Goal: Information Seeking & Learning: Learn about a topic

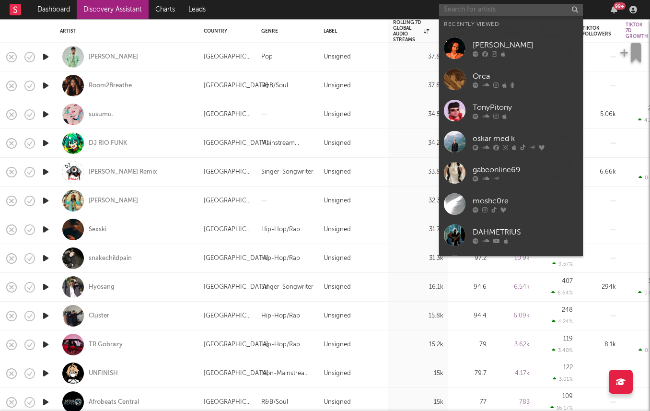
click at [519, 5] on input "text" at bounding box center [511, 10] width 144 height 12
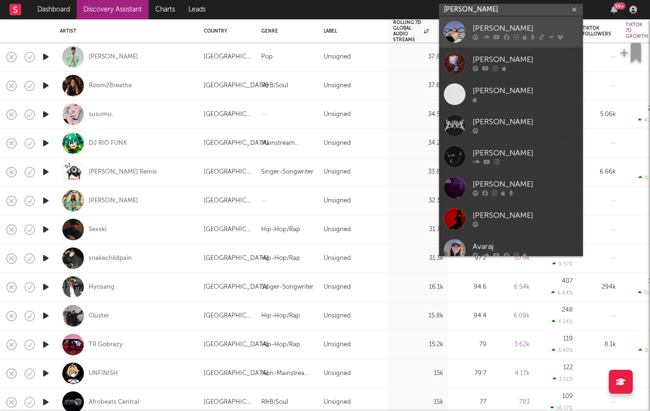
type input "avara"
click at [470, 31] on link "Avara" at bounding box center [511, 31] width 144 height 31
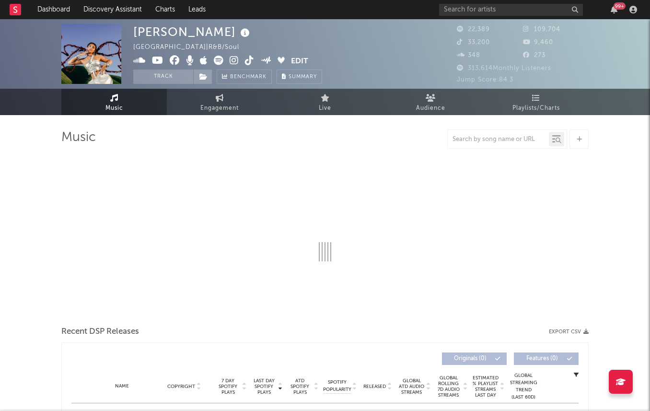
select select "6m"
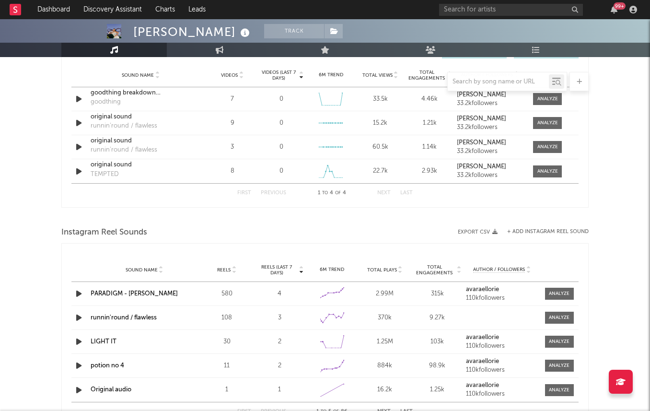
scroll to position [658, 0]
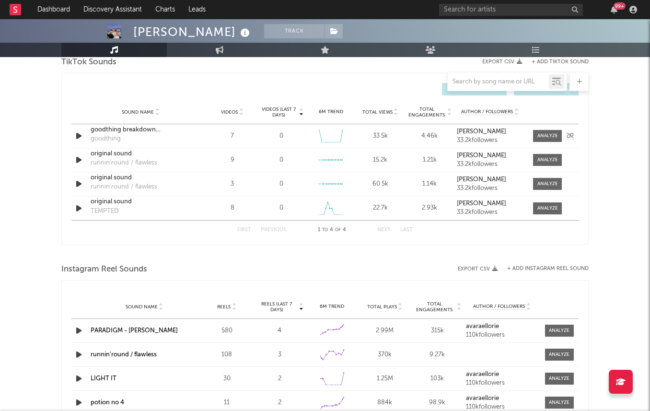
click at [80, 137] on icon "button" at bounding box center [79, 136] width 10 height 12
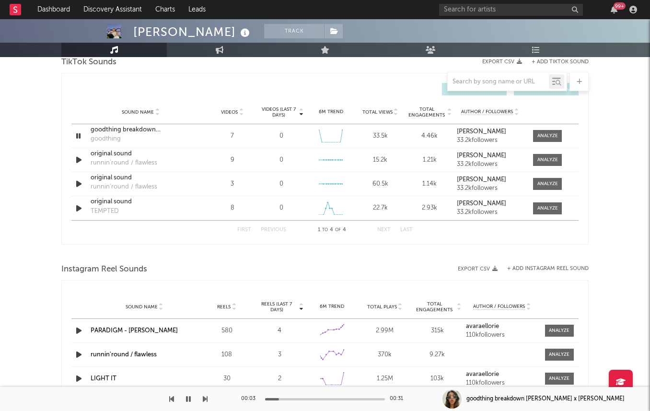
click at [230, 114] on span "Videos" at bounding box center [229, 112] width 17 height 6
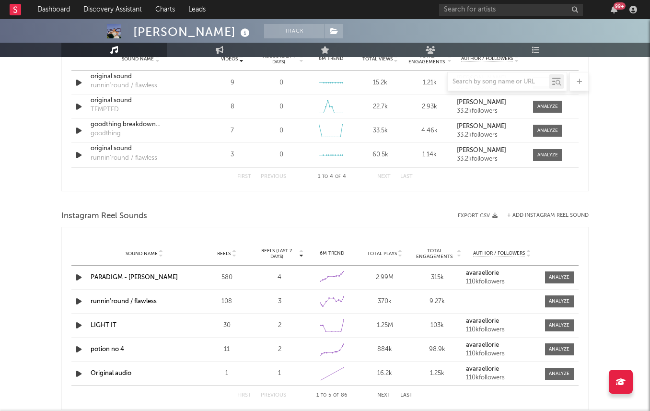
scroll to position [729, 0]
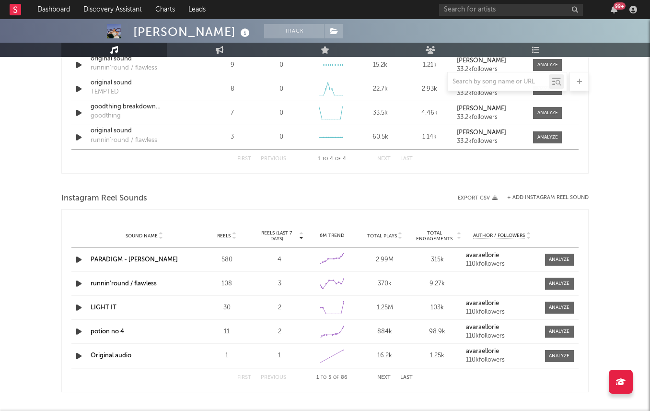
click at [73, 261] on div at bounding box center [79, 260] width 17 height 12
click at [83, 256] on icon "button" at bounding box center [79, 260] width 10 height 12
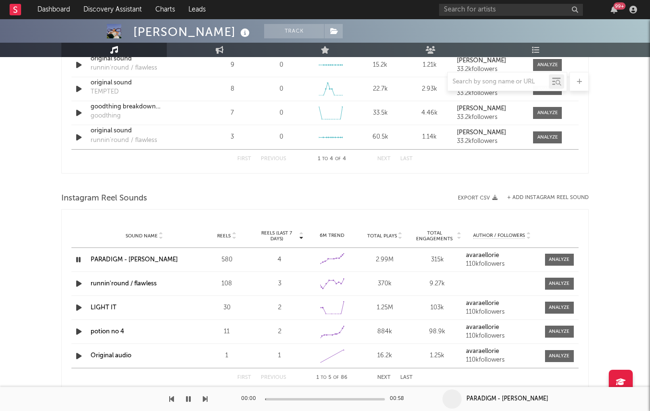
click at [224, 262] on div "580" at bounding box center [227, 260] width 48 height 10
click at [224, 261] on div "580" at bounding box center [227, 260] width 48 height 10
click at [279, 240] on span "Reels (last 7 days)" at bounding box center [277, 236] width 42 height 12
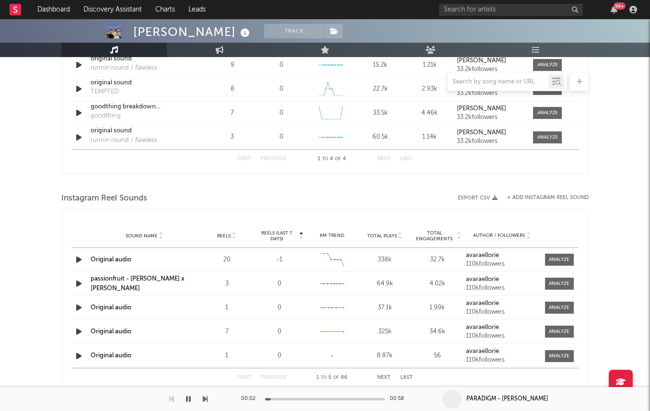
click at [279, 240] on span "Reels (last 7 days)" at bounding box center [277, 236] width 42 height 12
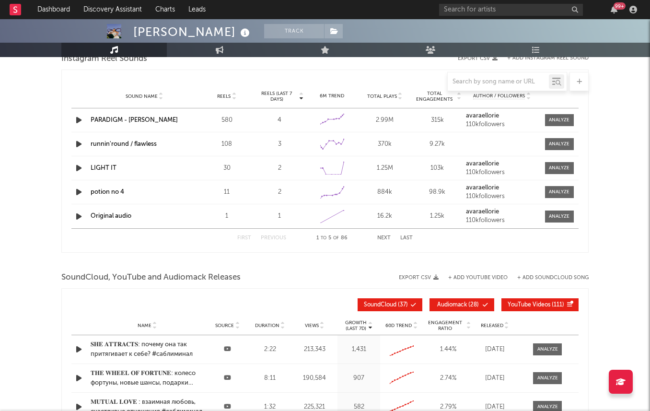
scroll to position [875, 0]
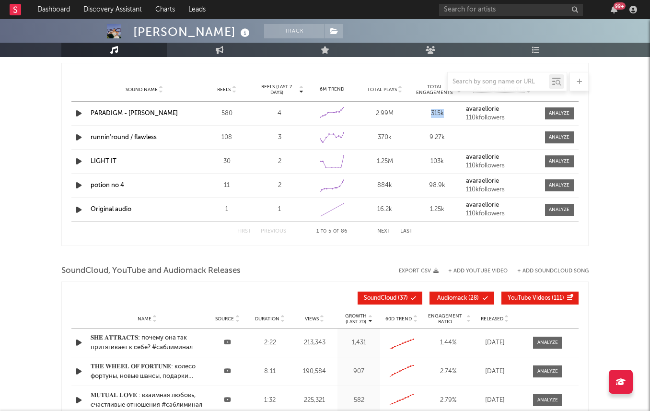
drag, startPoint x: 428, startPoint y: 113, endPoint x: 448, endPoint y: 115, distance: 20.8
click at [448, 115] on div "315k" at bounding box center [438, 114] width 48 height 10
drag, startPoint x: 430, startPoint y: 163, endPoint x: 448, endPoint y: 163, distance: 18.2
click at [447, 163] on div "103k" at bounding box center [438, 162] width 48 height 10
drag, startPoint x: 429, startPoint y: 184, endPoint x: 448, endPoint y: 184, distance: 18.7
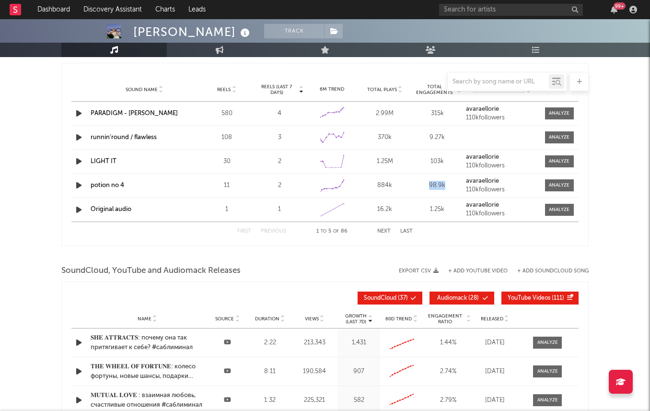
click at [448, 184] on div "98.9k" at bounding box center [438, 186] width 48 height 10
drag, startPoint x: 431, startPoint y: 163, endPoint x: 442, endPoint y: 163, distance: 11.5
click at [442, 163] on div "103k" at bounding box center [438, 162] width 48 height 10
drag, startPoint x: 430, startPoint y: 110, endPoint x: 449, endPoint y: 113, distance: 19.4
click at [449, 113] on div "315k" at bounding box center [438, 114] width 48 height 10
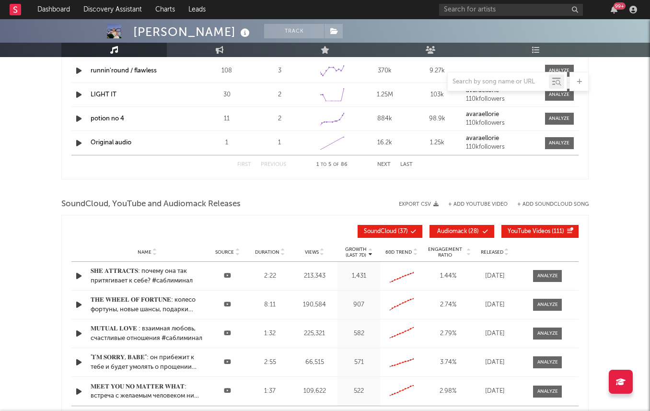
scroll to position [973, 0]
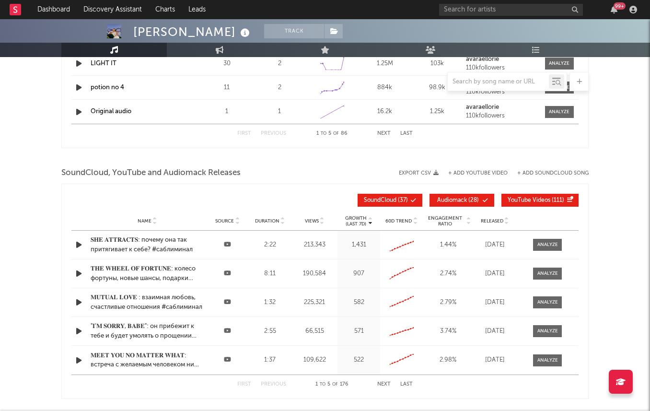
click at [390, 153] on div at bounding box center [324, 158] width 527 height 14
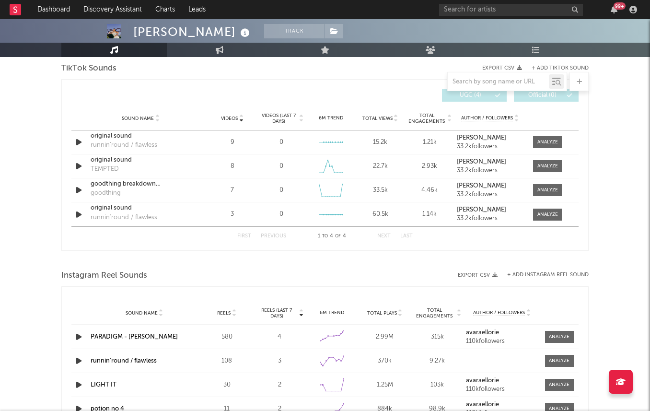
scroll to position [637, 0]
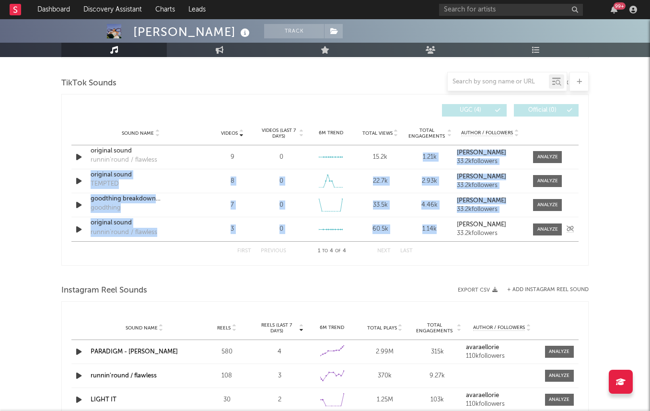
drag, startPoint x: 419, startPoint y: 156, endPoint x: 437, endPoint y: 227, distance: 73.6
click at [437, 227] on div "Sound Name original sound runnin’round / flawless Videos 9 Videos (last 7 days)…" at bounding box center [324, 193] width 507 height 96
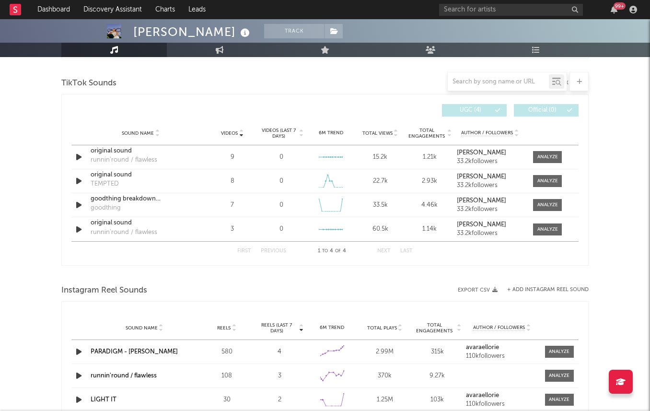
click at [441, 242] on div "First Previous 1 to 4 of 4 Next Last" at bounding box center [324, 250] width 507 height 19
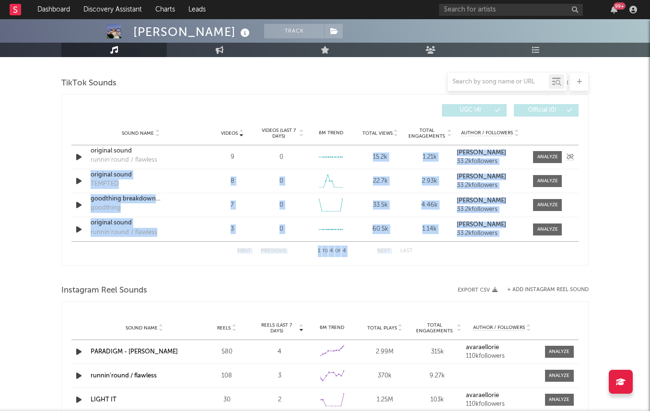
drag, startPoint x: 444, startPoint y: 242, endPoint x: 368, endPoint y: 154, distance: 115.8
click at [368, 154] on div "Videos Sound Name Videos Videos (last 7 days) Total Views Total Engagements Aut…" at bounding box center [324, 179] width 507 height 161
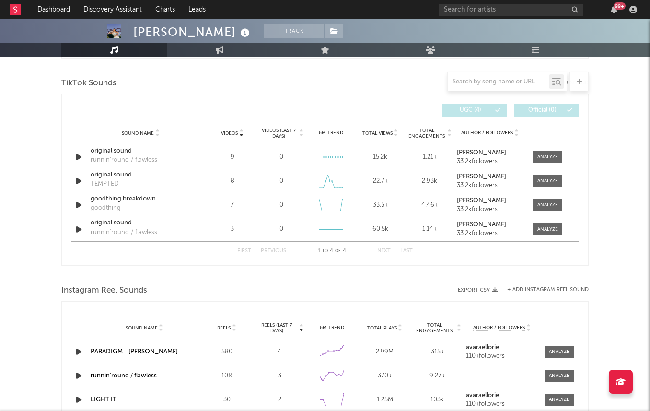
click at [378, 105] on div "UGC ( 4 ) Official ( 0 )" at bounding box center [452, 110] width 254 height 12
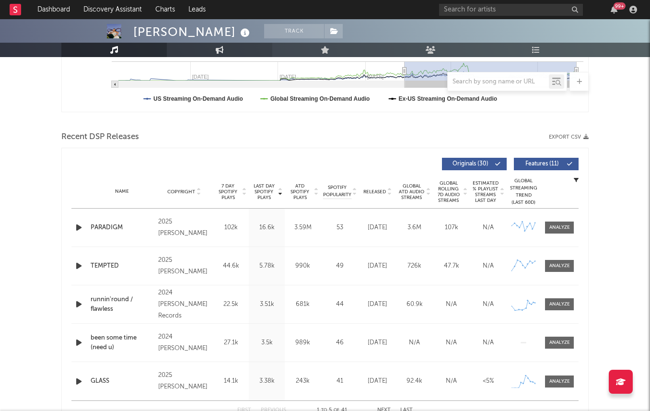
click at [219, 47] on icon at bounding box center [220, 50] width 8 height 8
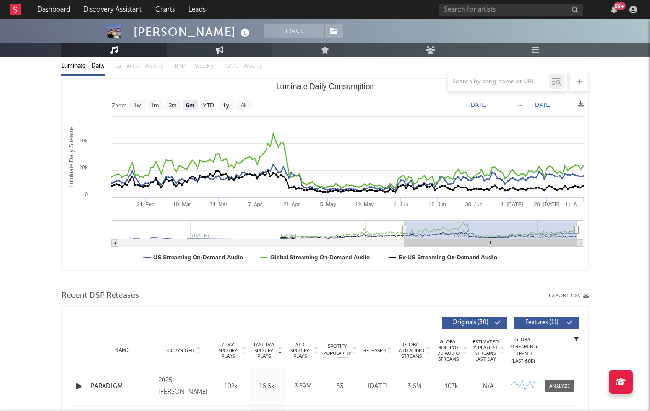
select select "1w"
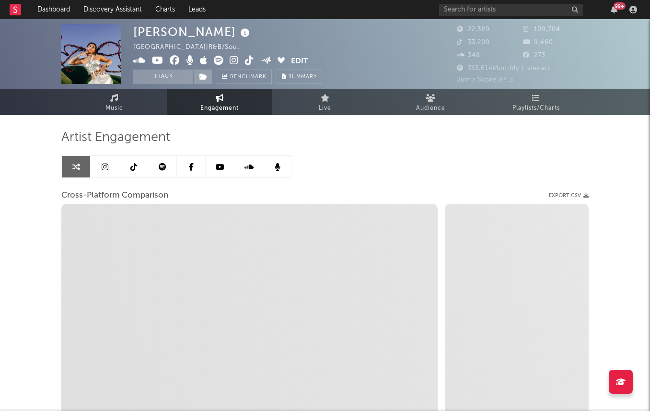
select select "1m"
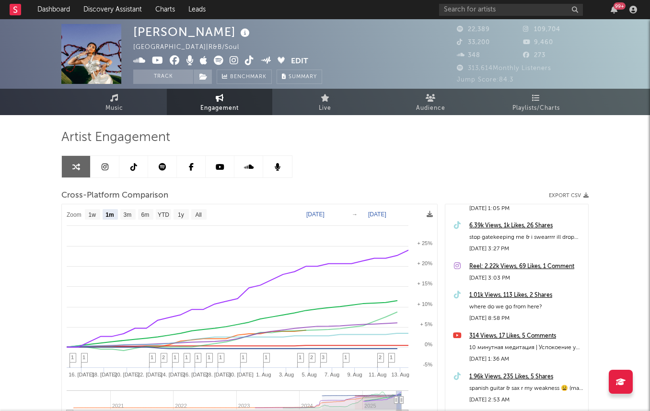
click at [101, 159] on link at bounding box center [105, 167] width 29 height 22
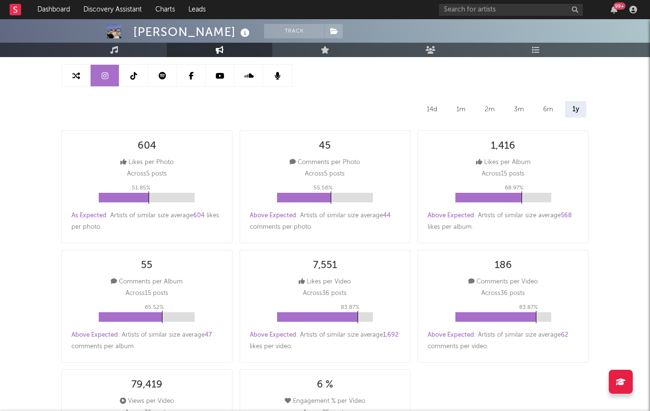
select select "6m"
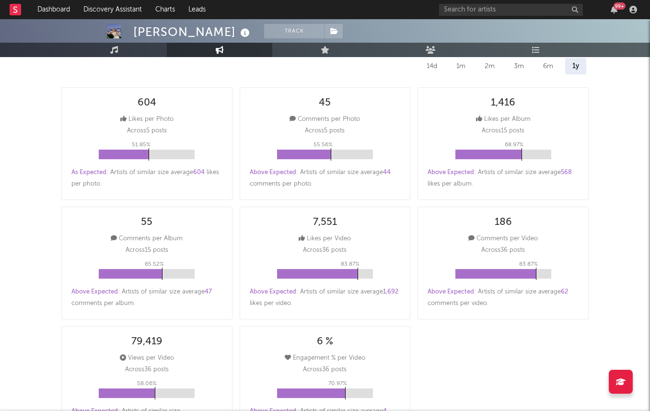
scroll to position [139, 0]
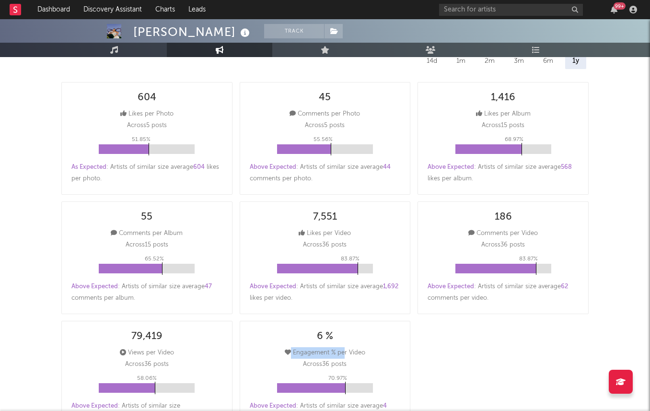
drag, startPoint x: 308, startPoint y: 337, endPoint x: 344, endPoint y: 351, distance: 38.7
click at [344, 351] on div "6 % Engagement % per Video Across 36 posts 70.97 % Above Expected : Artists of …" at bounding box center [325, 377] width 171 height 113
drag, startPoint x: 321, startPoint y: 334, endPoint x: 264, endPoint y: 331, distance: 57.1
click at [264, 331] on div "6 % Engagement % per Video Across 36 posts 70.97 % Above Expected : Artists of …" at bounding box center [325, 377] width 171 height 113
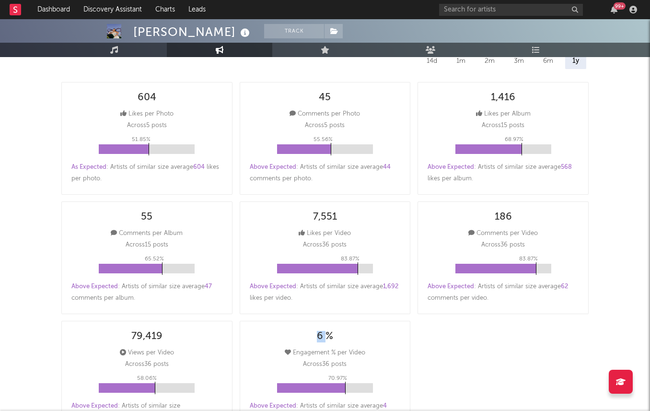
drag, startPoint x: 313, startPoint y: 339, endPoint x: 327, endPoint y: 339, distance: 13.9
click at [327, 339] on div "6 % Engagement % per Video Across 36 posts 70.97 % Above Expected : Artists of …" at bounding box center [325, 377] width 171 height 113
click at [317, 338] on div "6 %" at bounding box center [325, 337] width 16 height 12
drag, startPoint x: 317, startPoint y: 338, endPoint x: 331, endPoint y: 338, distance: 13.4
click at [331, 338] on div "6 %" at bounding box center [325, 337] width 16 height 12
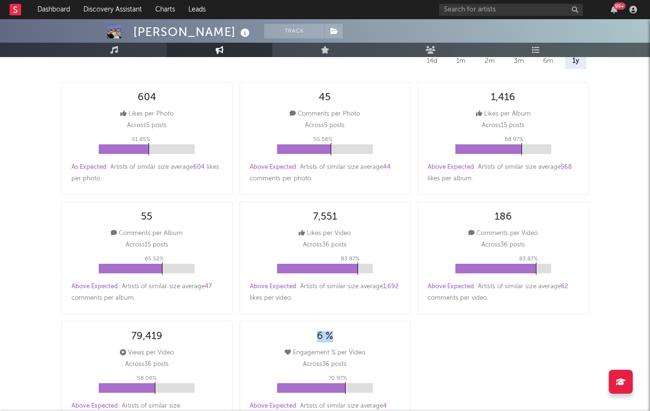
click at [331, 338] on div "6 %" at bounding box center [325, 337] width 16 height 12
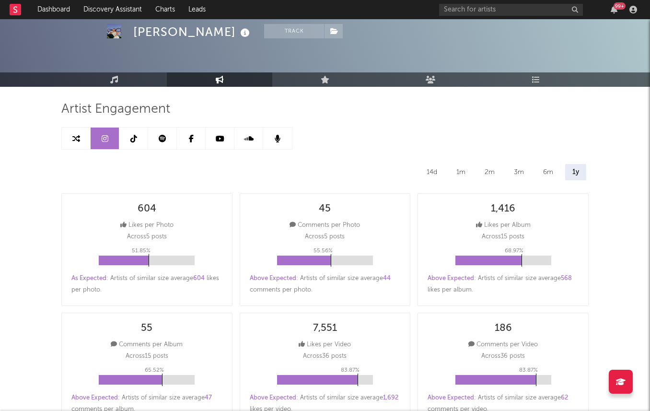
scroll to position [0, 0]
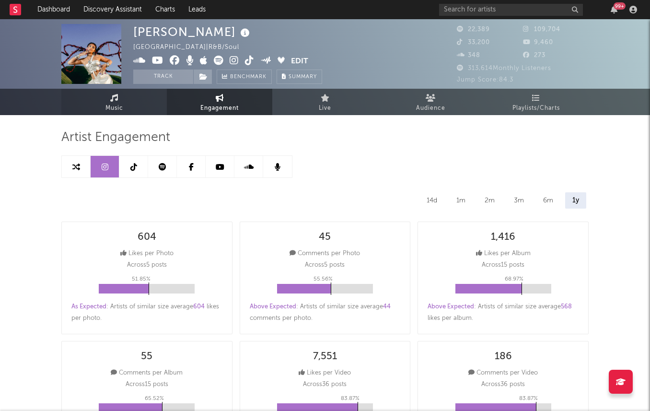
click at [123, 110] on span "Music" at bounding box center [114, 109] width 18 height 12
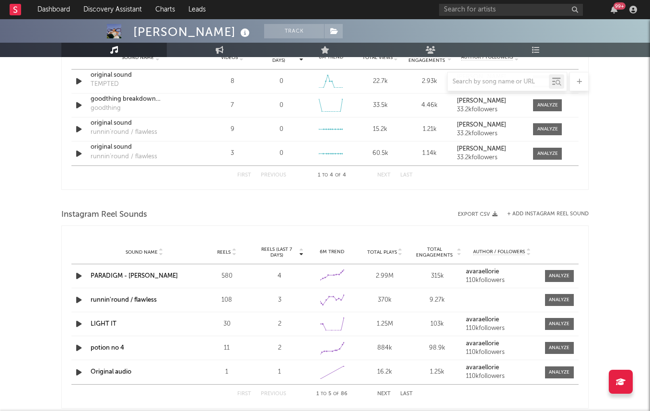
select select "6m"
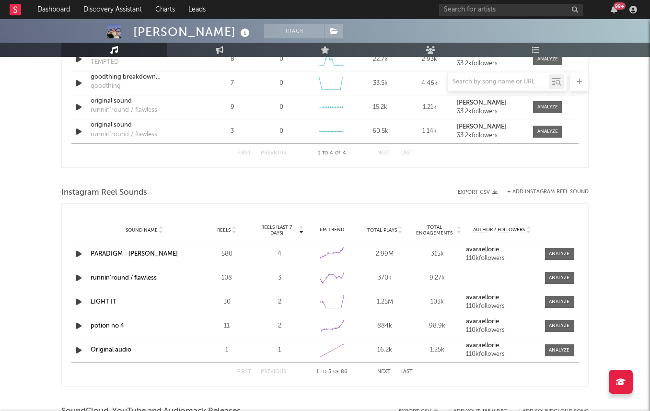
scroll to position [777, 0]
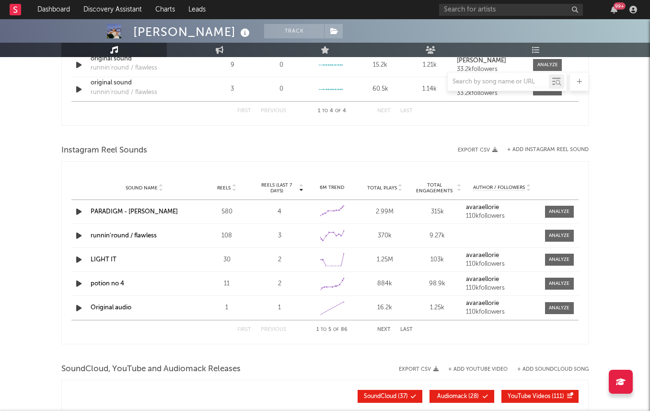
click at [222, 214] on div "580" at bounding box center [227, 212] width 48 height 10
click at [569, 204] on div "Sound Name PARADIGM - Avara Reels 580 Reels (last 7 days) 4 6M Trend Created wi…" at bounding box center [324, 211] width 507 height 23
click at [558, 208] on div at bounding box center [559, 211] width 21 height 7
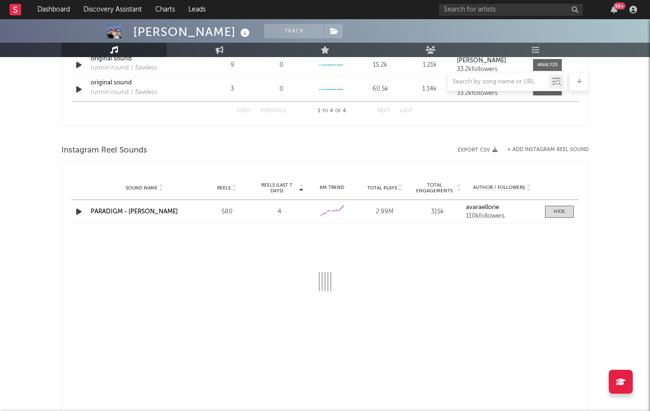
select select "6m"
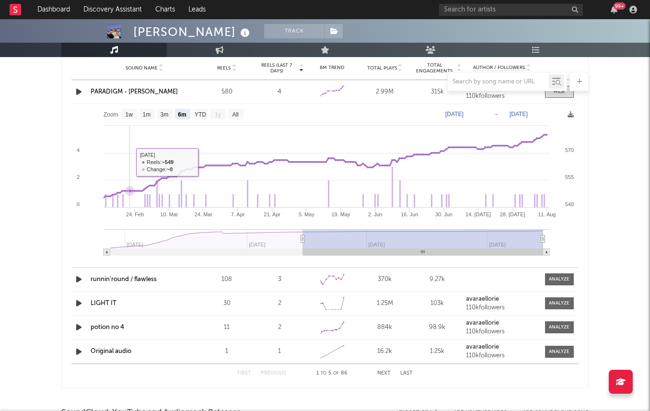
scroll to position [873, 0]
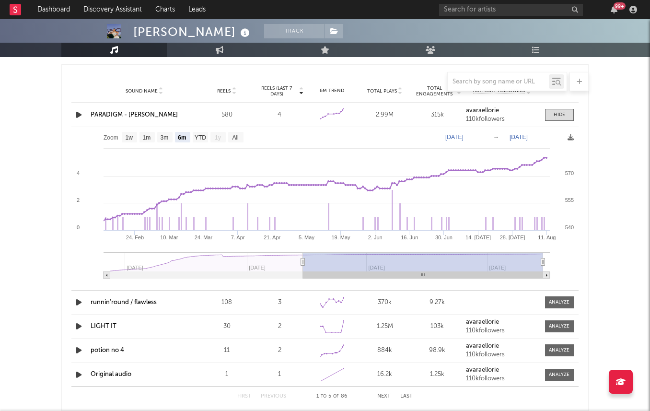
click at [136, 115] on link "PARADIGM - Avara" at bounding box center [134, 115] width 87 height 6
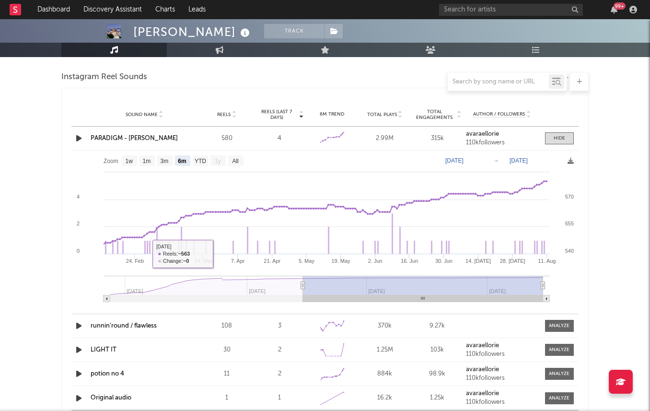
scroll to position [805, 0]
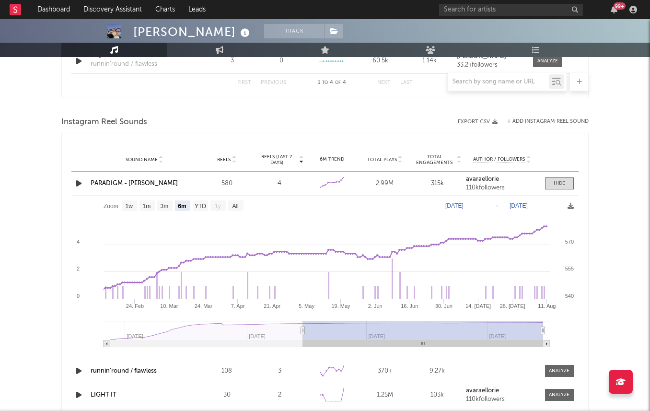
click at [194, 188] on div "Sound Name PARADIGM - Avara Reels 580 Reels (last 7 days) 4 6M Trend Created wi…" at bounding box center [324, 183] width 507 height 23
click at [159, 177] on div "Sound Name PARADIGM - Avara Reels 580 Reels (last 7 days) 4 6M Trend Created wi…" at bounding box center [324, 183] width 507 height 23
click at [554, 182] on div at bounding box center [560, 183] width 12 height 7
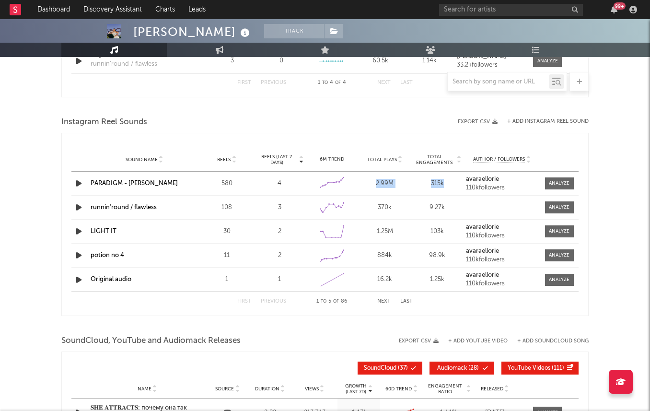
drag, startPoint x: 374, startPoint y: 186, endPoint x: 447, endPoint y: 186, distance: 72.9
click at [447, 186] on div "Sound Name PARADIGM - Avara Reels 580 Reels (last 7 days) 4 6M Trend Created wi…" at bounding box center [324, 183] width 507 height 23
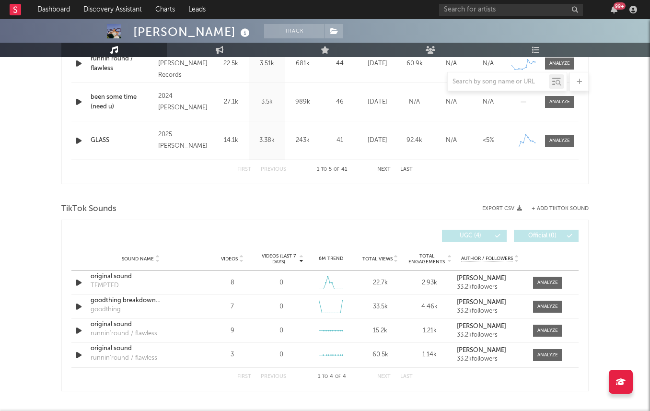
scroll to position [511, 0]
click at [542, 282] on div at bounding box center [547, 282] width 21 height 7
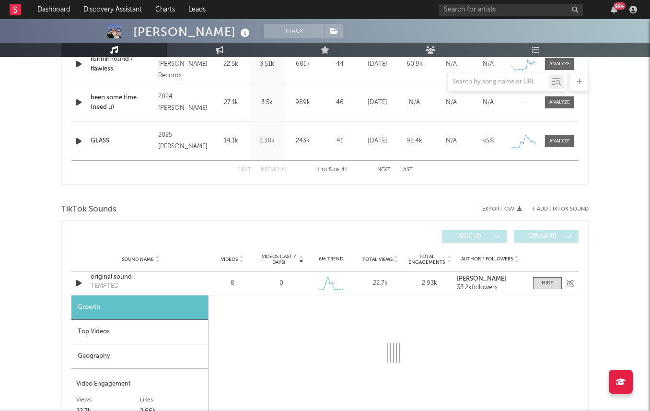
scroll to position [547, 0]
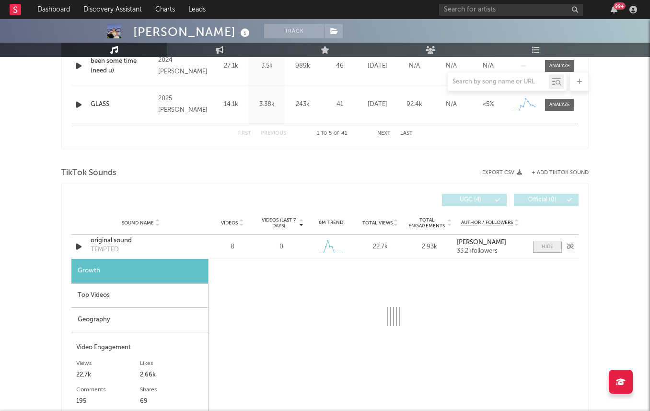
select select "6m"
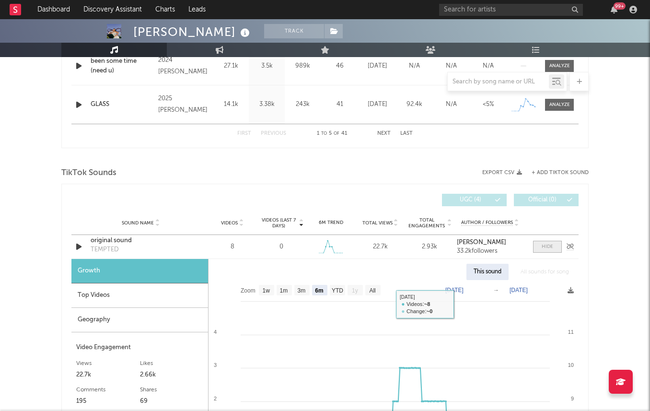
click at [543, 251] on span at bounding box center [547, 247] width 29 height 12
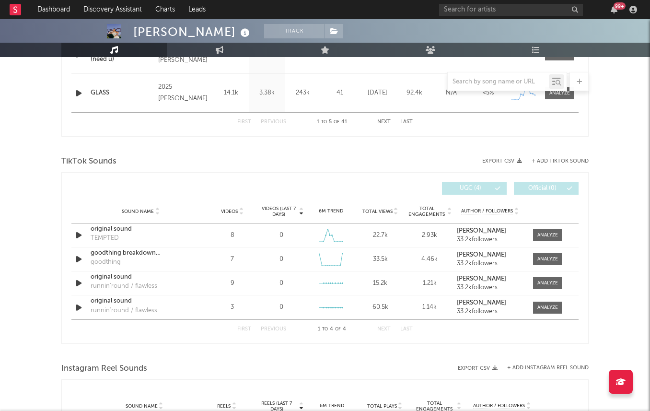
scroll to position [566, 0]
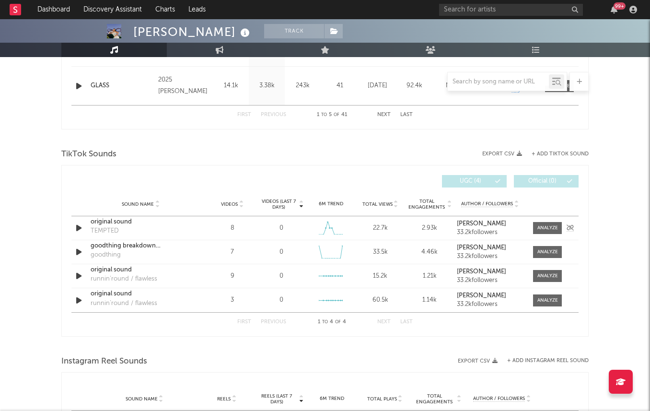
click at [460, 223] on strong "avara" at bounding box center [481, 224] width 49 height 6
click at [120, 12] on link "Discovery Assistant" at bounding box center [113, 9] width 72 height 19
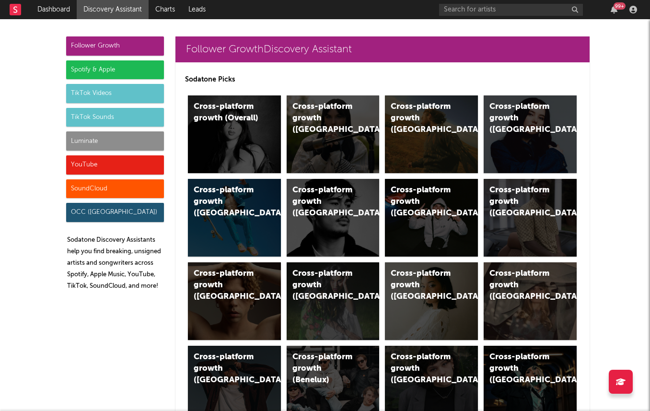
click at [133, 72] on div "Spotify & Apple" at bounding box center [115, 69] width 98 height 19
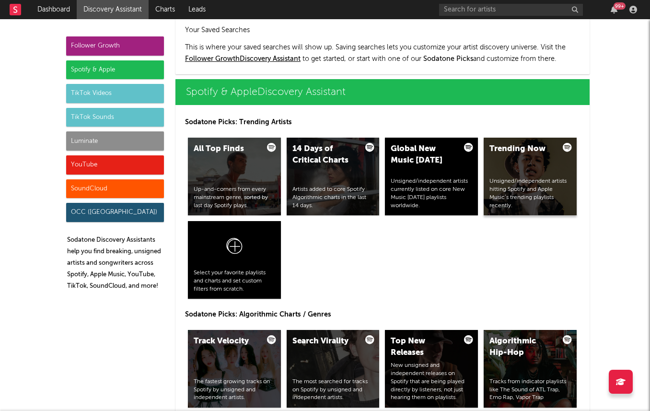
scroll to position [958, 0]
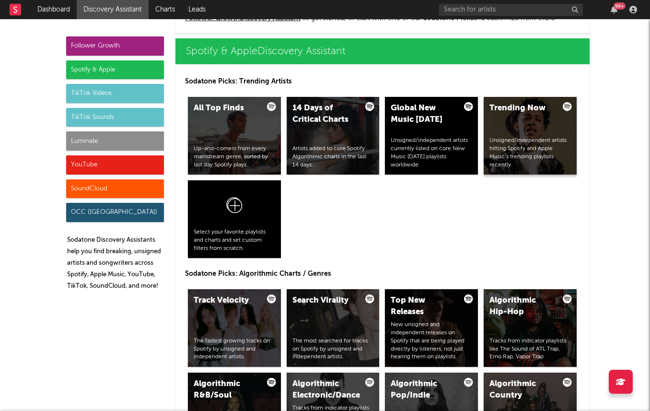
click at [548, 126] on div "Trending Now Unsigned/independent artists hitting Spotify and Apple Music’s tre…" at bounding box center [530, 136] width 93 height 78
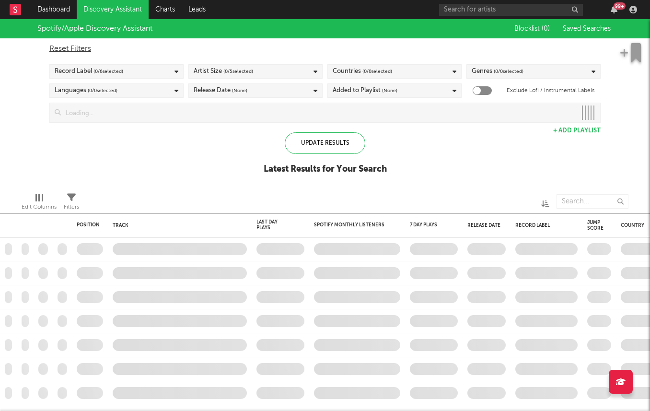
checkbox input "true"
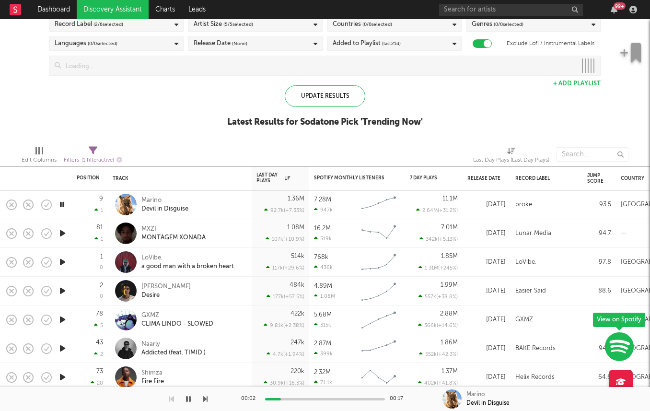
click at [63, 259] on icon "button" at bounding box center [63, 262] width 10 height 12
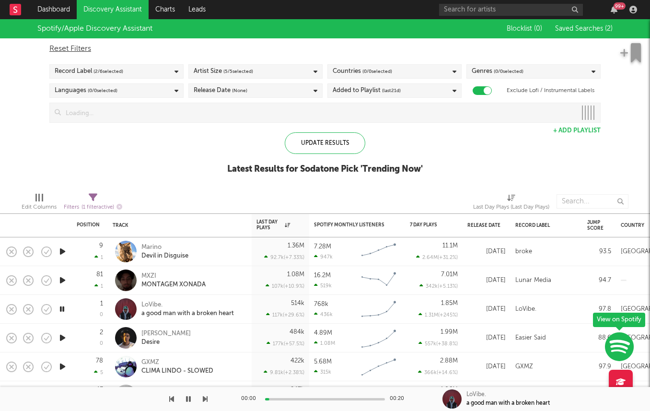
click at [138, 76] on div "Record Label ( 2 / 6 selected)" at bounding box center [116, 71] width 134 height 14
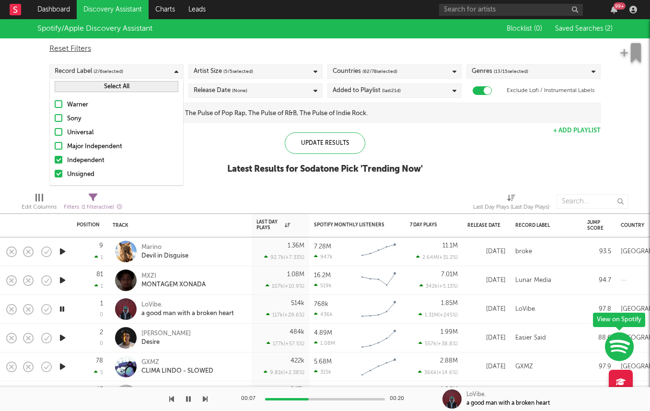
click at [105, 163] on div "Independent" at bounding box center [122, 161] width 111 height 12
click at [55, 163] on input "Independent" at bounding box center [55, 161] width 0 height 12
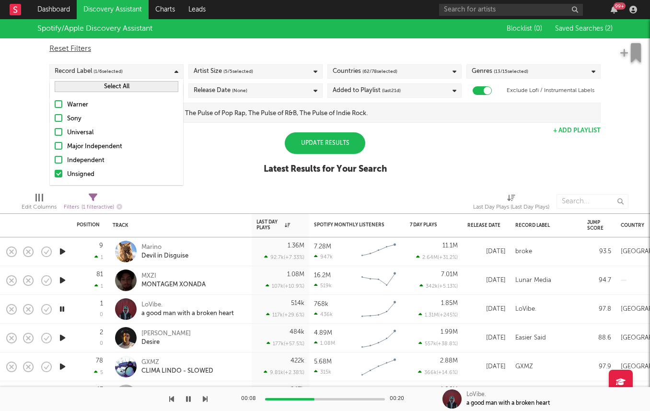
click at [258, 183] on div "Spotify/Apple Discovery Assistant Blocklist ( 0 ) Saved Searches ( 2 ) Reset Fi…" at bounding box center [325, 101] width 650 height 165
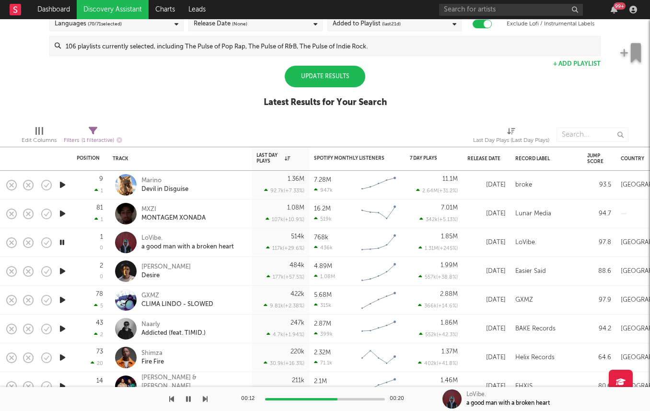
click at [323, 74] on div "Update Results" at bounding box center [325, 77] width 81 height 22
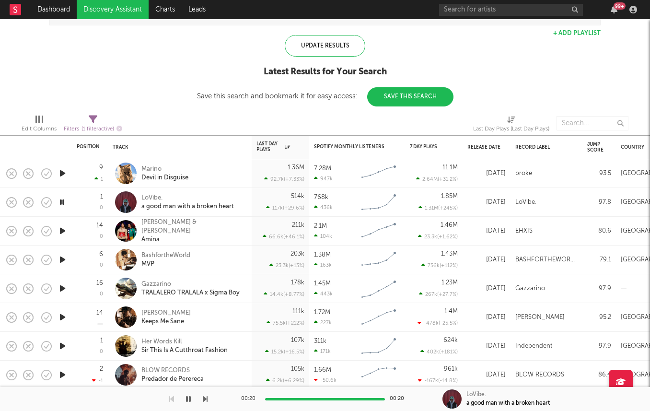
click at [60, 285] on icon "button" at bounding box center [63, 288] width 10 height 12
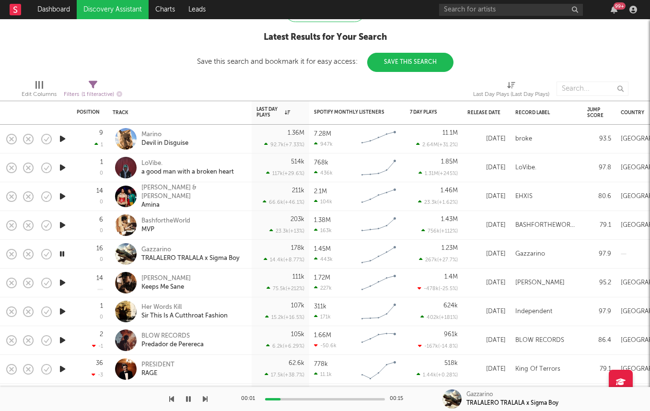
click at [62, 309] on icon "button" at bounding box center [63, 311] width 10 height 12
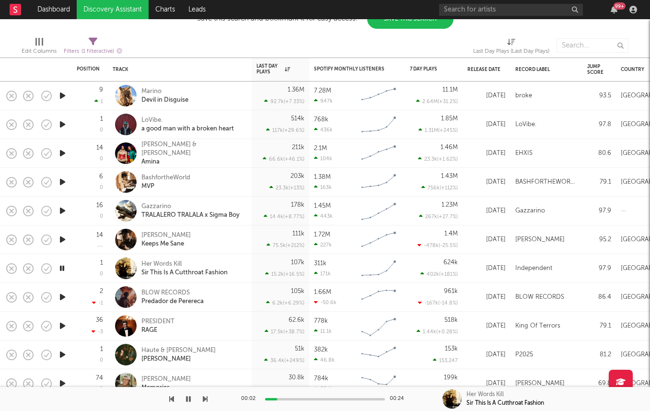
click at [62, 324] on icon "button" at bounding box center [63, 326] width 10 height 12
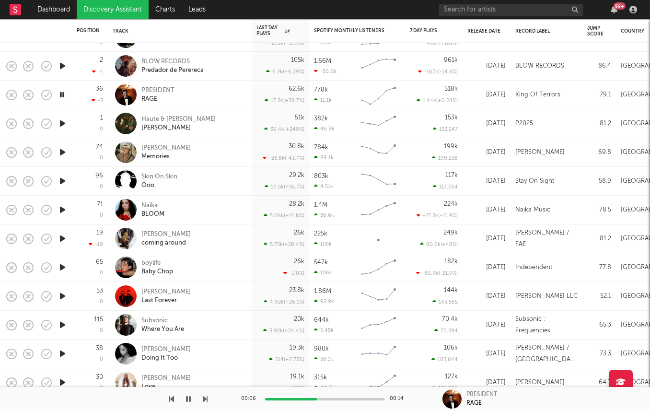
click at [61, 293] on icon "button" at bounding box center [63, 296] width 10 height 12
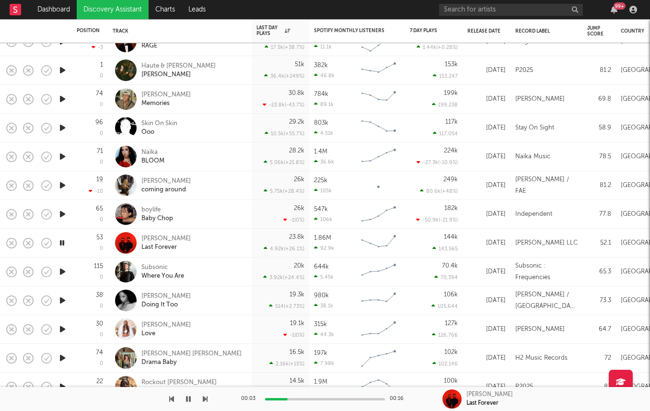
click at [59, 330] on icon "button" at bounding box center [63, 329] width 10 height 12
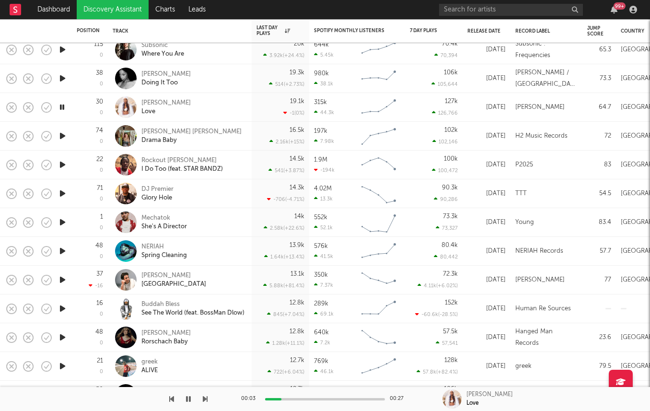
click at [61, 279] on icon "button" at bounding box center [63, 280] width 10 height 12
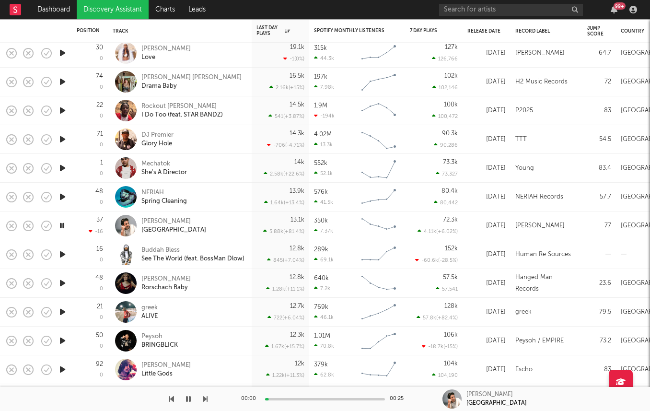
click at [61, 255] on icon "button" at bounding box center [63, 254] width 10 height 12
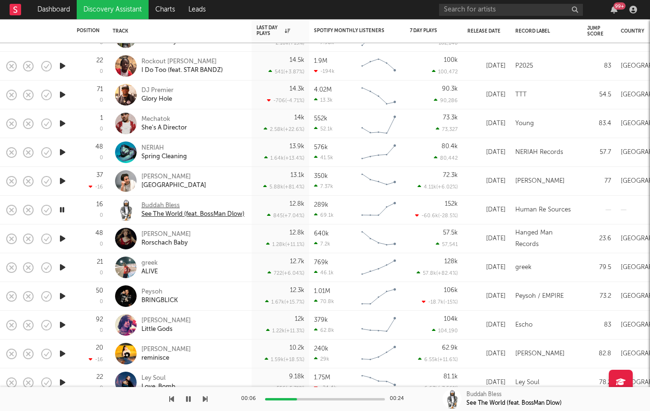
click at [147, 209] on div "Buddah Bless" at bounding box center [192, 205] width 103 height 9
click at [61, 267] on icon "button" at bounding box center [63, 267] width 10 height 12
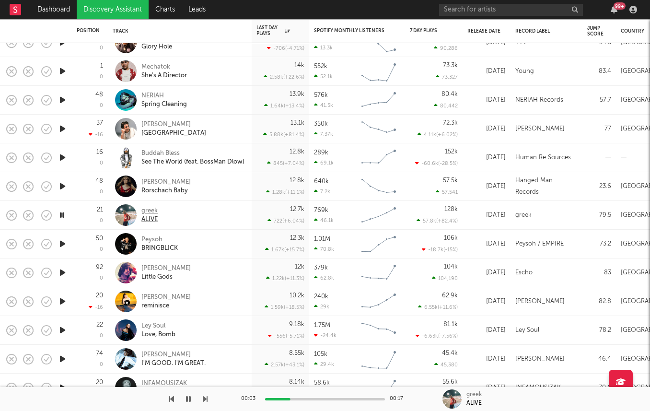
click at [149, 211] on div "greek" at bounding box center [149, 211] width 16 height 9
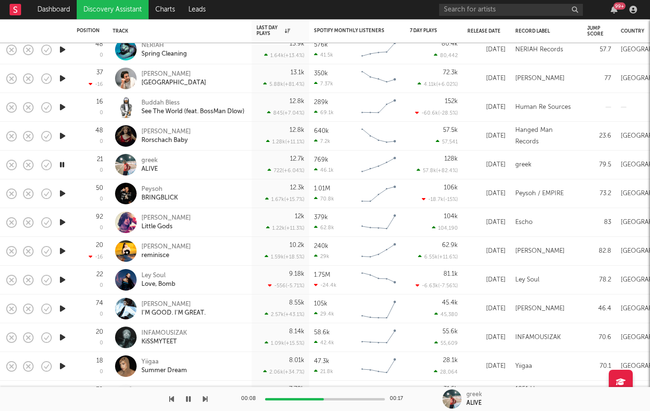
click at [59, 255] on icon "button" at bounding box center [63, 251] width 10 height 12
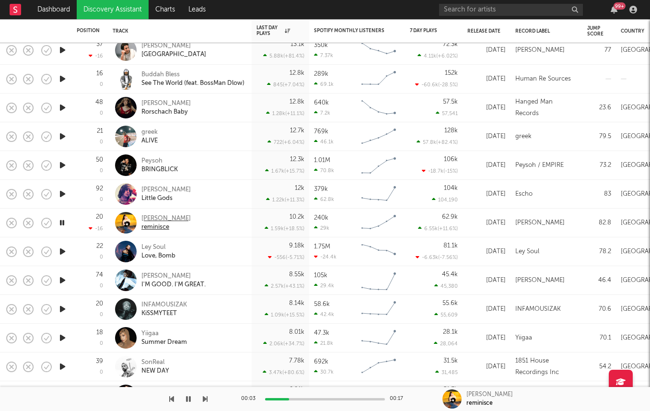
click at [156, 218] on div "natalie jinju" at bounding box center [165, 218] width 49 height 9
click at [56, 277] on div at bounding box center [62, 280] width 19 height 29
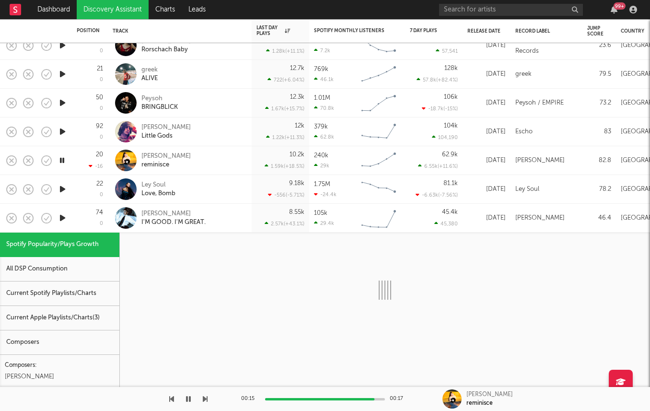
select select "1w"
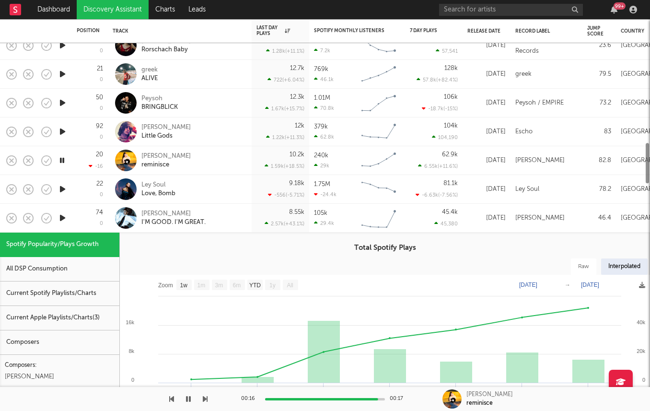
click at [62, 215] on icon "button" at bounding box center [63, 218] width 10 height 12
click at [83, 215] on div "74 0" at bounding box center [90, 218] width 26 height 28
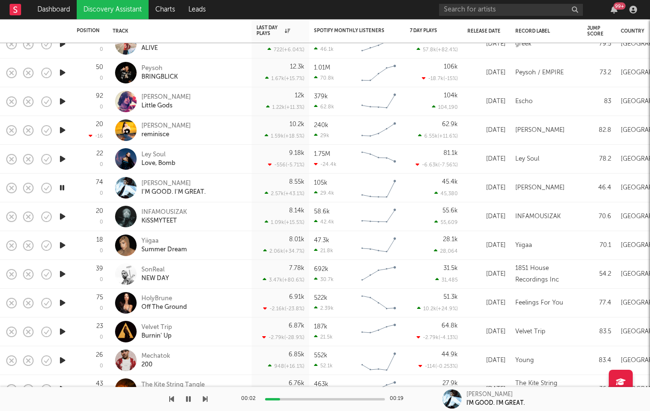
click at [60, 155] on icon "button" at bounding box center [63, 159] width 10 height 12
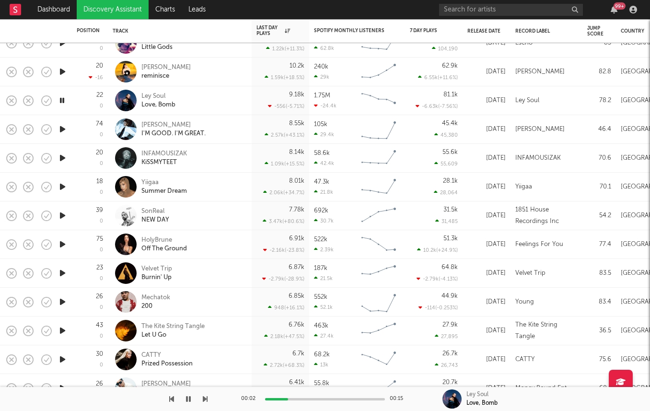
click at [60, 186] on icon "button" at bounding box center [63, 187] width 10 height 12
click at [64, 246] on icon "button" at bounding box center [63, 244] width 10 height 12
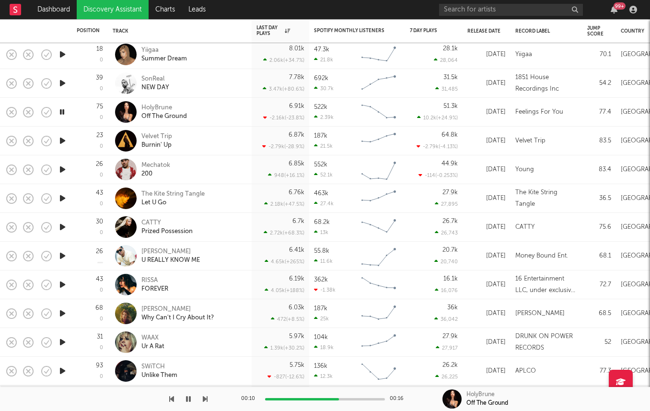
click at [61, 143] on icon "button" at bounding box center [63, 141] width 10 height 12
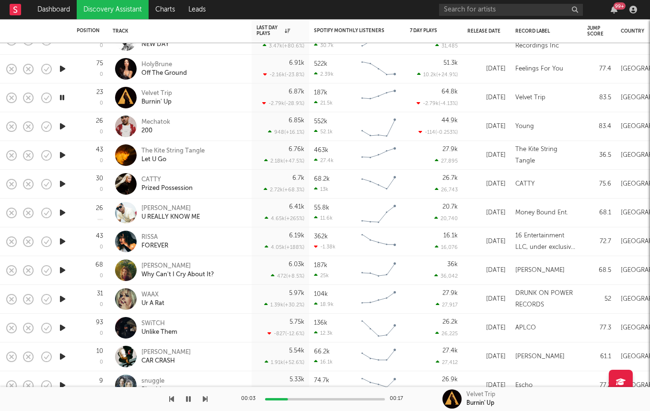
click at [64, 354] on icon "button" at bounding box center [63, 356] width 10 height 12
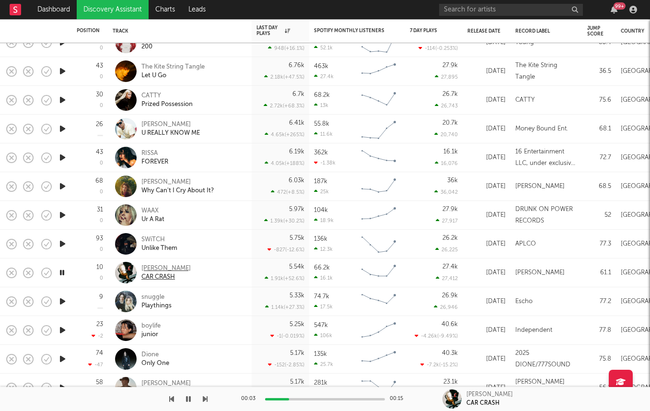
click at [145, 264] on div "Greta Isaac" at bounding box center [165, 268] width 49 height 9
click at [62, 238] on icon "button" at bounding box center [63, 244] width 10 height 12
click at [61, 216] on icon "button" at bounding box center [63, 215] width 10 height 12
click at [63, 189] on icon "button" at bounding box center [63, 186] width 10 height 12
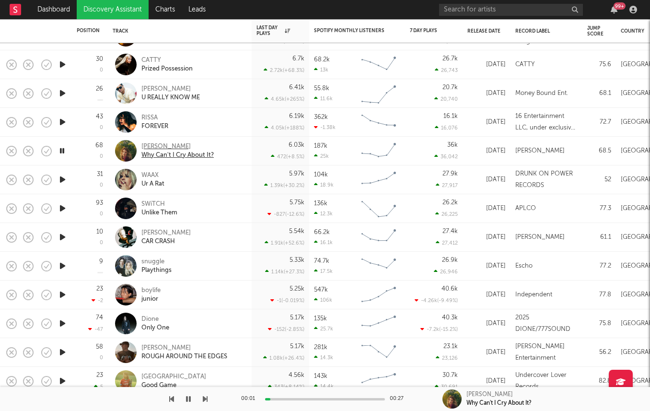
click at [158, 148] on div "Hannah Grace" at bounding box center [177, 146] width 72 height 9
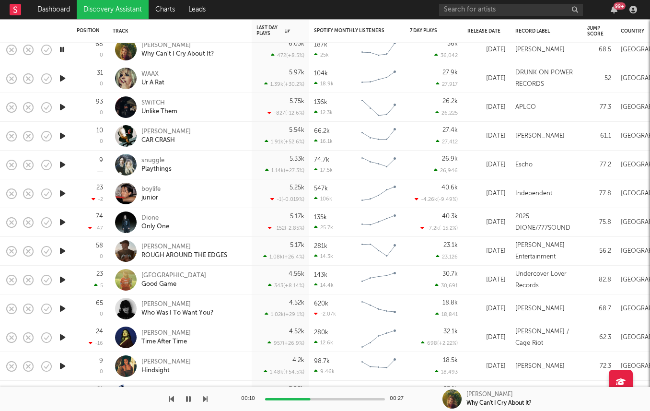
click at [64, 252] on icon "button" at bounding box center [63, 251] width 10 height 12
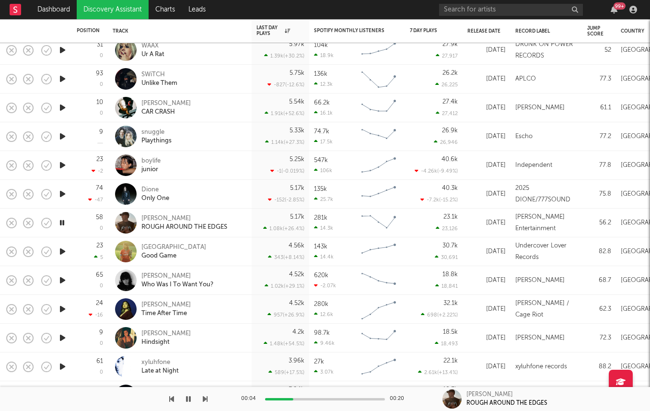
click at [64, 277] on icon "button" at bounding box center [63, 280] width 10 height 12
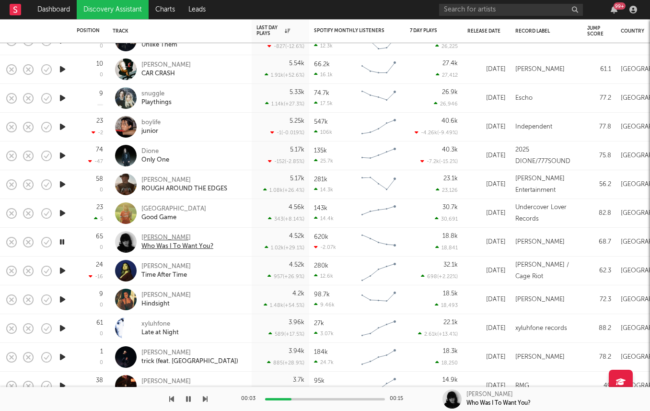
click at [163, 239] on div "Cameron Hayes" at bounding box center [177, 237] width 72 height 9
click at [64, 268] on icon "button" at bounding box center [63, 271] width 10 height 12
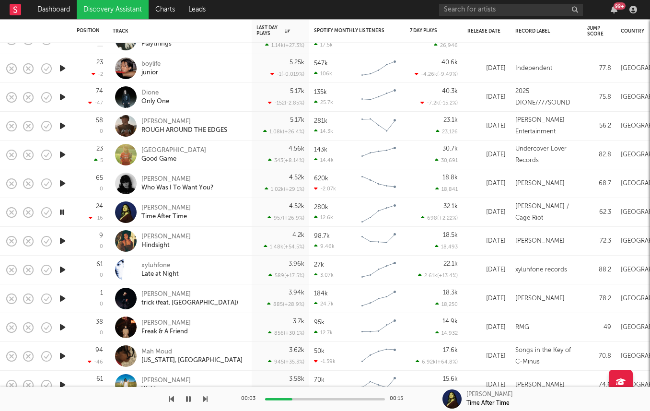
click at [61, 244] on icon "button" at bounding box center [63, 241] width 10 height 12
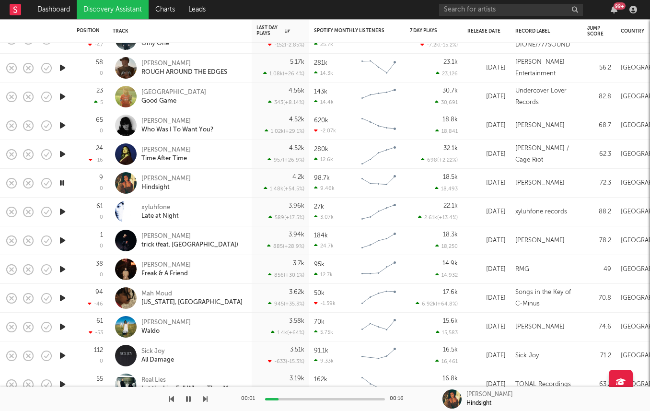
click at [62, 207] on icon "button" at bounding box center [63, 212] width 10 height 12
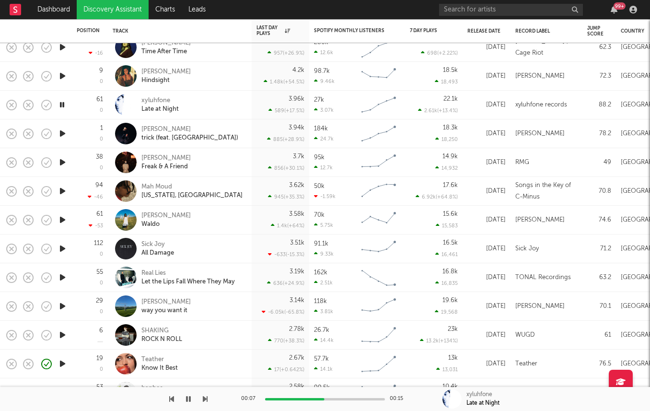
click at [59, 246] on icon "button" at bounding box center [63, 249] width 10 height 12
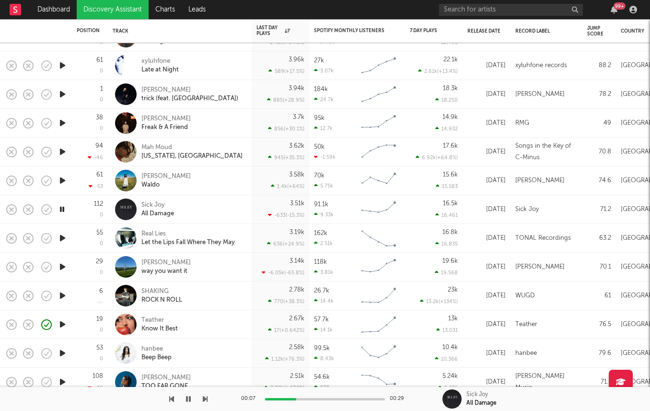
click at [70, 256] on div at bounding box center [62, 267] width 19 height 29
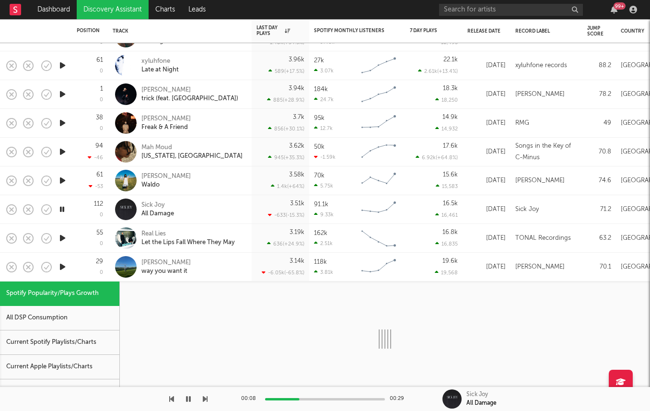
click at [71, 258] on div at bounding box center [62, 267] width 19 height 29
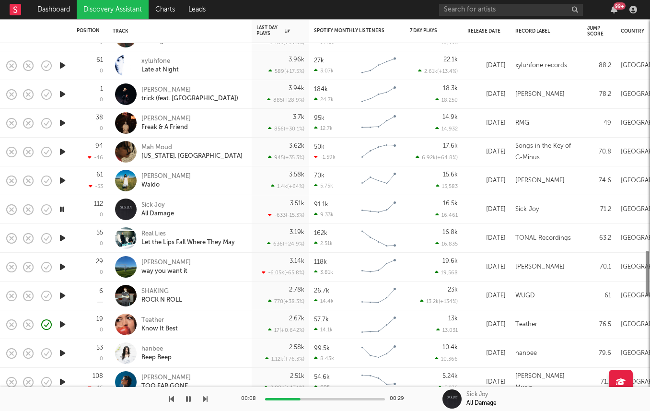
click at [59, 268] on icon "button" at bounding box center [63, 267] width 10 height 12
click at [148, 262] on div "Amelia Rose" at bounding box center [165, 262] width 49 height 9
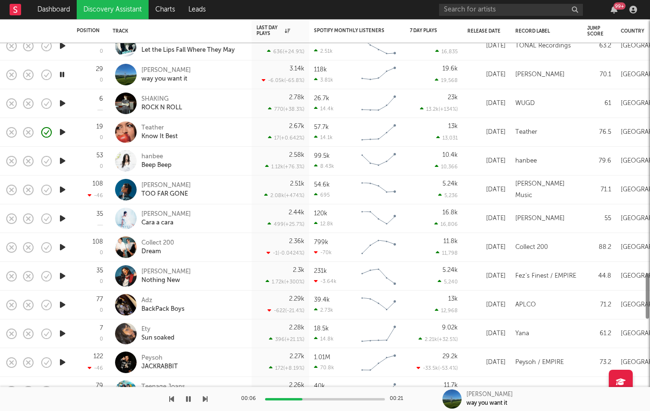
click at [63, 214] on icon "button" at bounding box center [63, 218] width 10 height 12
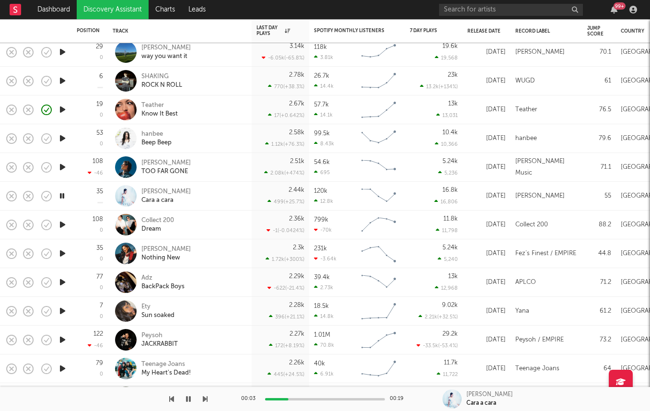
click at [60, 141] on icon "button" at bounding box center [63, 138] width 10 height 12
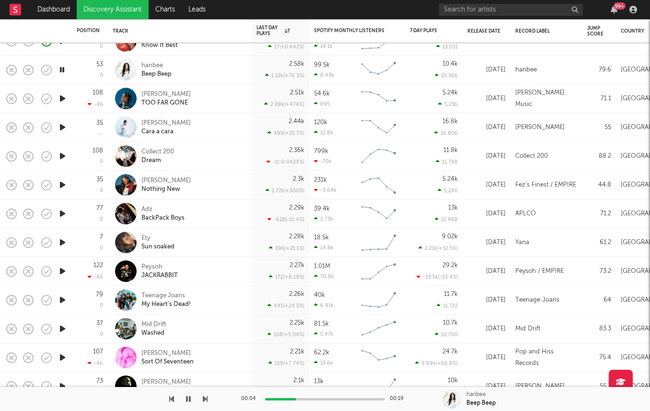
click at [63, 242] on icon "button" at bounding box center [63, 242] width 10 height 12
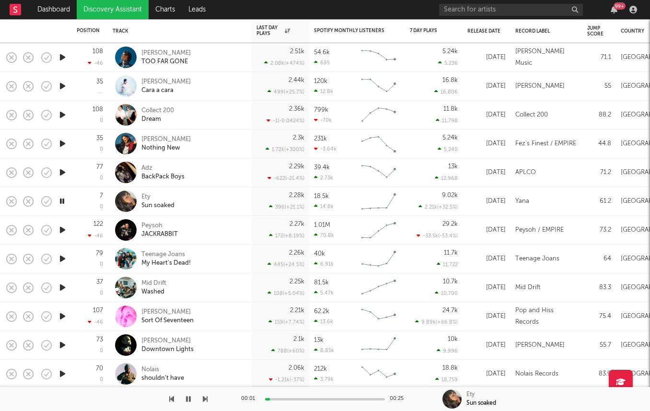
click at [59, 232] on icon "button" at bounding box center [63, 230] width 10 height 12
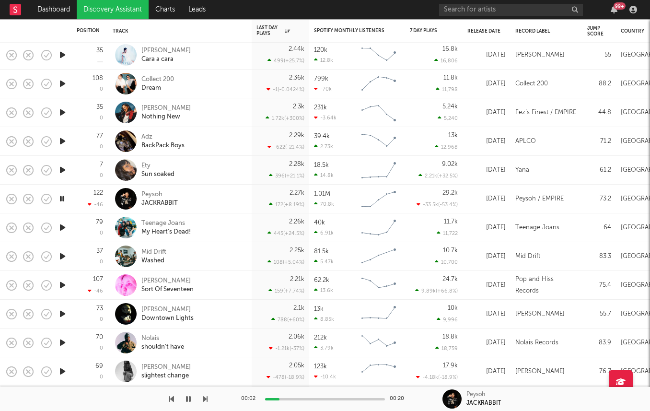
click at [57, 225] on div at bounding box center [62, 227] width 19 height 29
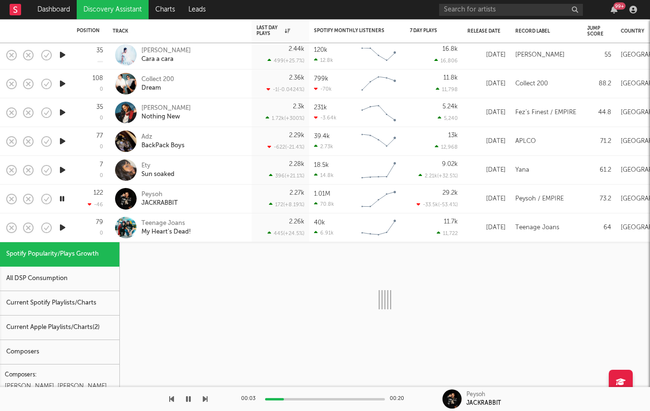
click at [79, 227] on div "79 0" at bounding box center [90, 227] width 26 height 28
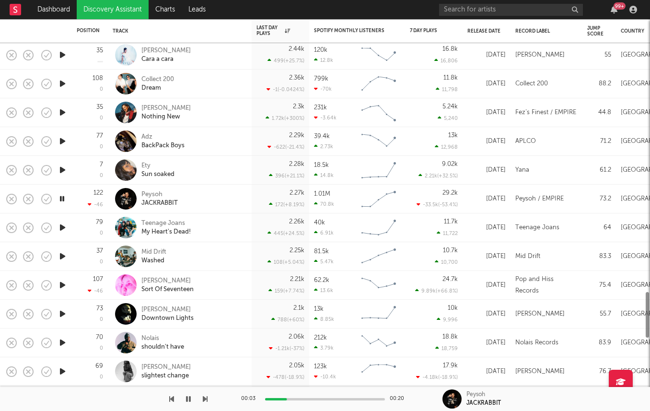
click at [63, 225] on icon "button" at bounding box center [63, 227] width 10 height 12
click at [170, 224] on div "Teenage Joans" at bounding box center [165, 223] width 49 height 9
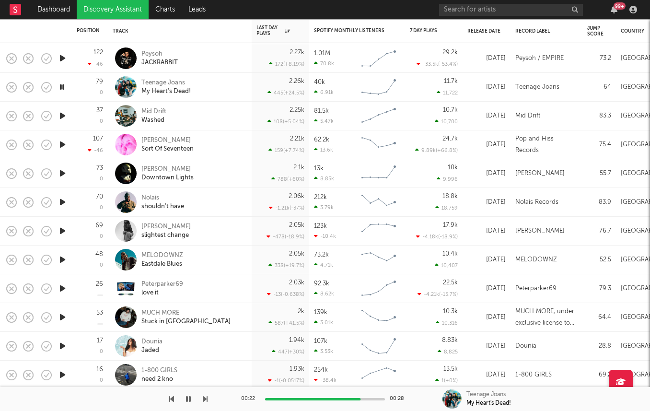
click at [62, 288] on icon "button" at bounding box center [63, 288] width 10 height 12
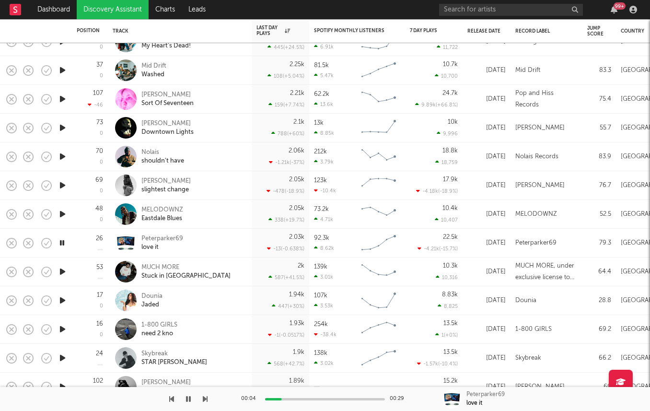
click at [61, 272] on icon "button" at bounding box center [63, 272] width 10 height 12
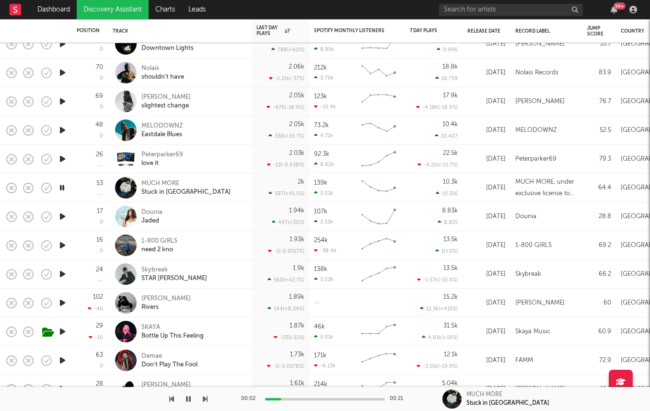
click at [61, 328] on icon "button" at bounding box center [63, 331] width 10 height 12
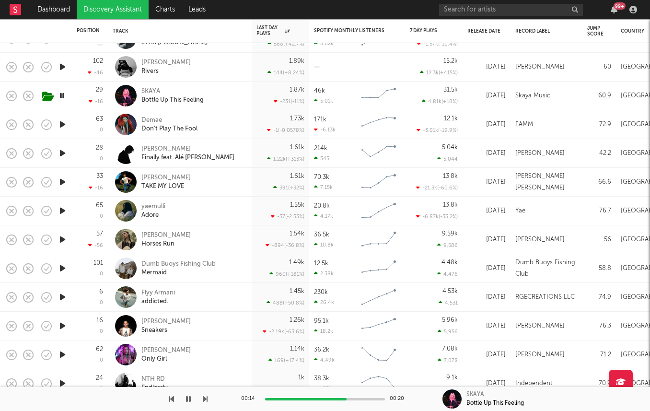
click at [58, 294] on icon "button" at bounding box center [63, 297] width 10 height 12
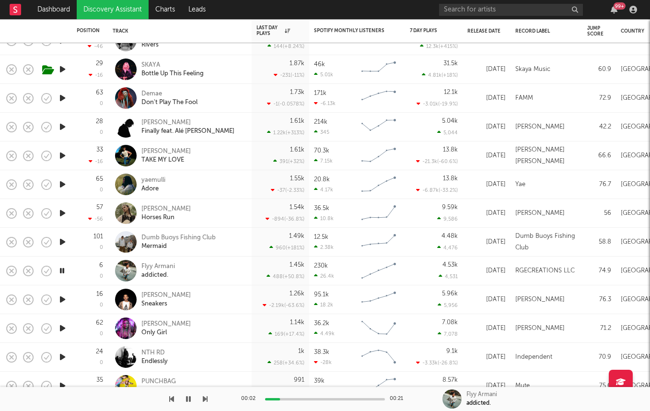
click at [60, 294] on icon "button" at bounding box center [63, 299] width 10 height 12
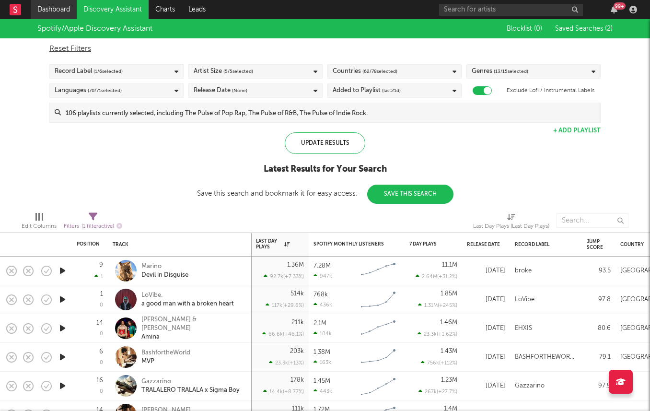
click at [43, 15] on link "Dashboard" at bounding box center [54, 9] width 46 height 19
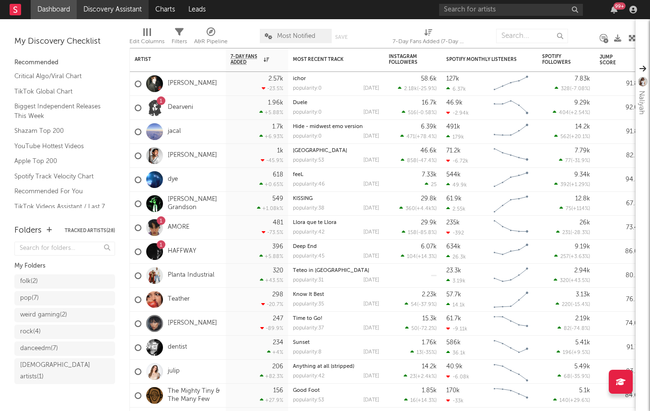
click at [92, 7] on link "Discovery Assistant" at bounding box center [113, 9] width 72 height 19
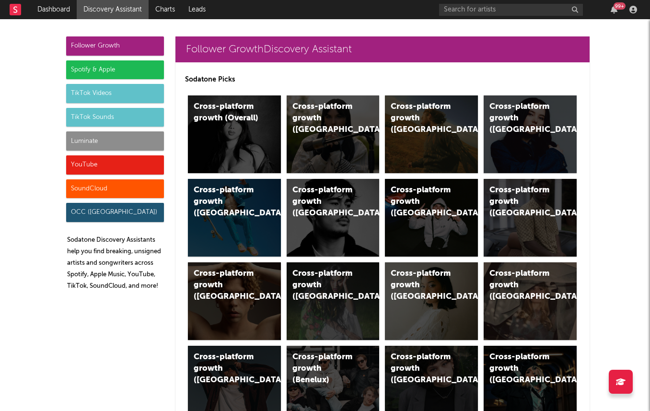
click at [137, 145] on div "Luminate" at bounding box center [115, 140] width 98 height 19
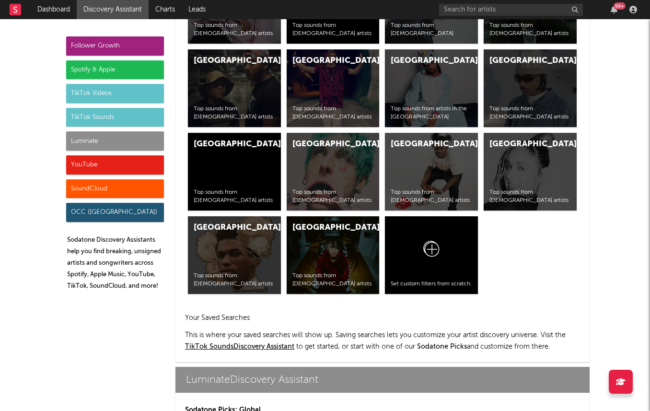
scroll to position [4176, 0]
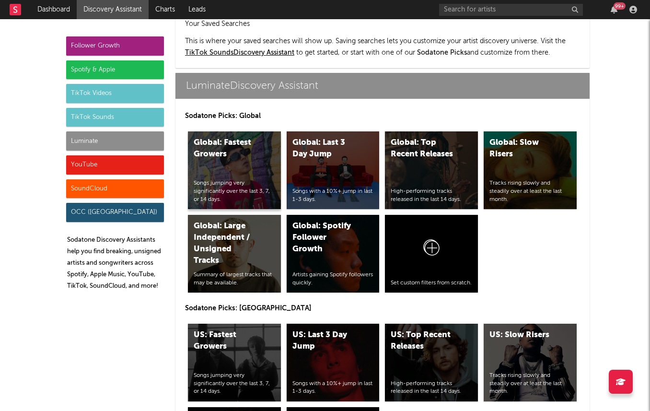
click at [265, 143] on div "Global: Fastest Growers Songs jumping very significantly over the last 3, 7, or…" at bounding box center [234, 170] width 93 height 78
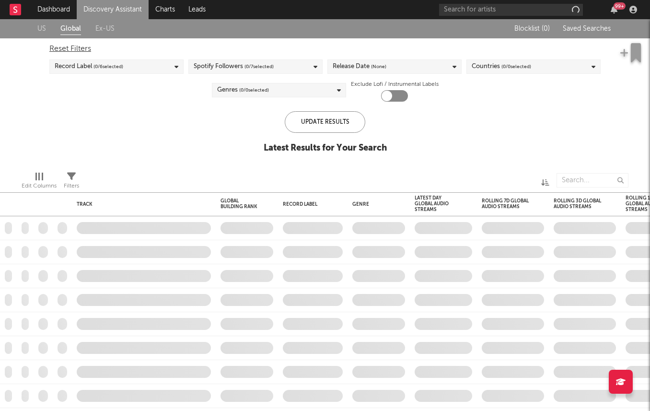
checkbox input "true"
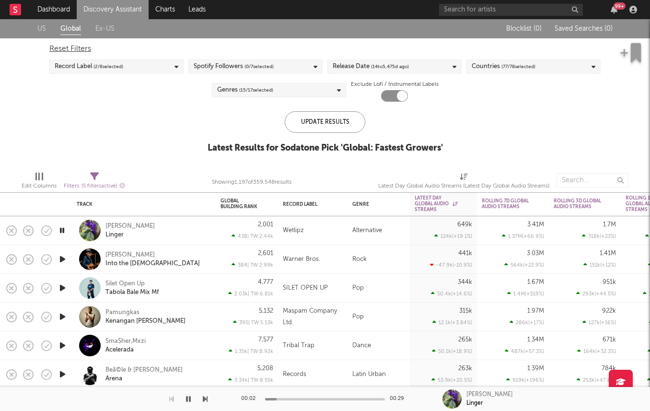
click at [154, 60] on div "Record Label ( 2 / 6 selected)" at bounding box center [116, 66] width 134 height 14
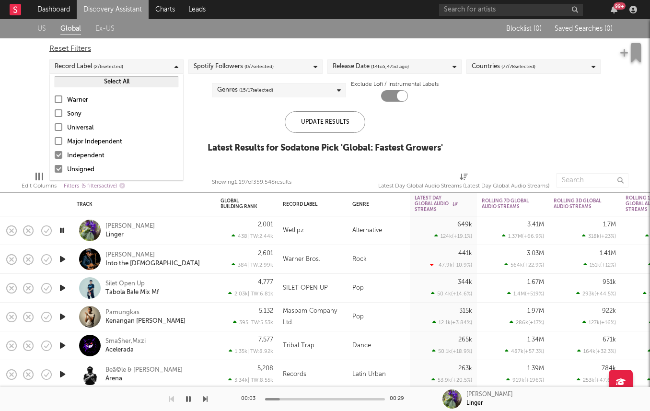
click at [119, 154] on div "Independent" at bounding box center [122, 156] width 111 height 12
click at [55, 154] on input "Independent" at bounding box center [55, 156] width 0 height 12
click at [32, 140] on div "US Global Ex-US Blocklist ( 0 ) Saved Searches ( 0 ) Reset Filters Record Label…" at bounding box center [325, 91] width 650 height 144
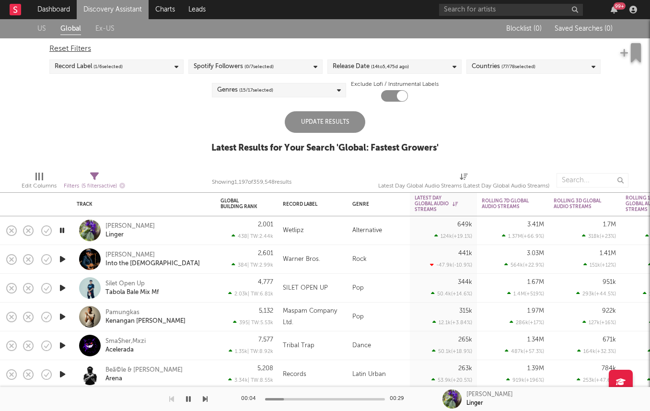
click at [333, 124] on div "Update Results" at bounding box center [325, 122] width 81 height 22
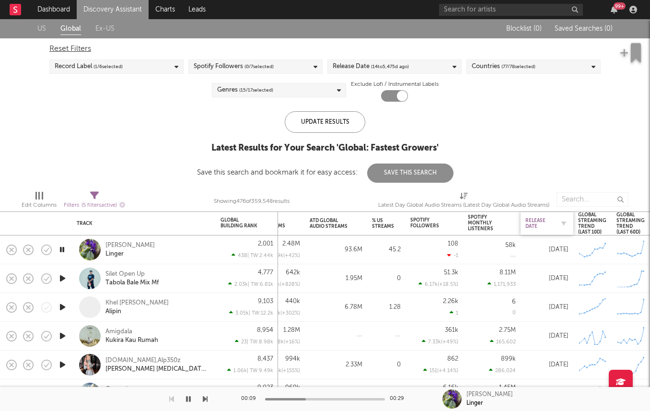
click at [548, 219] on div "Release Date" at bounding box center [539, 224] width 29 height 12
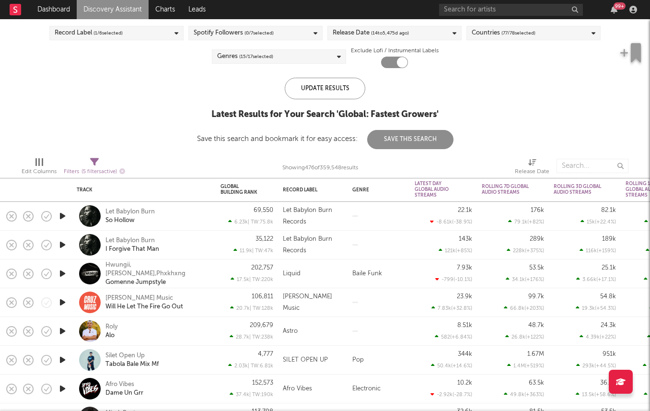
drag, startPoint x: 67, startPoint y: 329, endPoint x: 79, endPoint y: 304, distance: 28.3
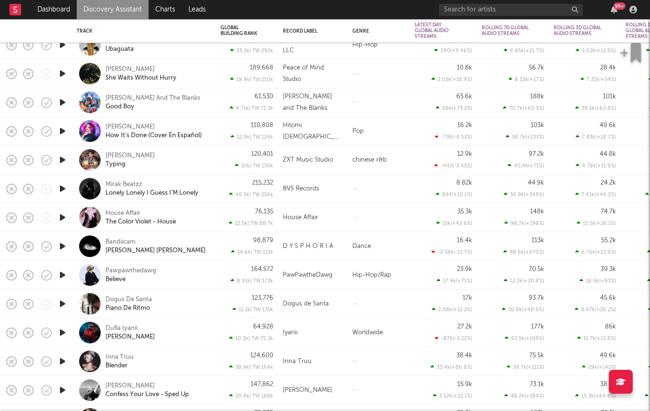
click at [61, 217] on icon "button" at bounding box center [63, 217] width 10 height 12
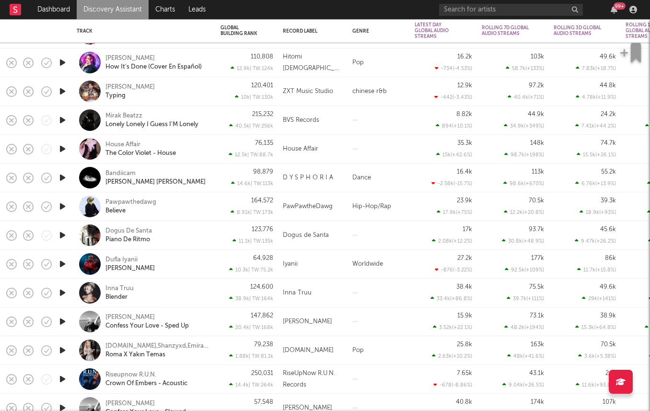
click at [64, 291] on icon "button" at bounding box center [63, 293] width 10 height 12
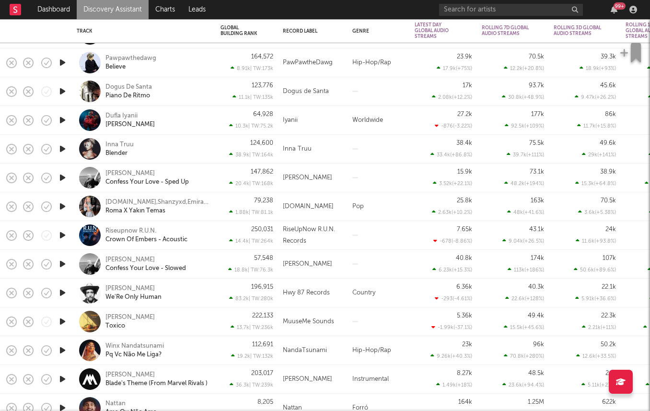
click at [61, 260] on icon "button" at bounding box center [63, 264] width 10 height 12
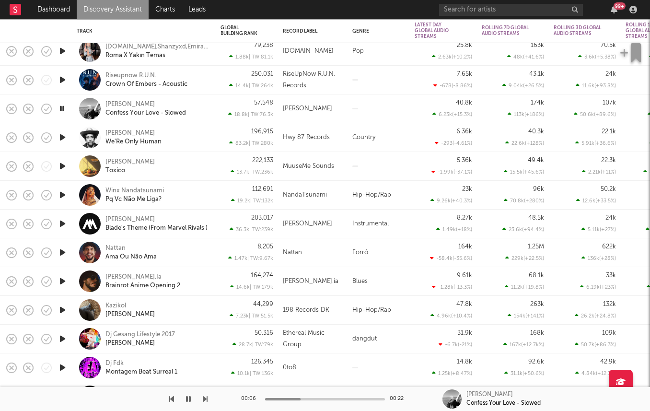
click at [62, 251] on icon "button" at bounding box center [63, 252] width 10 height 12
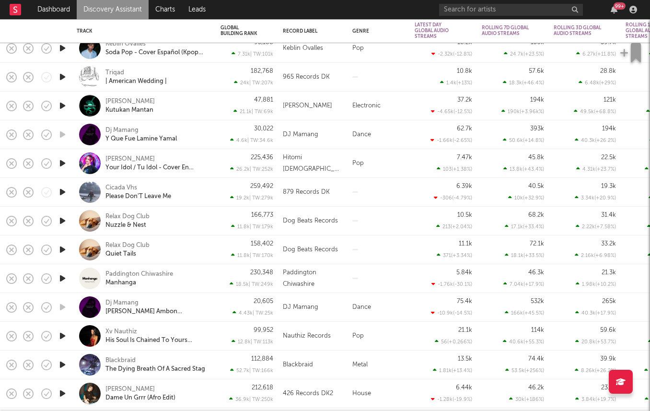
click at [58, 192] on icon "button" at bounding box center [63, 192] width 10 height 12
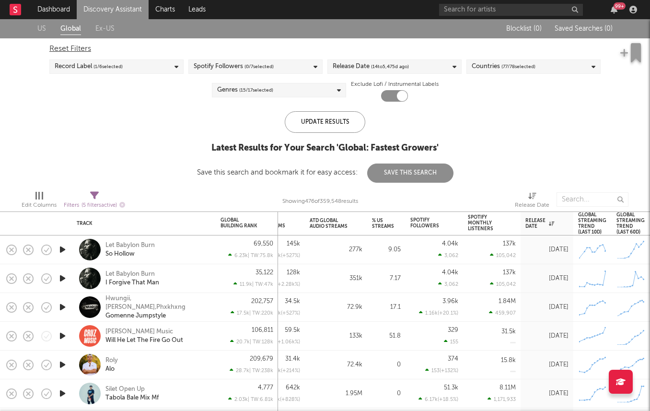
click at [489, 64] on div "Countries ( 77 / 78 selected)" at bounding box center [504, 67] width 64 height 12
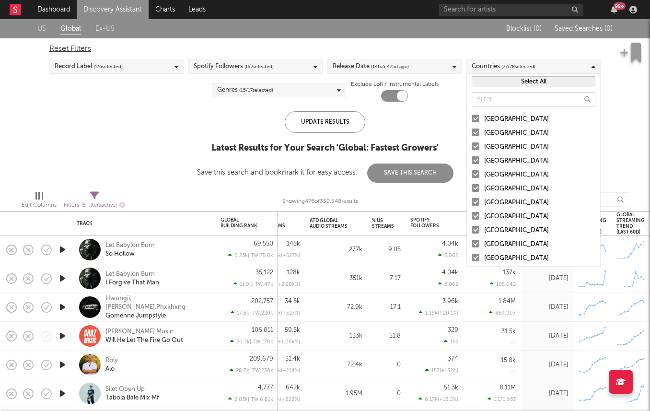
click at [539, 82] on button "Select All" at bounding box center [534, 81] width 124 height 11
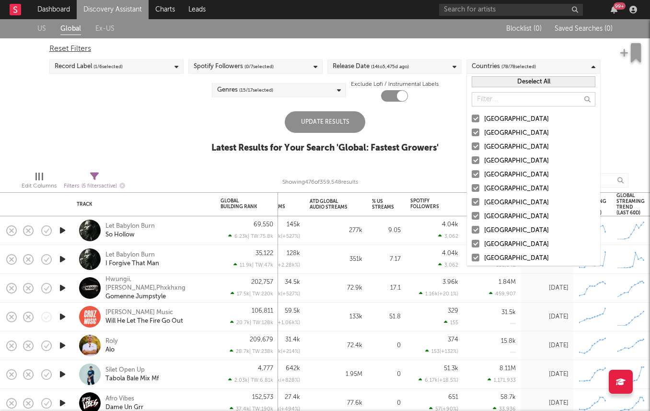
click at [537, 82] on button "Deselect All" at bounding box center [534, 81] width 124 height 11
click at [477, 165] on label "United Kingdom" at bounding box center [534, 161] width 124 height 12
click at [472, 165] on input "United Kingdom" at bounding box center [472, 161] width 0 height 12
click at [477, 137] on label "Australia" at bounding box center [534, 134] width 124 height 12
click at [472, 137] on input "Australia" at bounding box center [472, 134] width 0 height 12
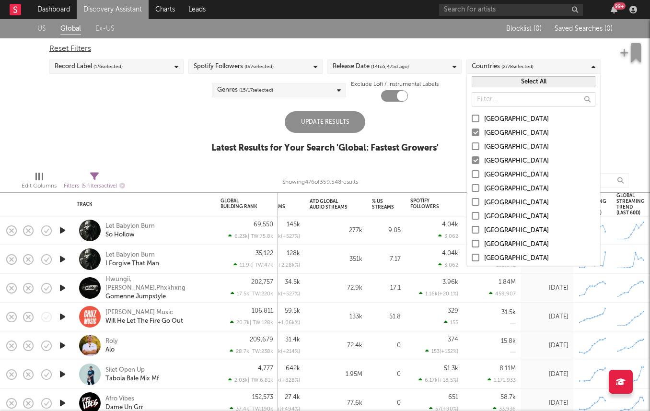
click at [477, 145] on div at bounding box center [476, 146] width 8 height 8
click at [472, 145] on input "Canada" at bounding box center [472, 147] width 0 height 12
click at [475, 128] on label "Australia" at bounding box center [534, 134] width 124 height 12
click at [472, 128] on input "Australia" at bounding box center [472, 134] width 0 height 12
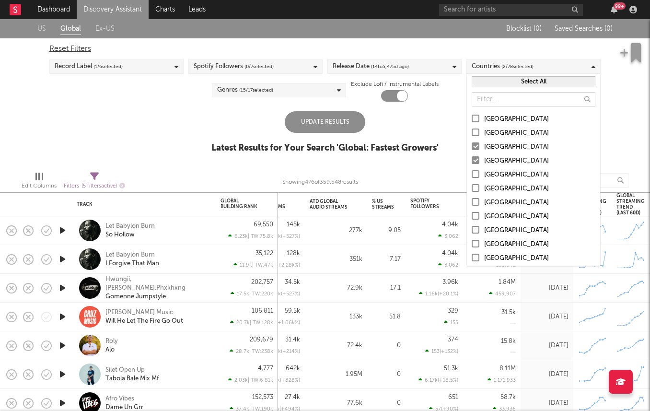
click at [475, 131] on div at bounding box center [476, 132] width 8 height 8
click at [472, 131] on input "Australia" at bounding box center [472, 134] width 0 height 12
click at [475, 122] on label "United States" at bounding box center [534, 120] width 124 height 12
click at [472, 122] on input "United States" at bounding box center [472, 120] width 0 height 12
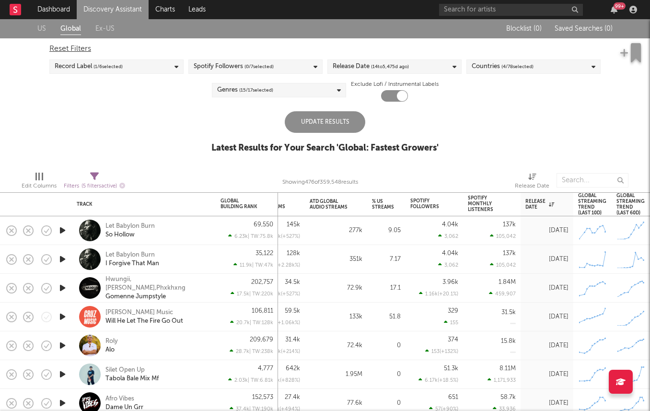
click at [351, 128] on div "Update Results" at bounding box center [325, 122] width 81 height 22
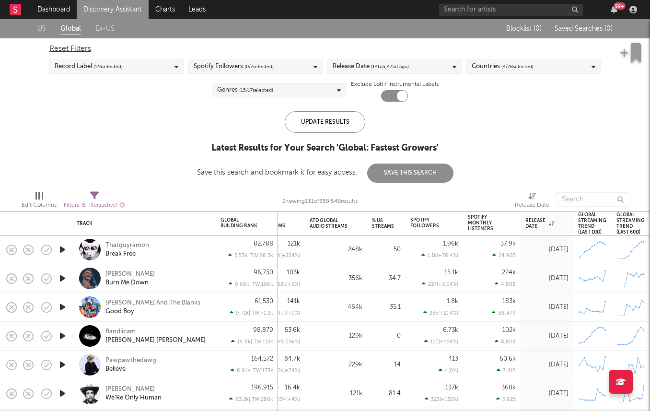
click at [61, 361] on icon "button" at bounding box center [63, 365] width 10 height 12
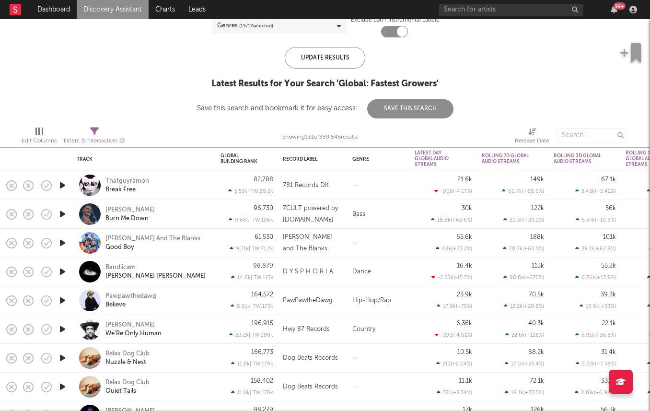
click at [60, 242] on icon "button" at bounding box center [63, 243] width 10 height 12
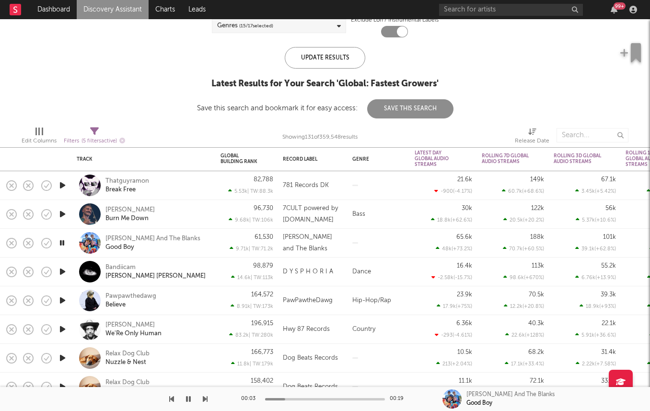
click at [65, 186] on icon "button" at bounding box center [63, 185] width 10 height 12
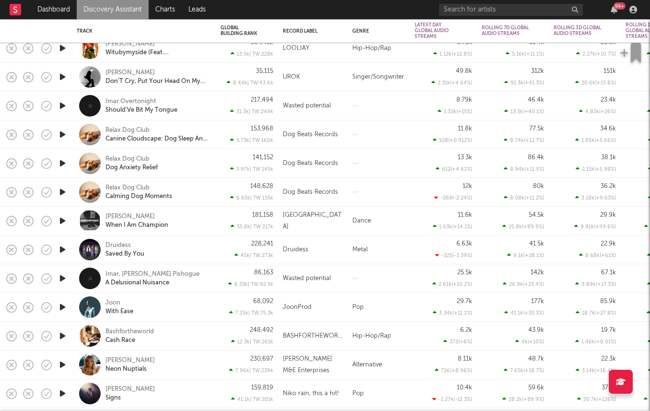
click at [63, 307] on icon "button" at bounding box center [63, 307] width 10 height 12
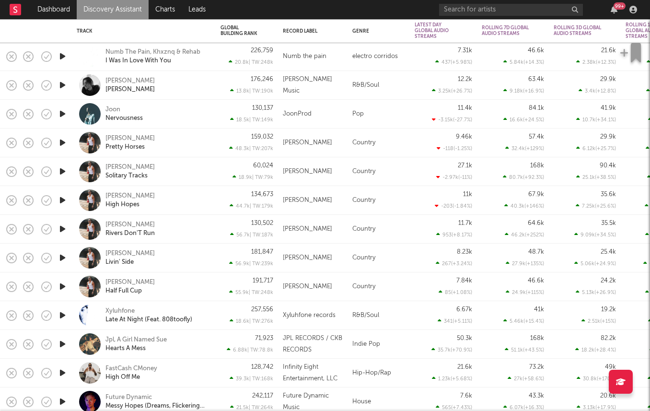
click at [62, 227] on icon "button" at bounding box center [63, 229] width 10 height 12
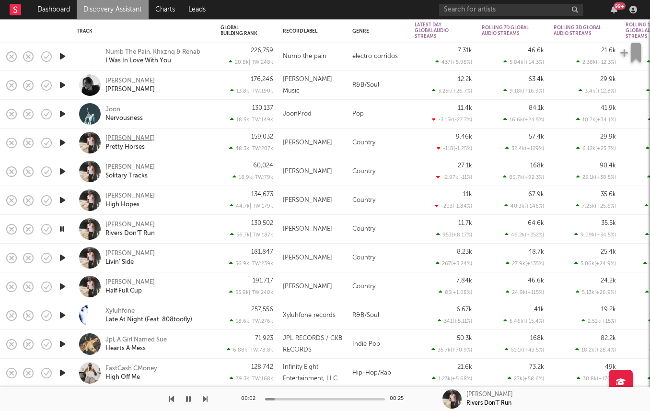
click at [125, 139] on div "Kip Moore" at bounding box center [129, 138] width 49 height 9
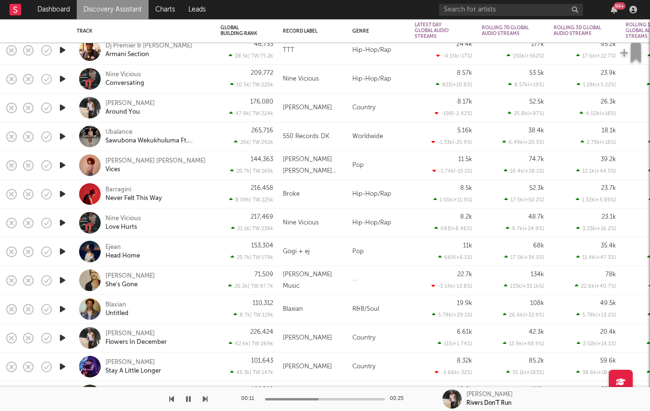
click at [59, 278] on icon "button" at bounding box center [63, 280] width 10 height 12
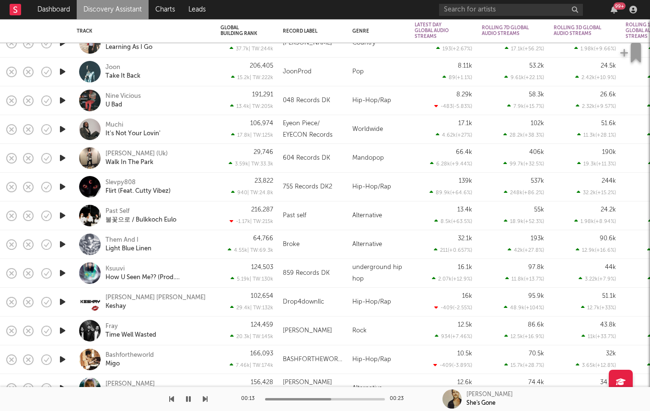
click at [64, 273] on icon "button" at bounding box center [63, 273] width 10 height 12
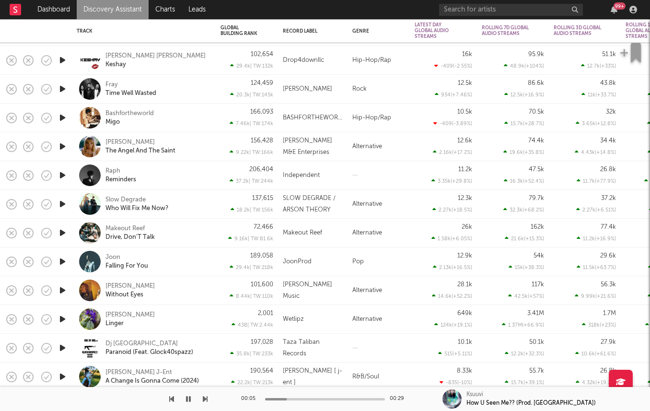
click at [60, 233] on icon "button" at bounding box center [63, 233] width 10 height 12
click at [120, 230] on div "Makeout Reef" at bounding box center [124, 228] width 39 height 9
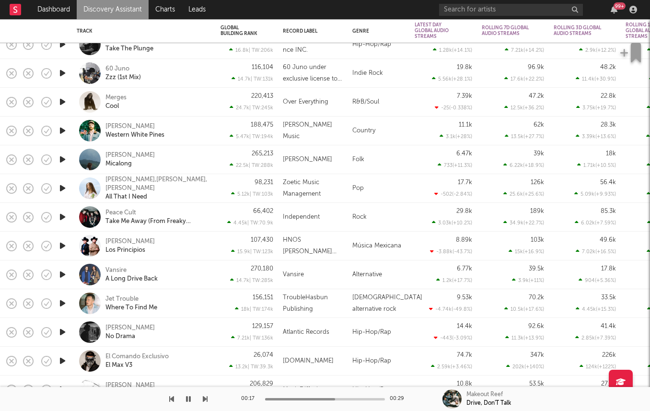
click at [64, 275] on icon "button" at bounding box center [63, 274] width 10 height 12
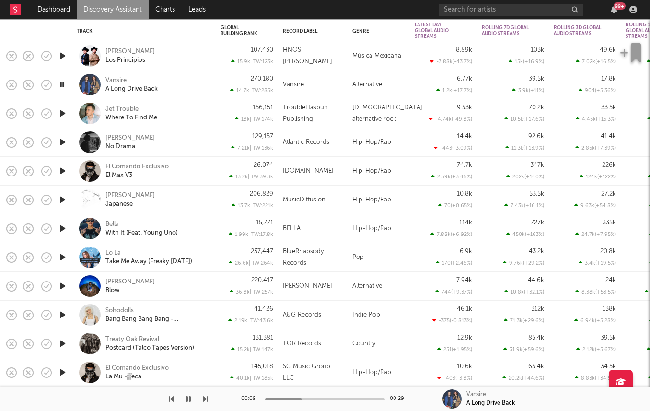
click at [62, 283] on icon "button" at bounding box center [63, 286] width 10 height 12
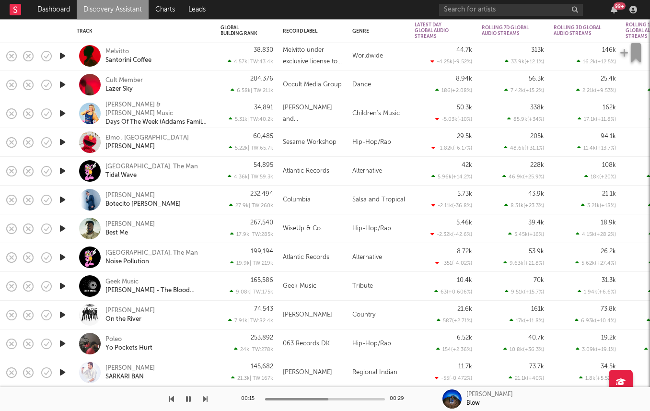
click at [59, 339] on icon "button" at bounding box center [63, 343] width 10 height 12
click at [116, 23] on div "Track" at bounding box center [144, 31] width 134 height 20
click at [116, 9] on link "Discovery Assistant" at bounding box center [113, 9] width 72 height 19
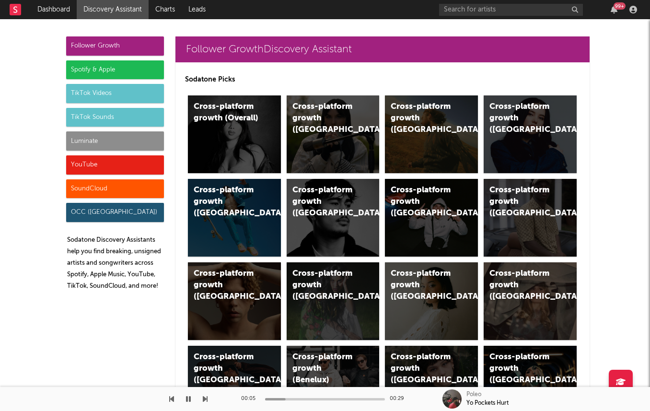
click at [115, 139] on div "Luminate" at bounding box center [115, 140] width 98 height 19
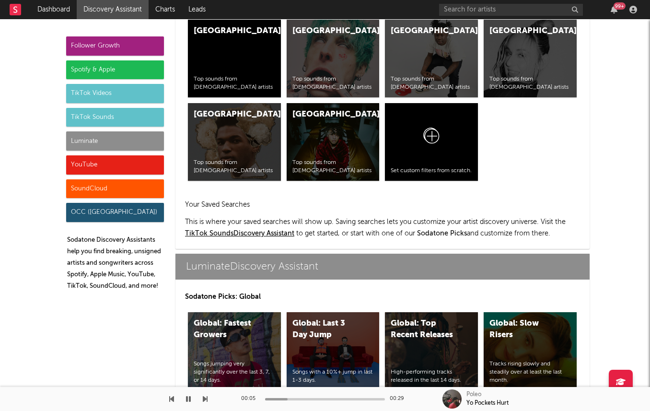
scroll to position [4176, 0]
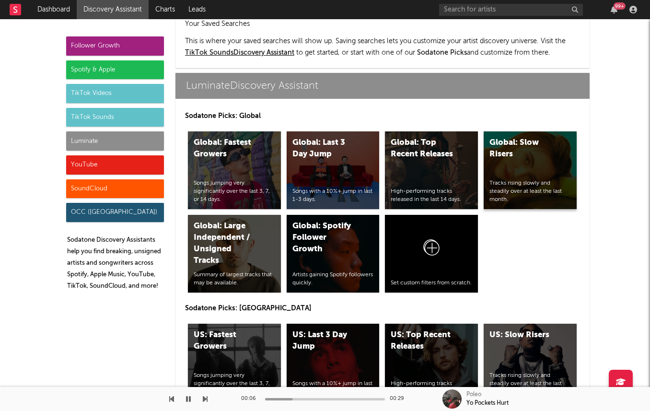
click at [511, 137] on div "Global: Slow Risers" at bounding box center [521, 148] width 65 height 23
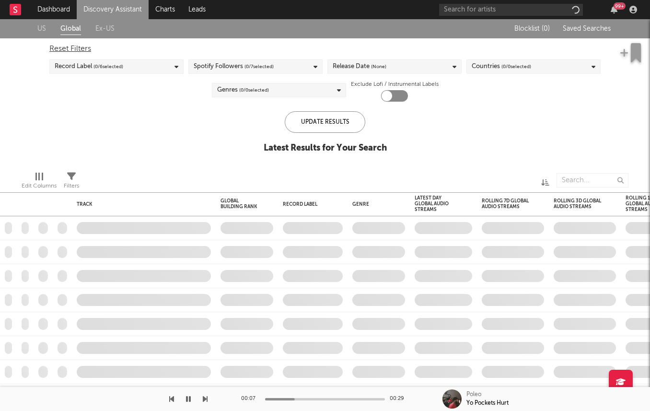
checkbox input "true"
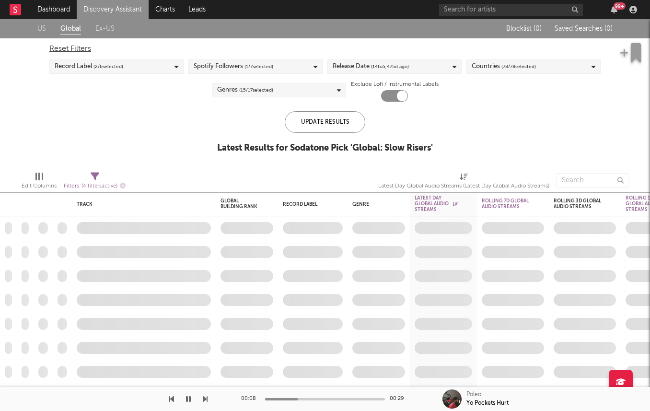
click at [504, 67] on span "( 78 / 78 selected)" at bounding box center [518, 67] width 35 height 12
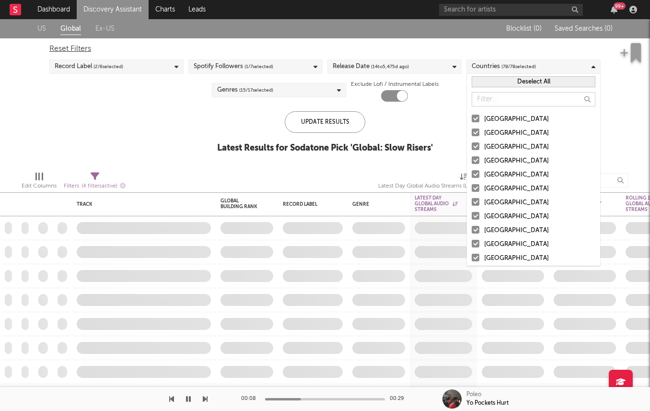
click at [495, 82] on button "Deselect All" at bounding box center [534, 81] width 124 height 11
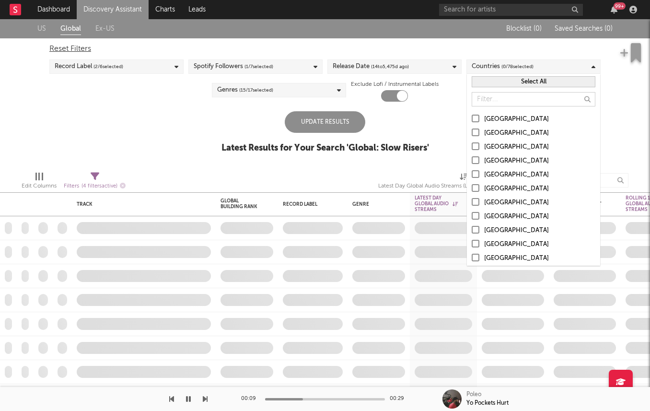
click at [493, 79] on button "Select All" at bounding box center [534, 81] width 124 height 11
click at [493, 82] on button "Deselect All" at bounding box center [534, 81] width 124 height 11
click at [483, 116] on label "United States" at bounding box center [534, 120] width 124 height 12
click at [472, 116] on input "United States" at bounding box center [472, 120] width 0 height 12
click at [481, 135] on label "Australia" at bounding box center [534, 134] width 124 height 12
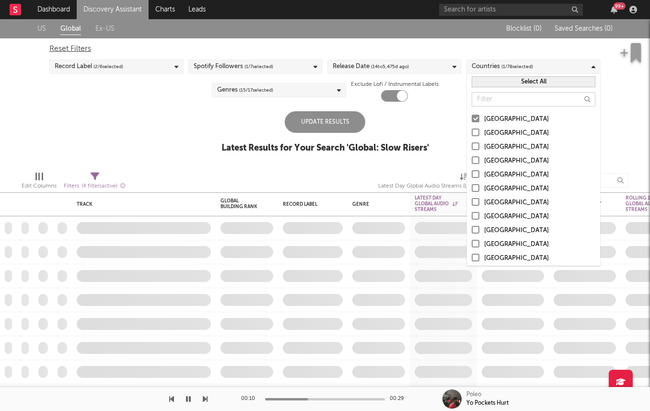
click at [472, 135] on input "Australia" at bounding box center [472, 134] width 0 height 12
click at [481, 141] on label "Canada" at bounding box center [534, 147] width 124 height 12
click at [472, 141] on input "Canada" at bounding box center [472, 147] width 0 height 12
click at [481, 156] on label "United Kingdom" at bounding box center [534, 161] width 124 height 12
click at [472, 156] on input "United Kingdom" at bounding box center [472, 161] width 0 height 12
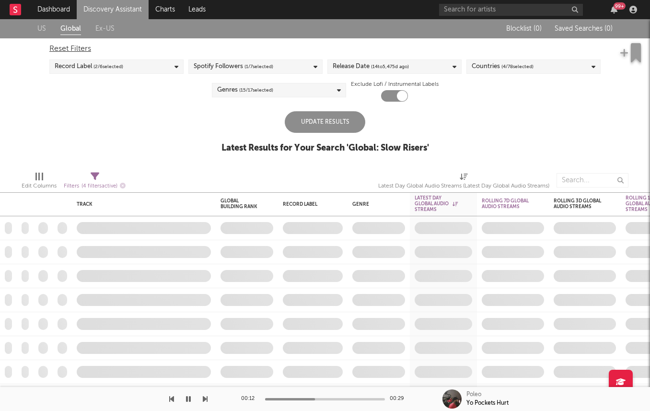
click at [429, 141] on div "Update Results Latest Results for Your Search ' Global: Slow Risers '" at bounding box center [325, 137] width 208 height 52
click at [366, 60] on div "Release Date ( 14 to 5,475 d ago)" at bounding box center [394, 66] width 134 height 14
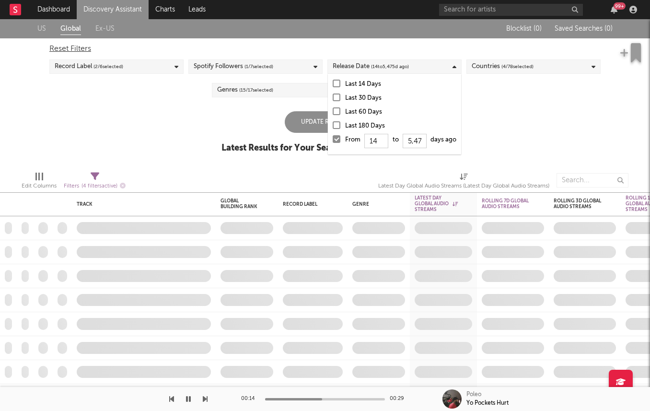
click at [336, 135] on div at bounding box center [337, 139] width 8 height 8
click at [333, 135] on input "From 14 to 5,475 days ago" at bounding box center [333, 141] width 0 height 15
click at [312, 119] on div "Update Results" at bounding box center [325, 122] width 81 height 22
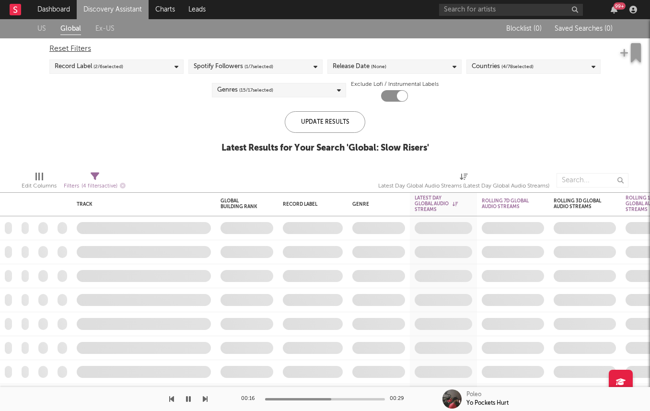
click at [155, 60] on div "Record Label ( 2 / 6 selected)" at bounding box center [116, 66] width 134 height 14
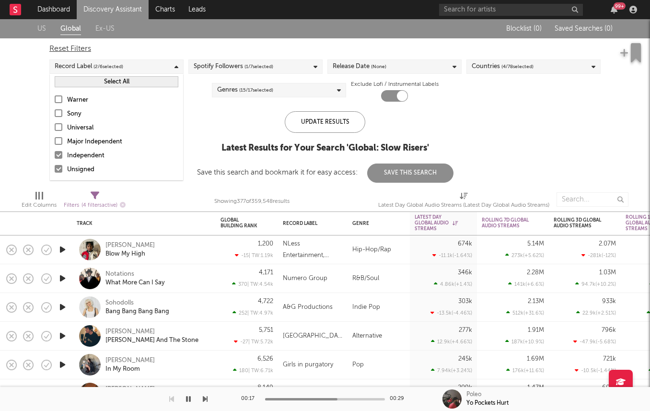
click at [110, 148] on div "Warner Sony Universal Major Independent Independent Unsigned" at bounding box center [116, 135] width 133 height 91
click at [107, 158] on div "Independent" at bounding box center [122, 156] width 111 height 12
click at [55, 158] on input "Independent" at bounding box center [55, 156] width 0 height 12
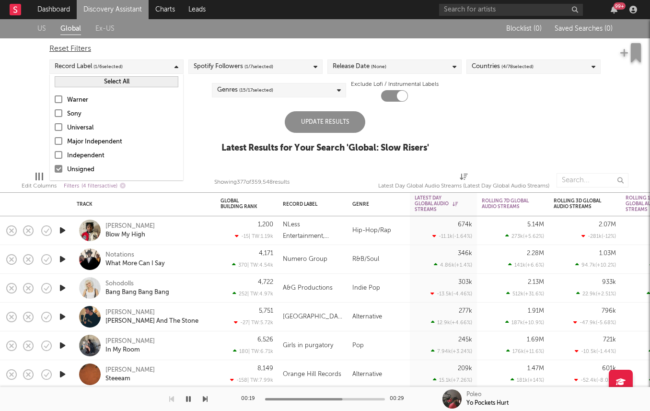
click at [308, 122] on div "Update Results" at bounding box center [325, 122] width 81 height 22
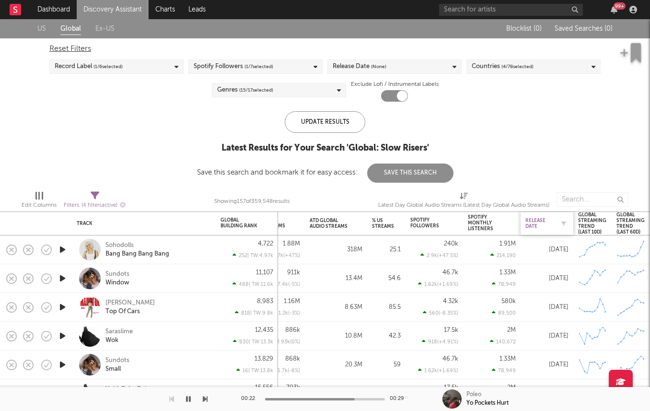
click at [543, 219] on div "Release Date" at bounding box center [539, 224] width 29 height 12
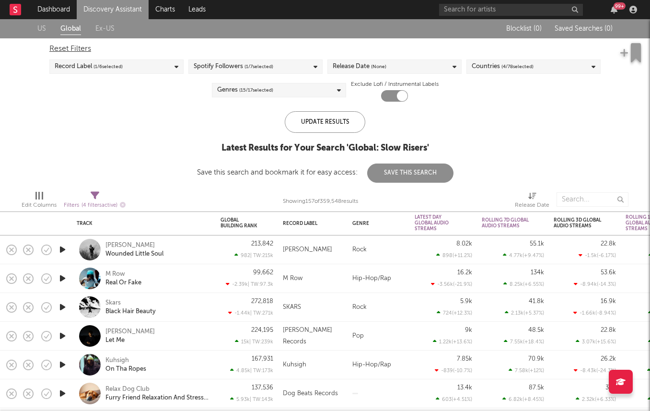
click at [55, 251] on div at bounding box center [62, 249] width 19 height 29
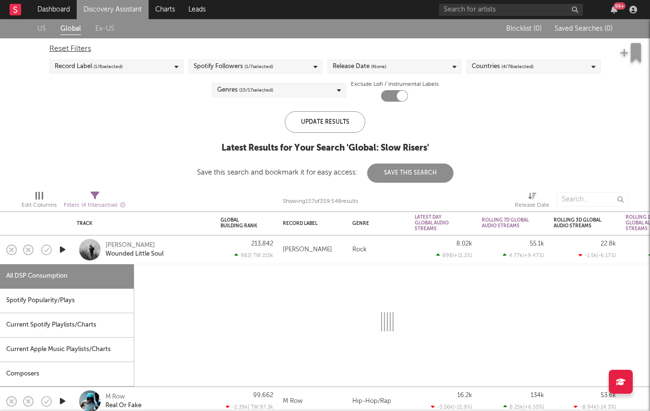
click at [72, 254] on div "Matt-Felix Wounded Little Soul" at bounding box center [144, 249] width 144 height 29
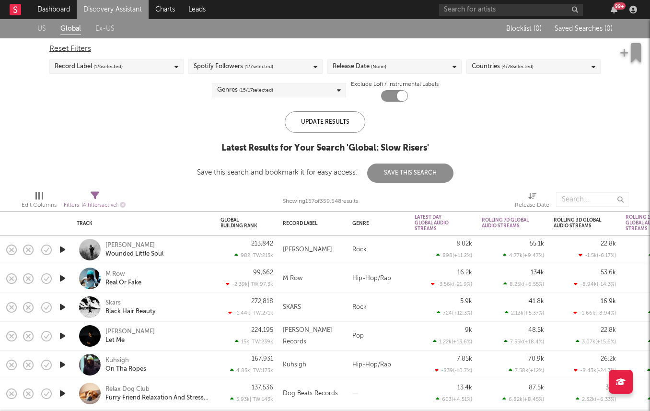
click at [69, 252] on div at bounding box center [62, 249] width 19 height 29
select select "1w"
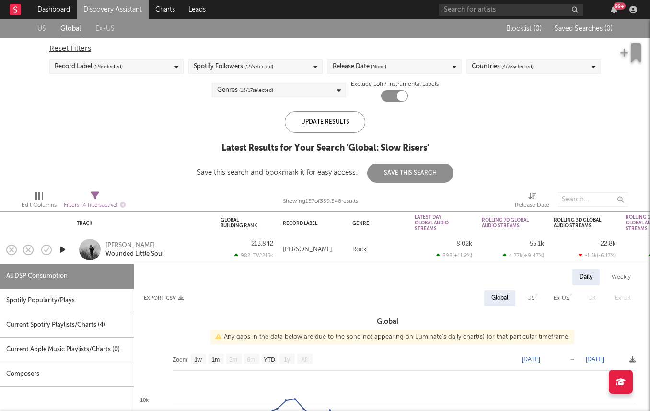
click at [69, 252] on div at bounding box center [62, 249] width 19 height 29
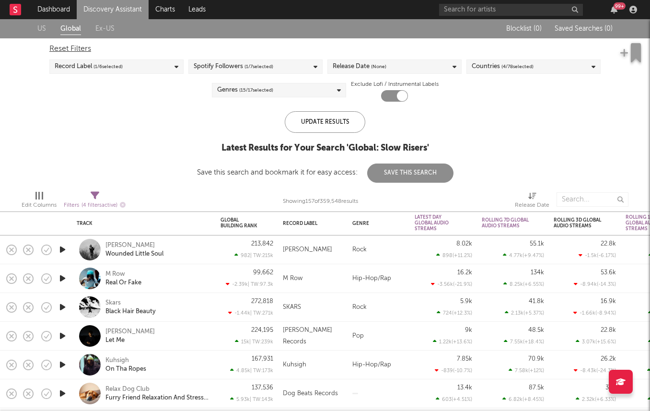
click at [60, 251] on icon "button" at bounding box center [63, 250] width 10 height 12
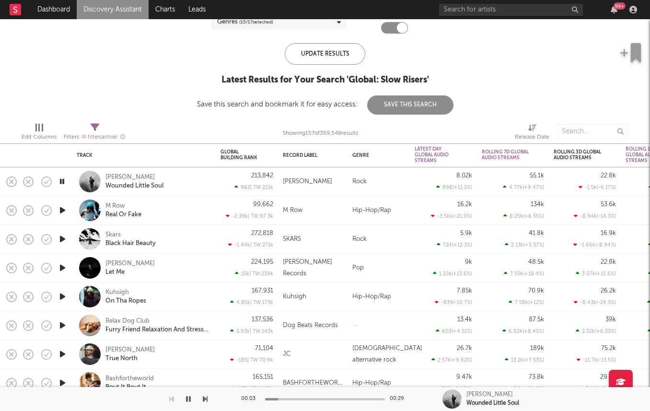
click at [61, 237] on icon "button" at bounding box center [63, 239] width 10 height 12
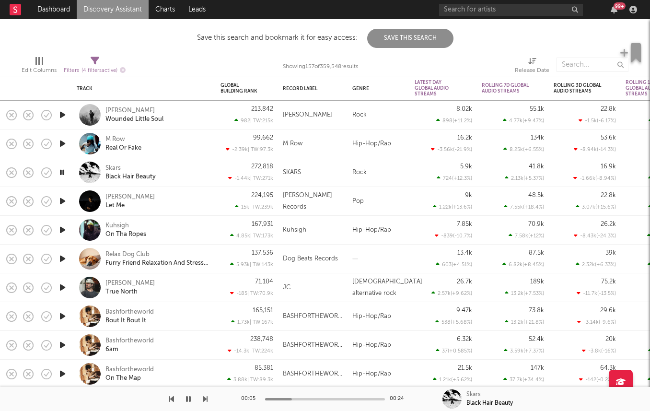
click at [65, 288] on icon "button" at bounding box center [63, 287] width 10 height 12
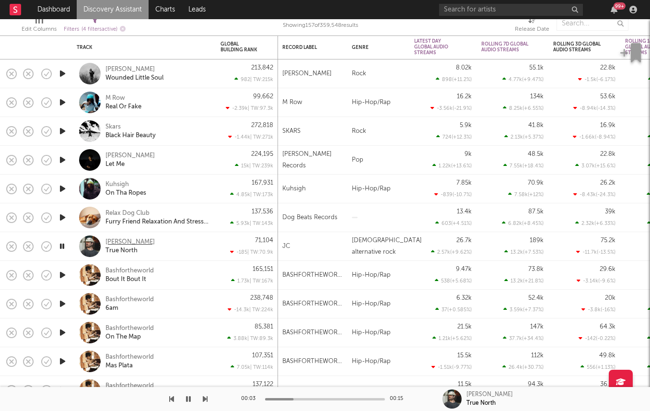
click at [114, 239] on div "Jervis Campbell" at bounding box center [129, 242] width 49 height 9
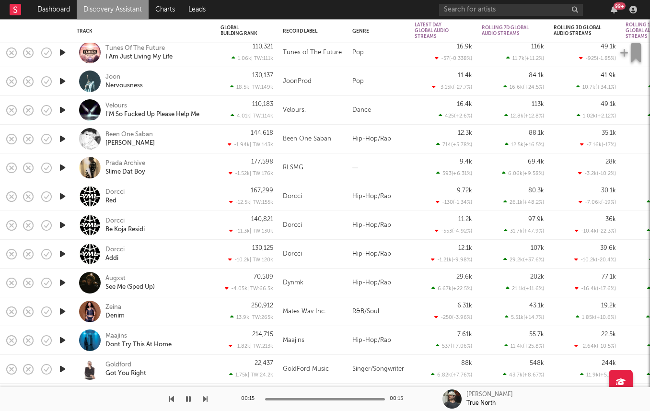
click at [61, 254] on icon "button" at bounding box center [63, 254] width 10 height 12
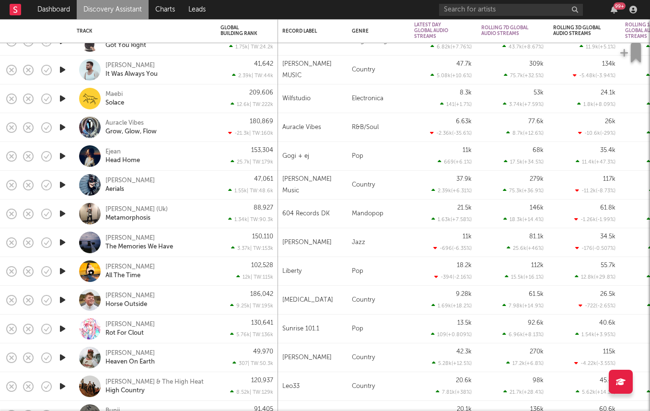
click at [62, 241] on icon "button" at bounding box center [63, 242] width 10 height 12
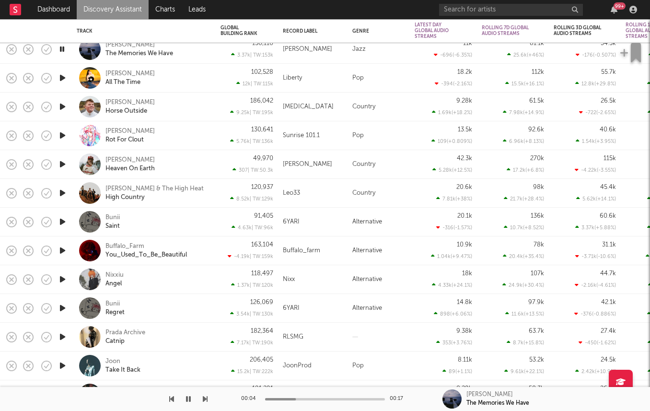
click at [61, 164] on icon "button" at bounding box center [63, 164] width 10 height 12
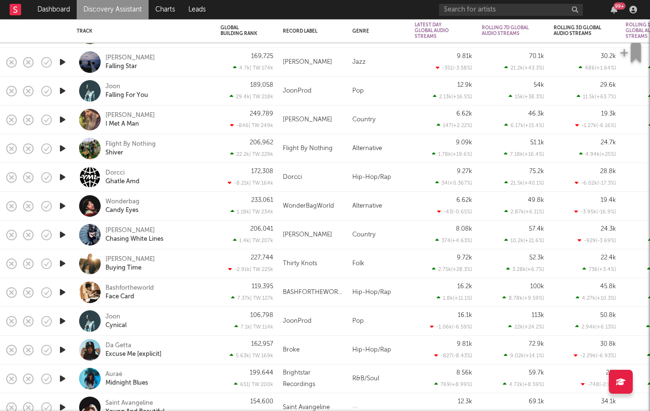
click at [63, 148] on icon "button" at bounding box center [63, 148] width 10 height 12
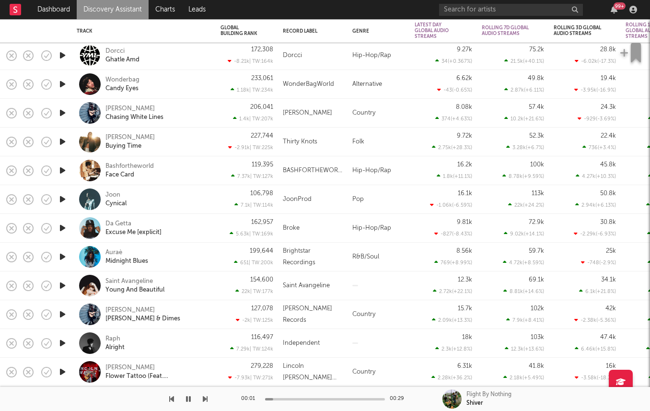
click at [62, 141] on icon "button" at bounding box center [63, 142] width 10 height 12
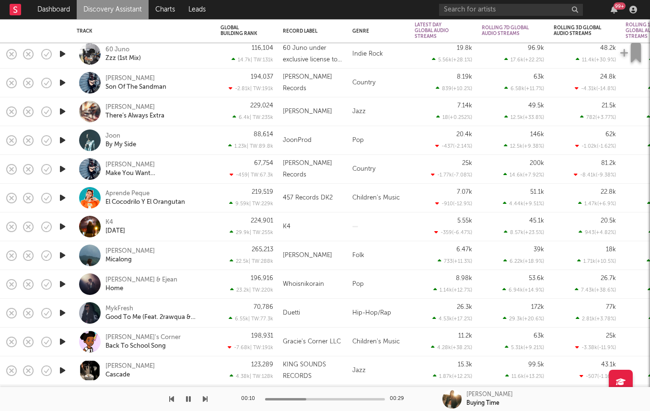
click at [60, 224] on icon "button" at bounding box center [63, 227] width 10 height 12
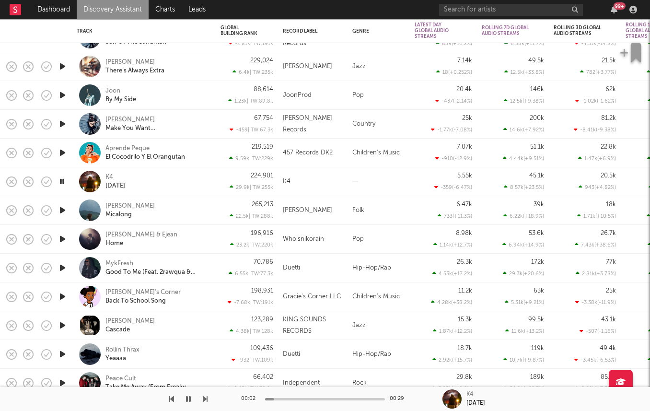
click at [65, 209] on icon "button" at bounding box center [63, 210] width 10 height 12
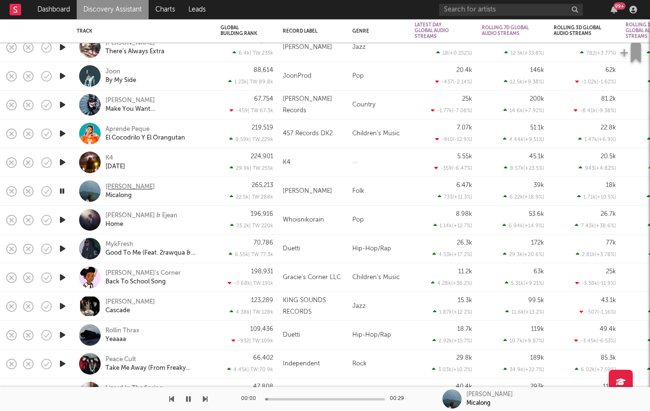
click at [111, 188] on div "[PERSON_NAME]" at bounding box center [129, 187] width 49 height 9
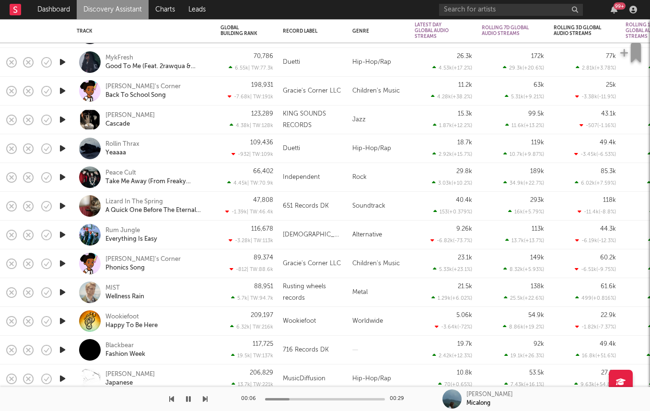
click at [61, 204] on icon "button" at bounding box center [63, 206] width 10 height 12
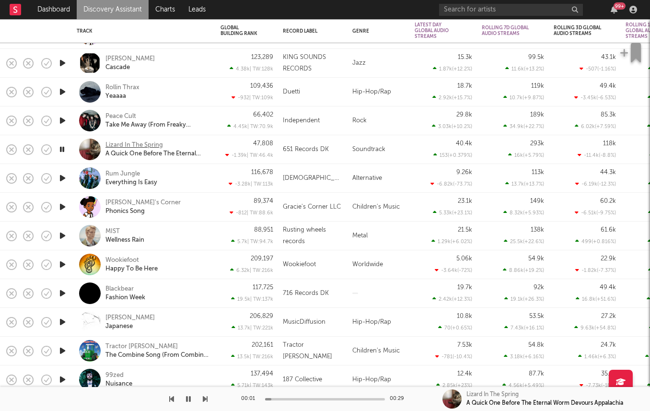
click at [113, 148] on div "Lizard In The Spring" at bounding box center [134, 145] width 58 height 9
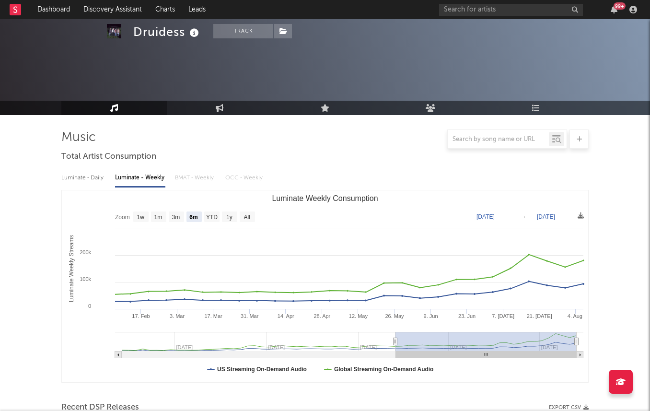
select select "6m"
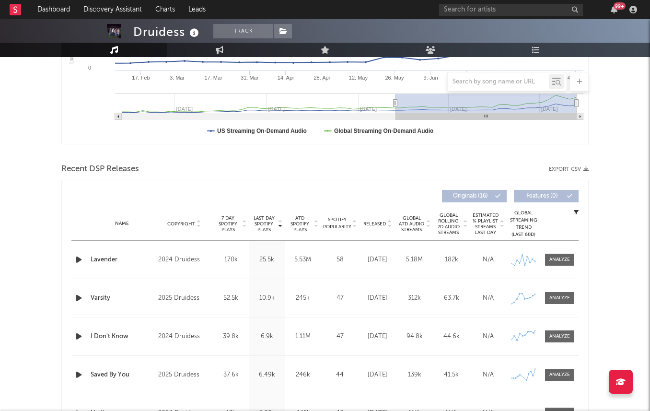
scroll to position [40, 0]
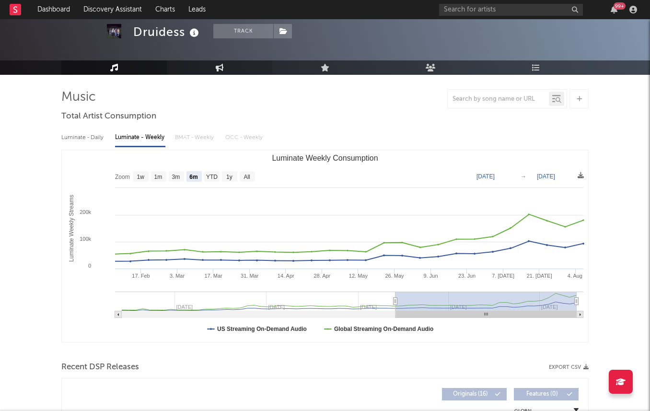
click at [221, 65] on icon at bounding box center [220, 68] width 8 height 8
select select "1w"
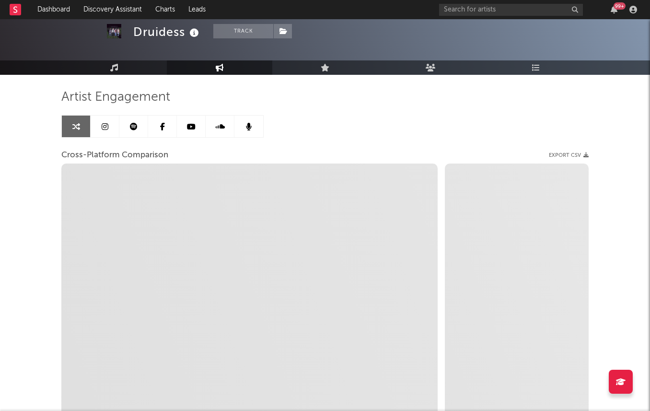
click at [110, 122] on link at bounding box center [105, 127] width 29 height 22
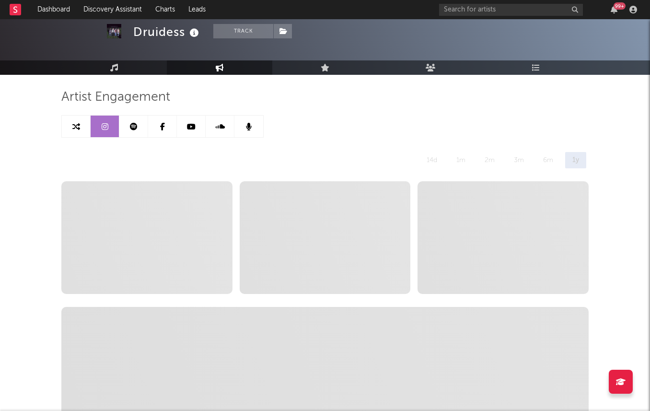
select select "6m"
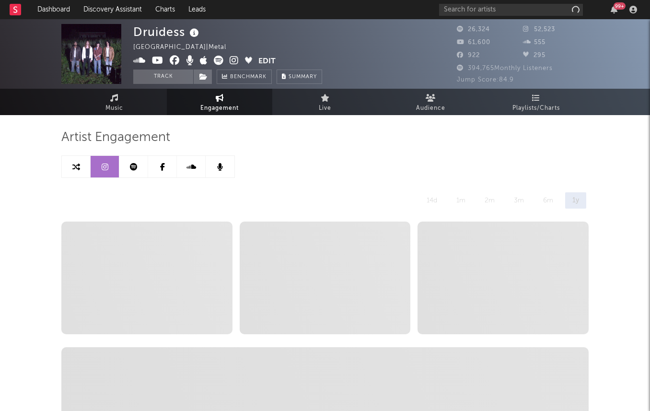
select select "6m"
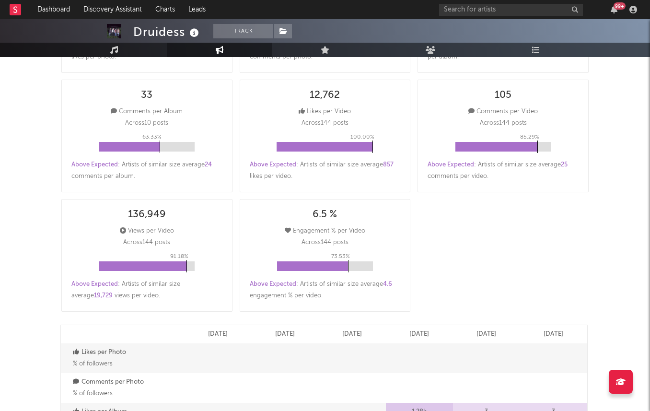
scroll to position [262, 0]
drag, startPoint x: 348, startPoint y: 267, endPoint x: 364, endPoint y: 267, distance: 16.8
click at [364, 267] on div "73.53 %" at bounding box center [325, 266] width 96 height 10
drag, startPoint x: 482, startPoint y: 106, endPoint x: 584, endPoint y: 118, distance: 102.3
click at [585, 118] on div "105 Comments per Video Across 144 posts 85.29 % Above Expected : Artists of sim…" at bounding box center [503, 135] width 171 height 113
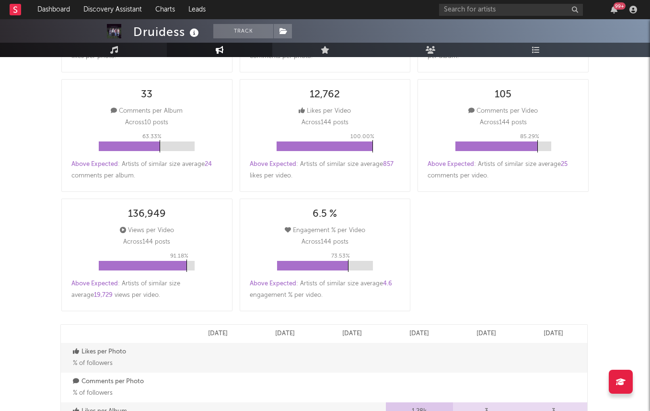
click at [581, 118] on div "105 Comments per Video Across 144 posts 85.29 % Above Expected : Artists of sim…" at bounding box center [503, 135] width 171 height 113
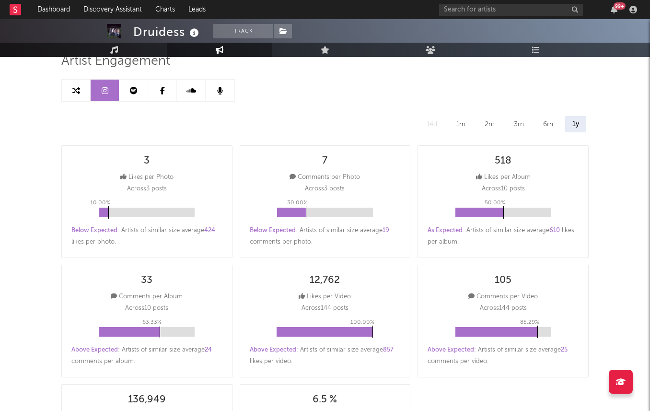
scroll to position [16, 0]
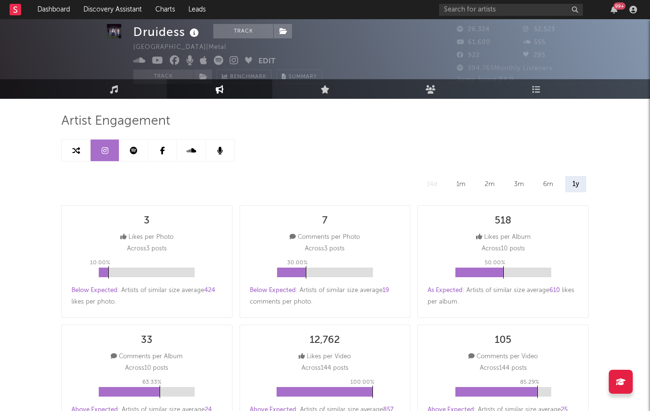
click at [68, 147] on link at bounding box center [76, 150] width 29 height 22
select select "1m"
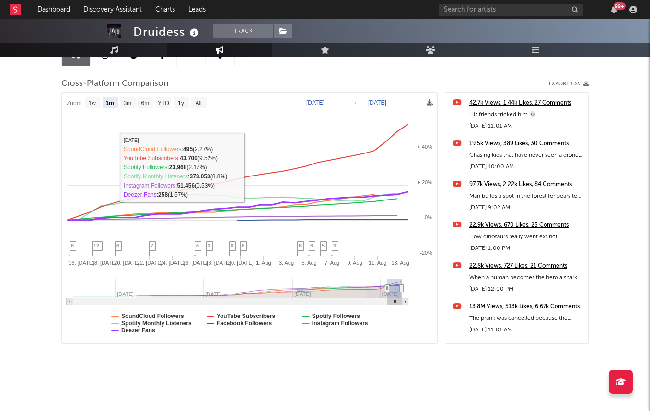
scroll to position [85, 0]
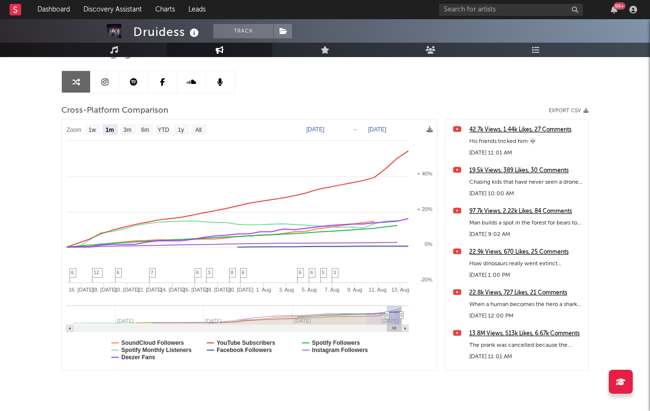
click at [486, 332] on div "13.8M Views, 513k Likes, 6.67k Comments" at bounding box center [526, 334] width 114 height 12
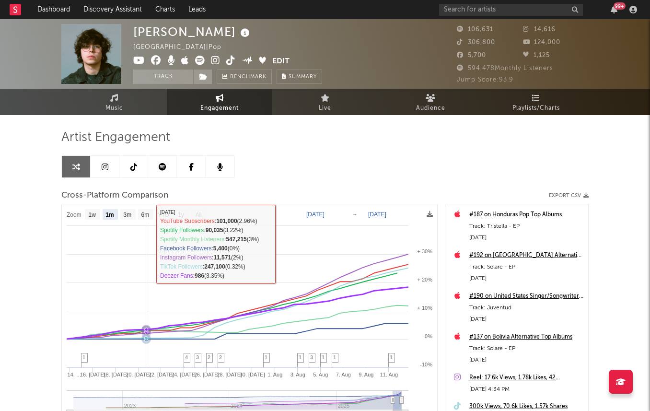
select select "1m"
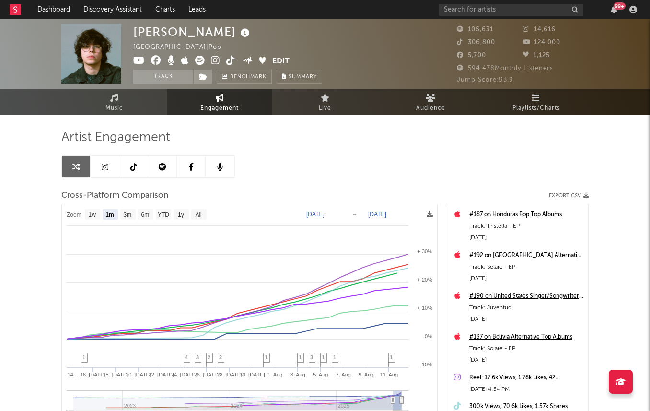
click at [100, 174] on link at bounding box center [105, 167] width 29 height 22
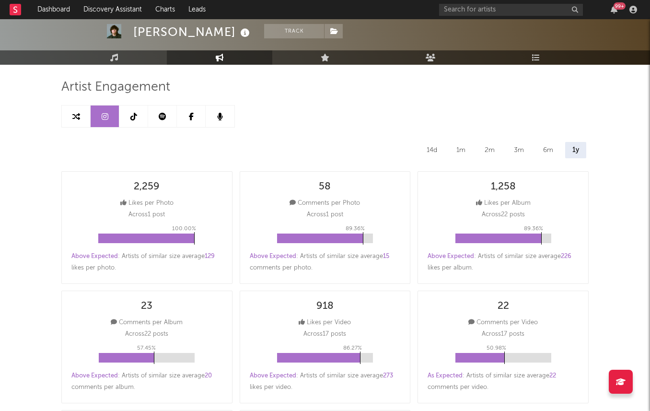
scroll to position [135, 0]
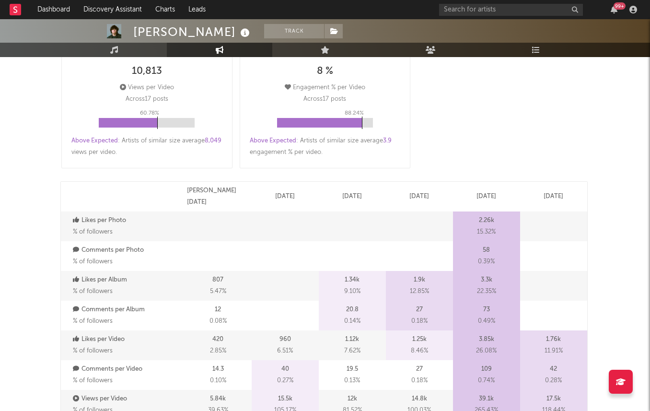
select select "6m"
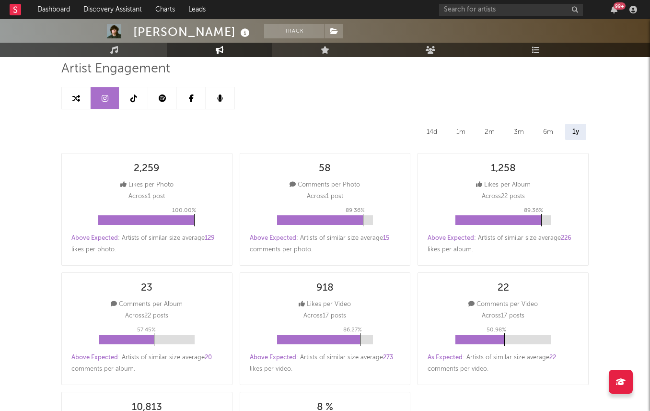
scroll to position [0, 0]
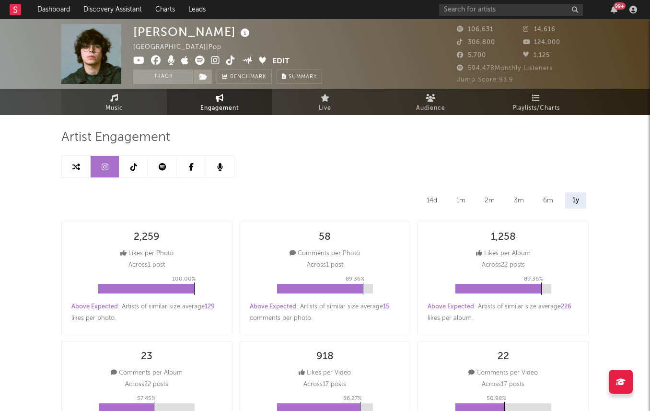
click at [105, 113] on span "Music" at bounding box center [114, 109] width 18 height 12
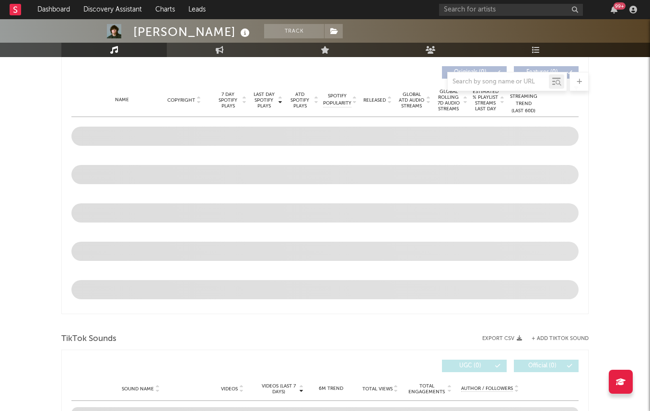
scroll to position [355, 0]
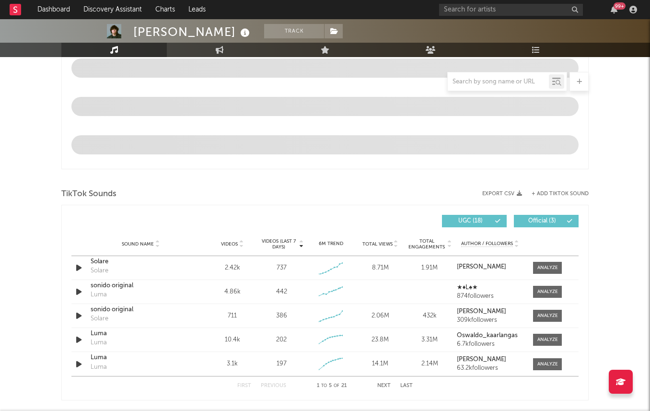
select select "6m"
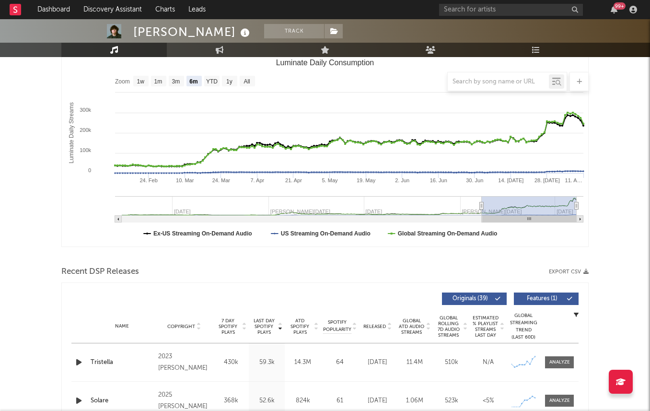
scroll to position [0, 0]
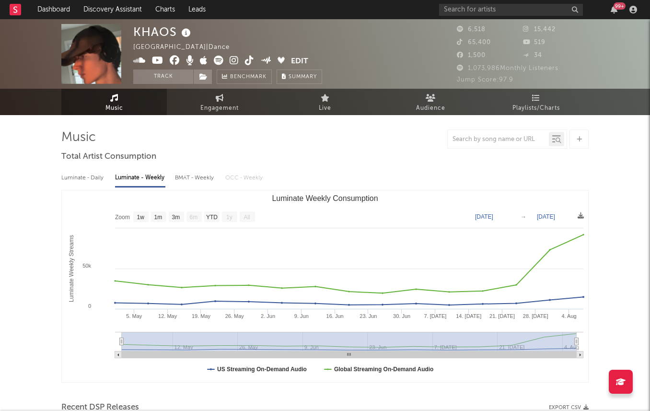
select select "1w"
click at [470, 9] on input "text" at bounding box center [511, 10] width 144 height 12
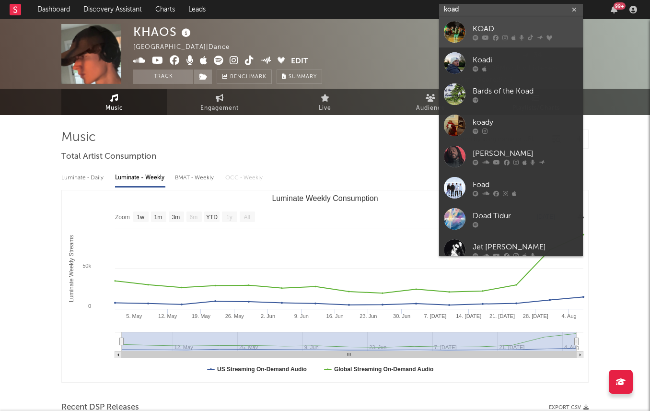
type input "koad"
click at [462, 32] on div at bounding box center [455, 32] width 22 height 22
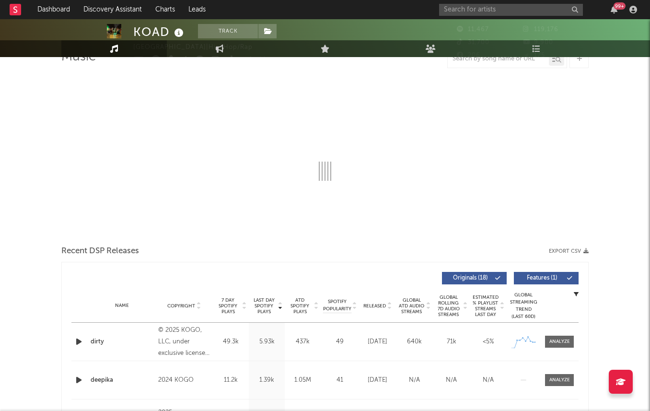
select select "6m"
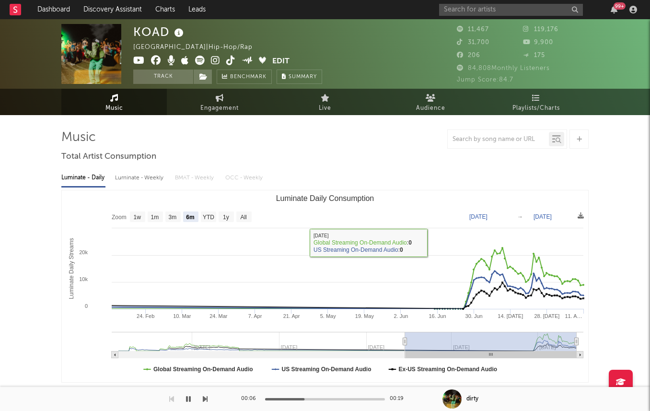
click at [140, 185] on div "Luminate - Weekly" at bounding box center [140, 178] width 50 height 16
select select "6m"
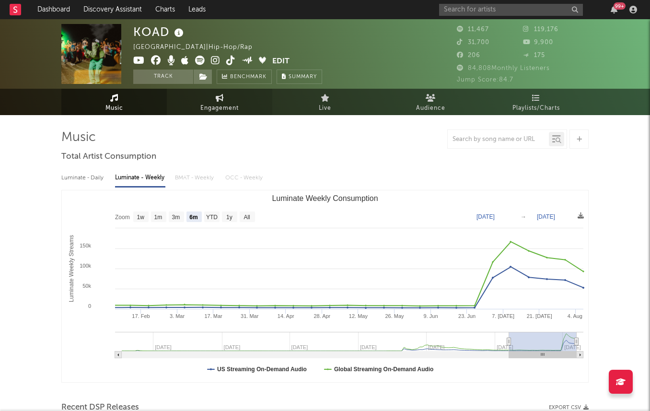
click at [209, 111] on span "Engagement" at bounding box center [219, 109] width 38 height 12
select select "1w"
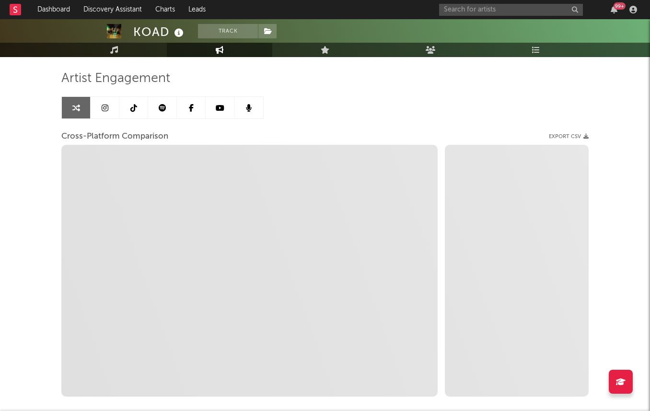
scroll to position [25, 0]
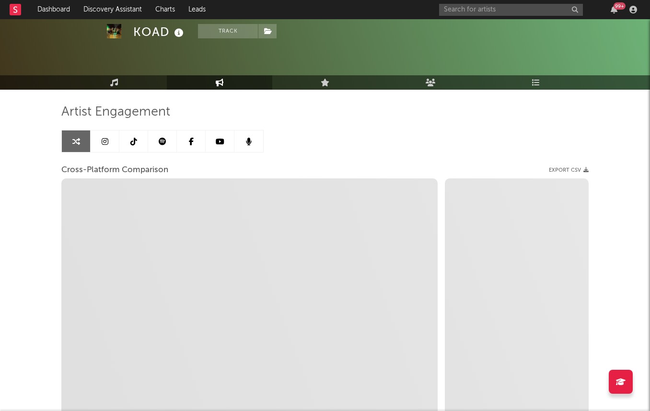
select select "1m"
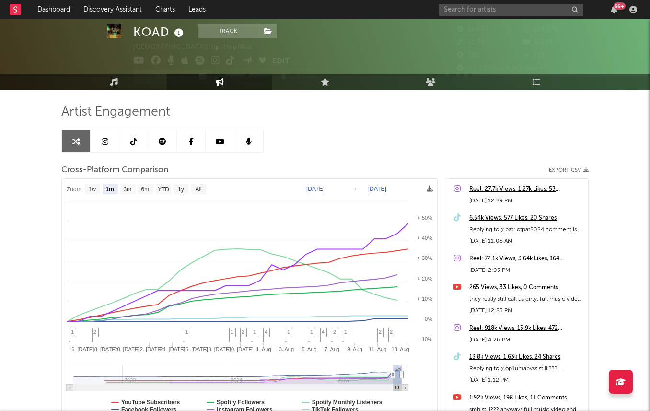
click at [98, 146] on link at bounding box center [105, 141] width 29 height 22
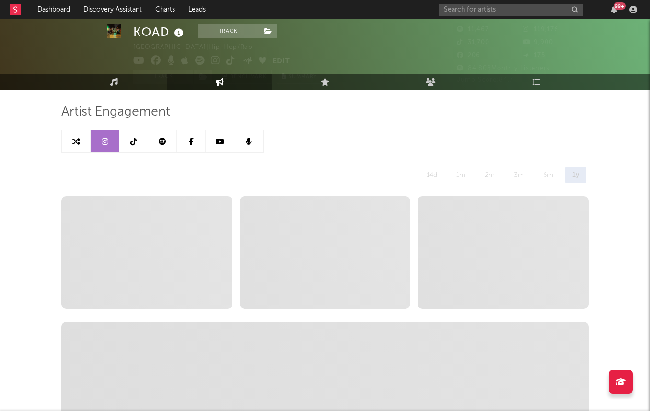
select select "6m"
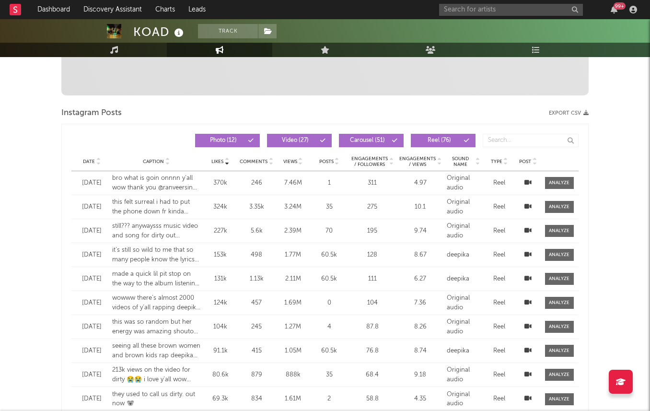
scroll to position [358, 0]
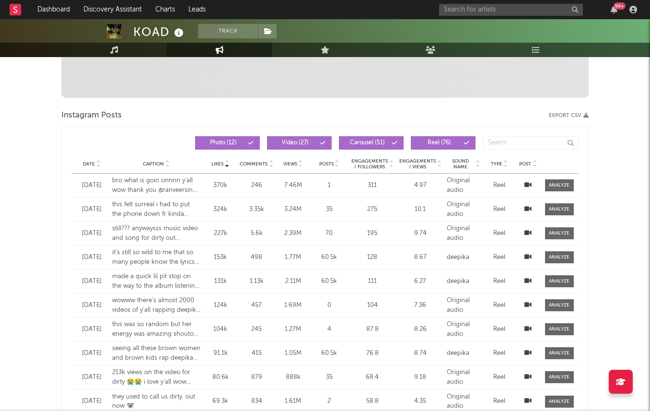
click at [96, 164] on icon at bounding box center [98, 166] width 5 height 4
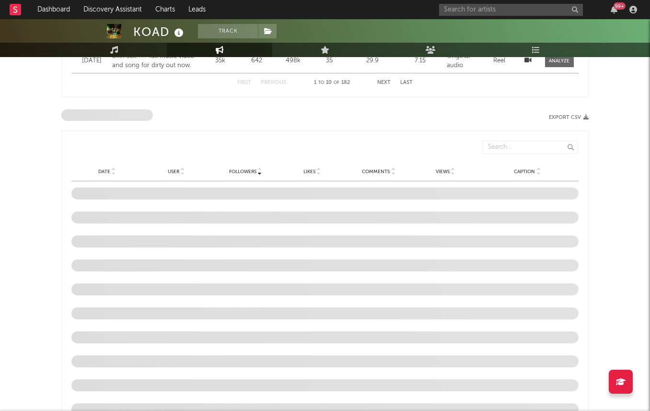
scroll to position [0, 0]
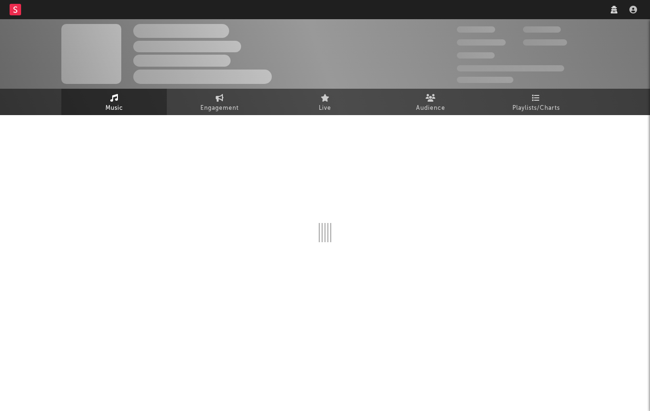
select select "1w"
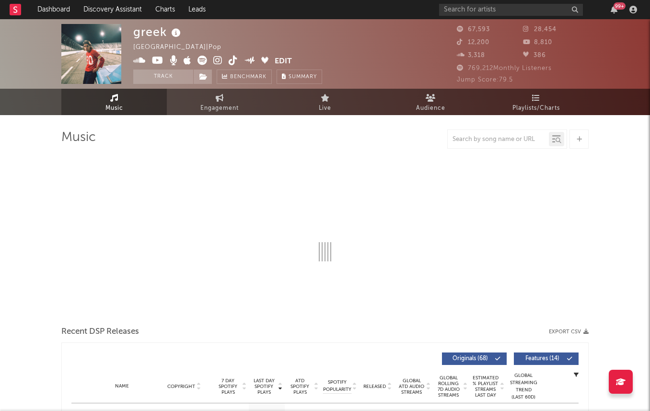
select select "6m"
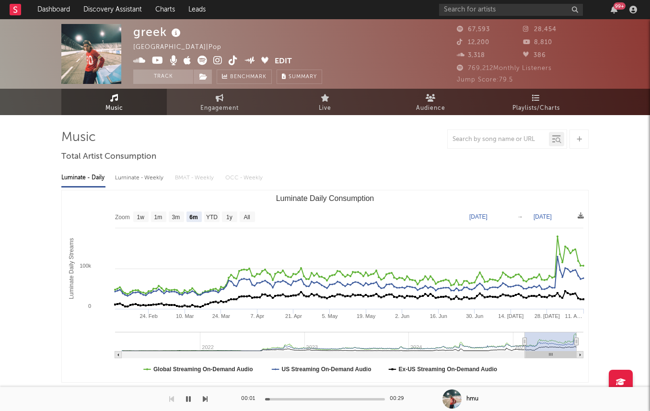
click at [137, 169] on div "Luminate - Daily Luminate - Weekly BMAT - Weekly OCC - Weekly Zoom 1w 1m 3m 6m …" at bounding box center [324, 275] width 527 height 220
click at [137, 172] on div "Luminate - Weekly" at bounding box center [140, 178] width 50 height 16
select select "6m"
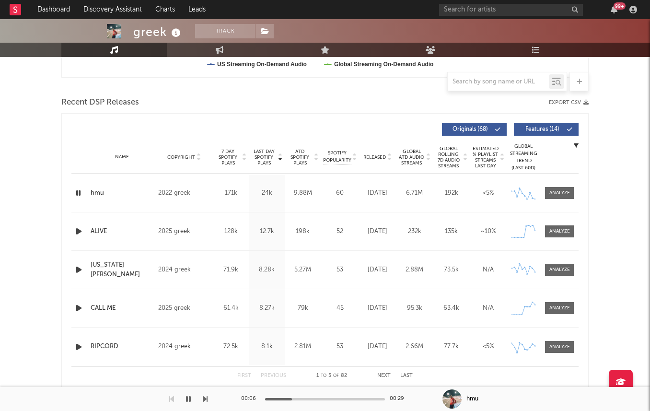
scroll to position [310, 0]
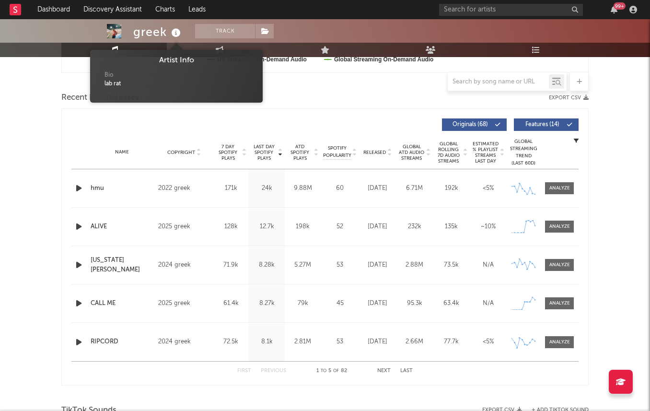
click at [170, 34] on icon at bounding box center [176, 32] width 14 height 13
click at [146, 45] on link "Music" at bounding box center [113, 50] width 105 height 14
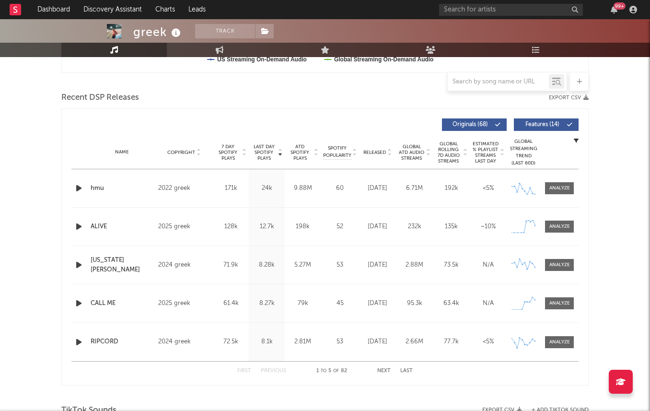
click at [149, 38] on div "greek" at bounding box center [158, 32] width 50 height 16
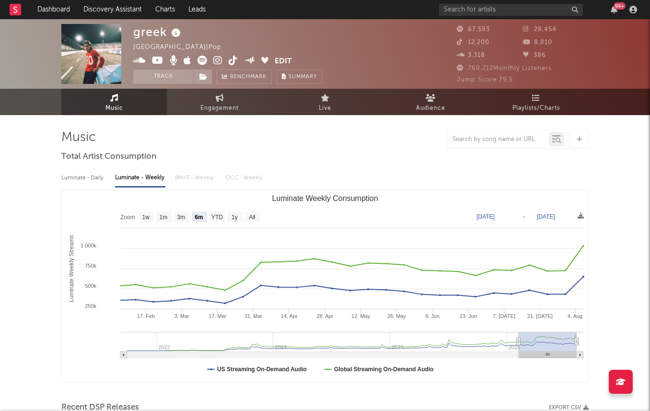
click at [218, 59] on icon at bounding box center [217, 61] width 9 height 10
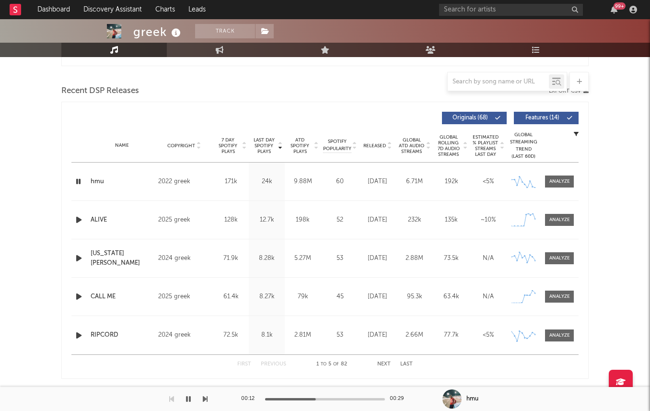
scroll to position [201, 0]
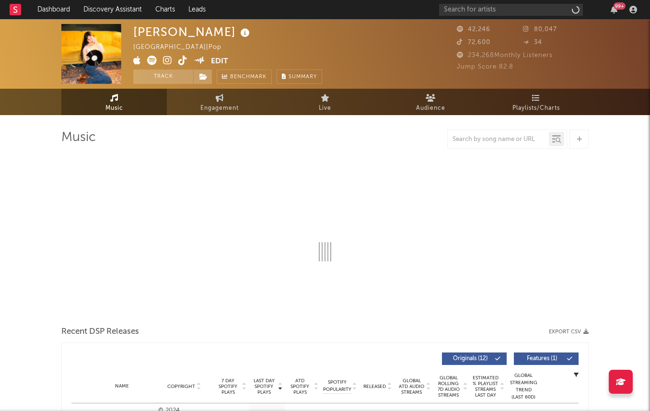
select select "6m"
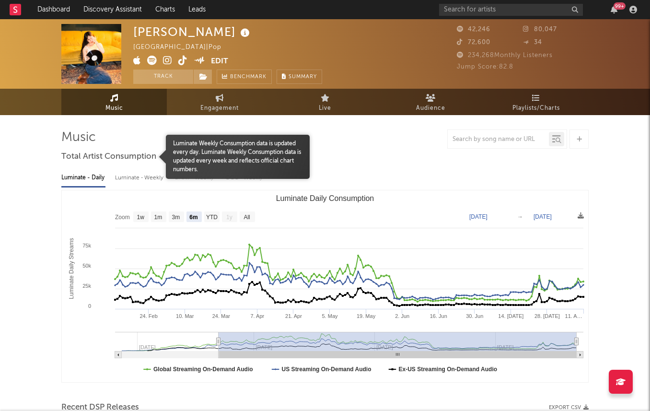
click at [154, 160] on span "Total Artist Consumption" at bounding box center [108, 157] width 95 height 12
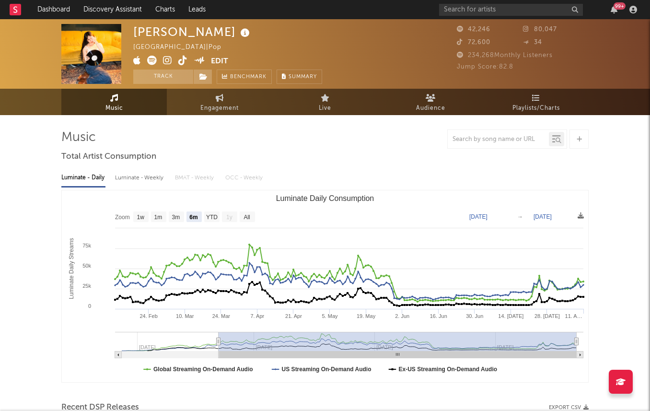
click at [154, 178] on div "Luminate - Weekly" at bounding box center [140, 178] width 50 height 16
select select "6m"
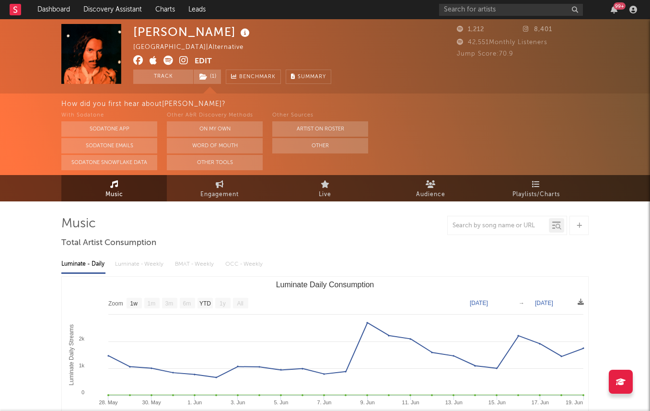
select select "1w"
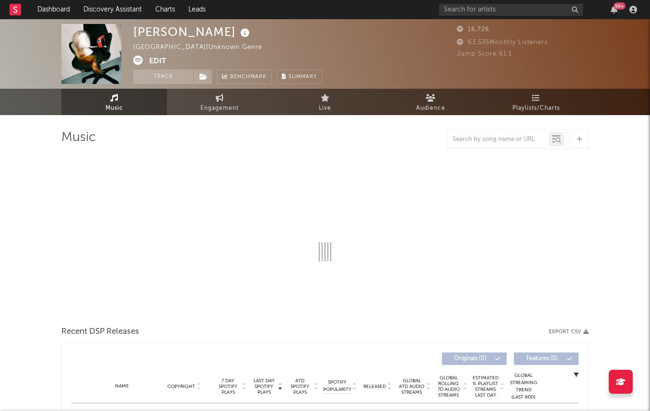
select select "6m"
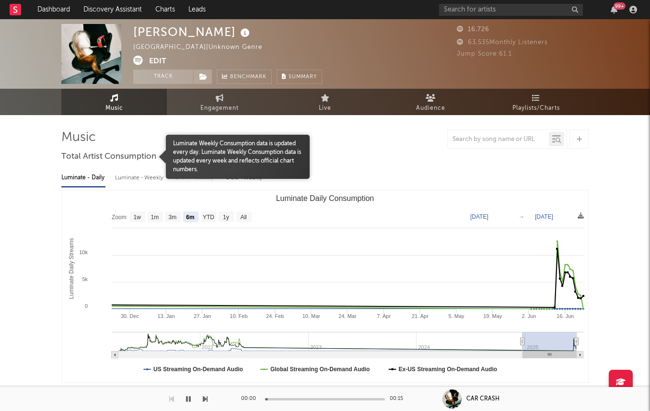
click at [130, 179] on div "Luminate - Weekly" at bounding box center [140, 178] width 50 height 16
select select "6m"
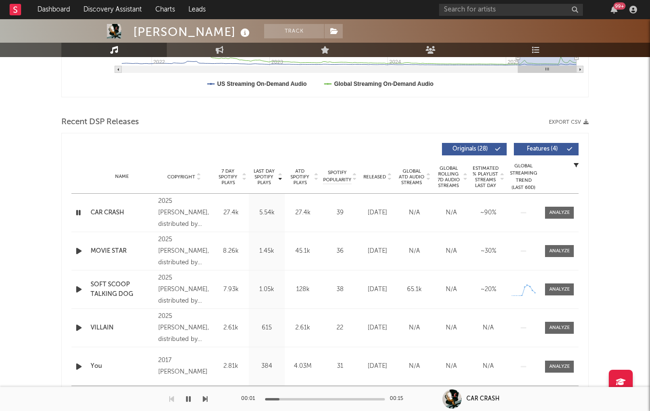
scroll to position [325, 0]
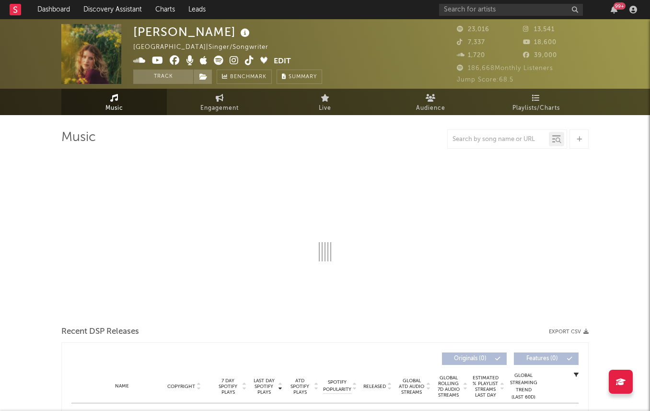
select select "6m"
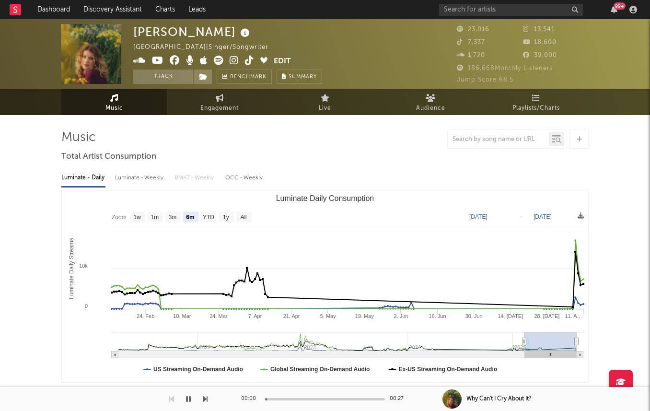
click at [135, 181] on div "Luminate - Weekly" at bounding box center [140, 178] width 50 height 16
select select "6m"
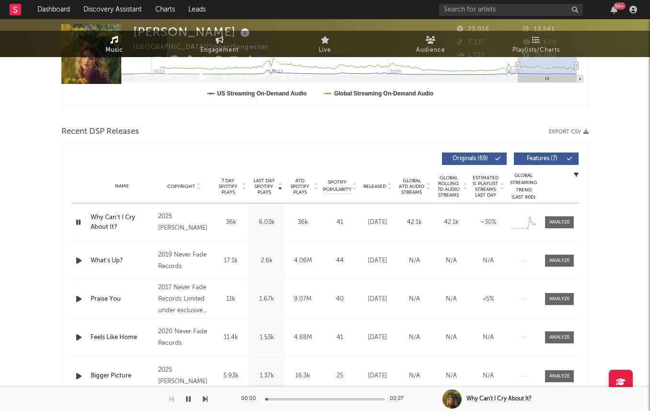
scroll to position [318, 0]
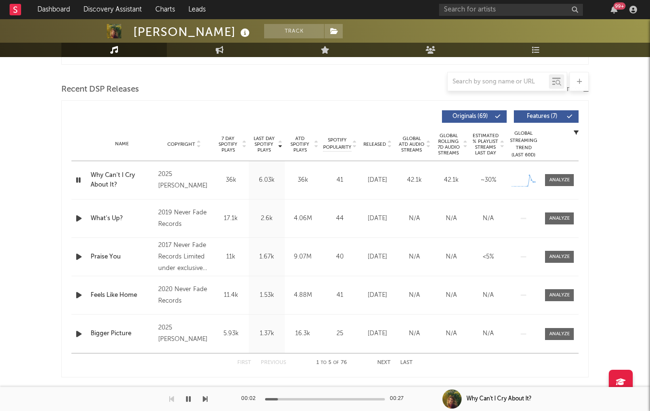
click at [234, 148] on span "7 Day Spotify Plays" at bounding box center [227, 144] width 25 height 17
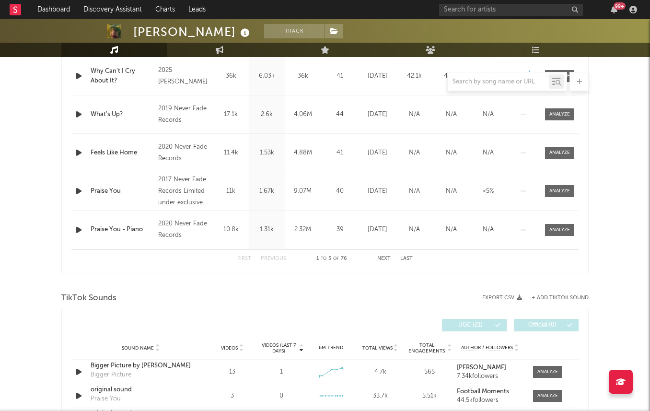
scroll to position [0, 0]
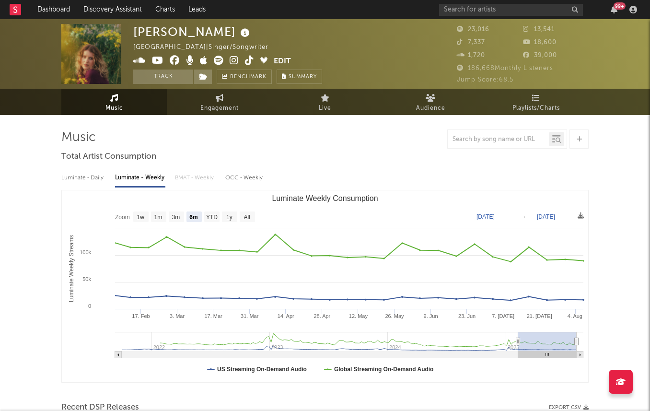
click at [230, 63] on icon at bounding box center [234, 61] width 9 height 10
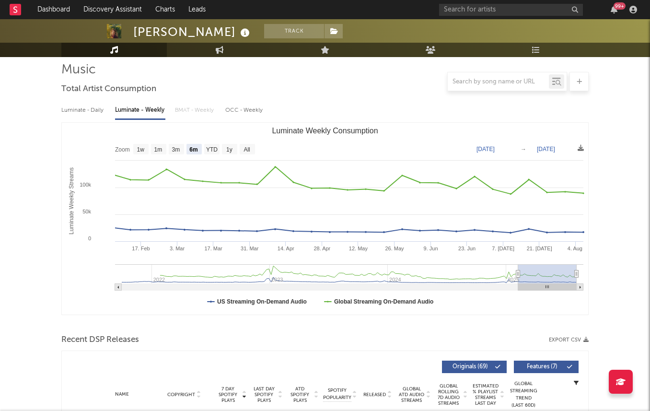
scroll to position [85, 0]
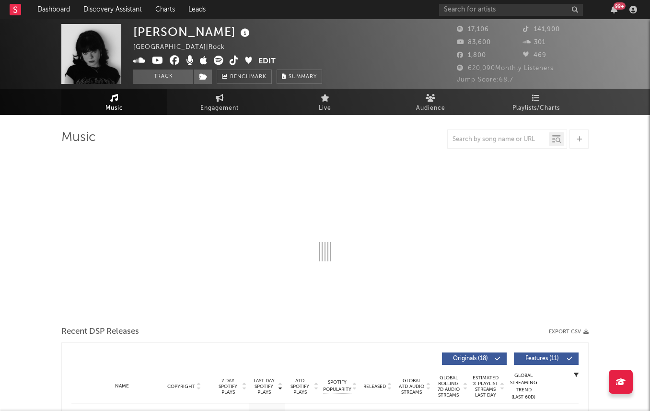
select select "6m"
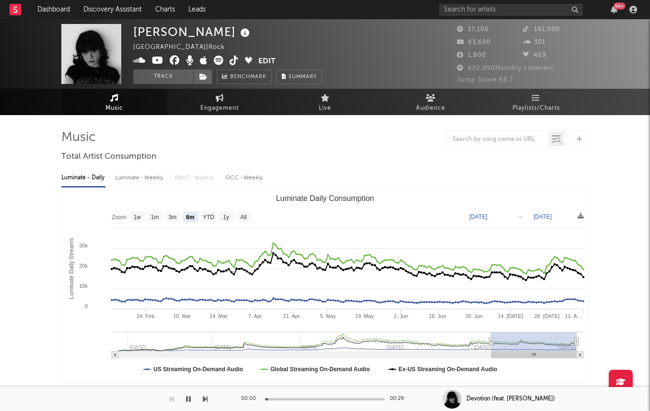
click at [126, 176] on div "Luminate - Weekly" at bounding box center [140, 178] width 50 height 16
select select "6m"
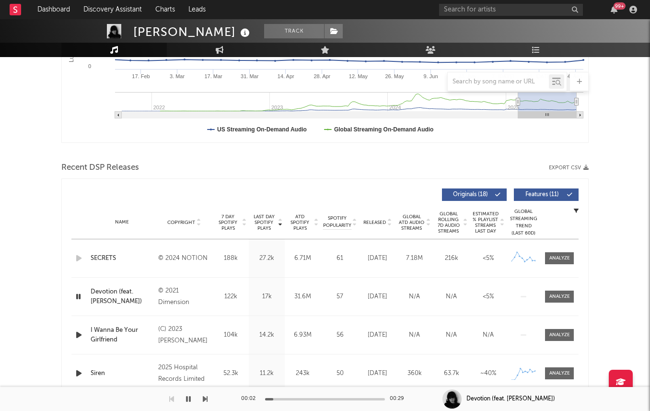
scroll to position [275, 0]
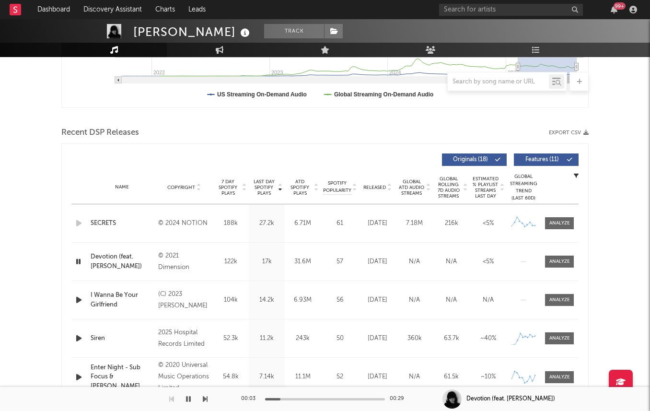
click at [236, 190] on span "7 Day Spotify Plays" at bounding box center [227, 187] width 25 height 17
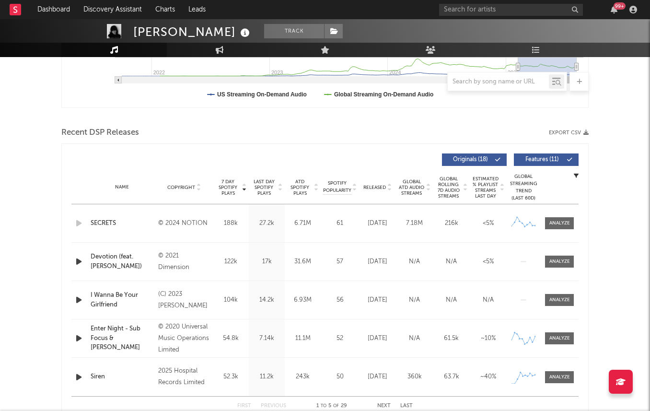
click at [80, 334] on icon "button" at bounding box center [79, 338] width 10 height 12
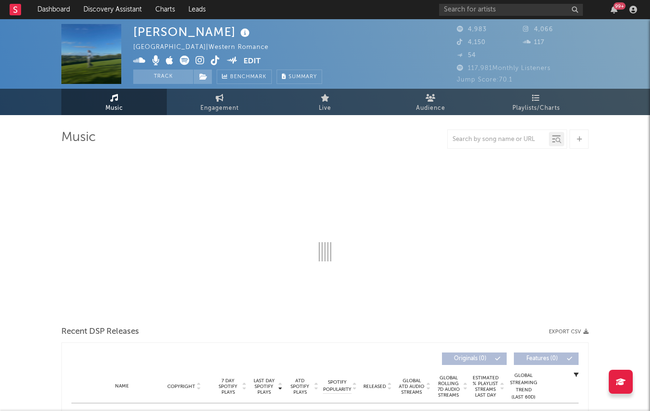
select select "6m"
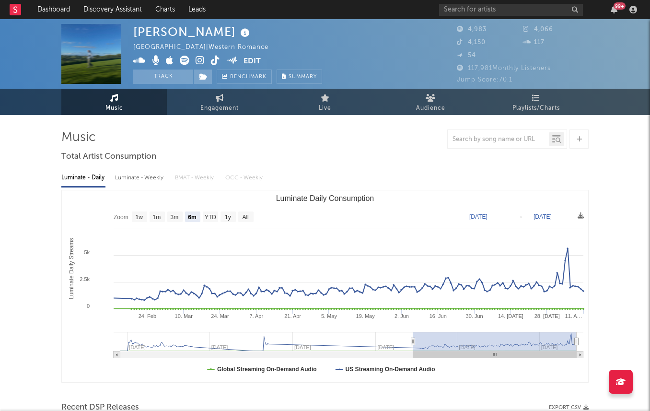
click at [128, 174] on div "Luminate - Weekly" at bounding box center [140, 178] width 50 height 16
select select "6m"
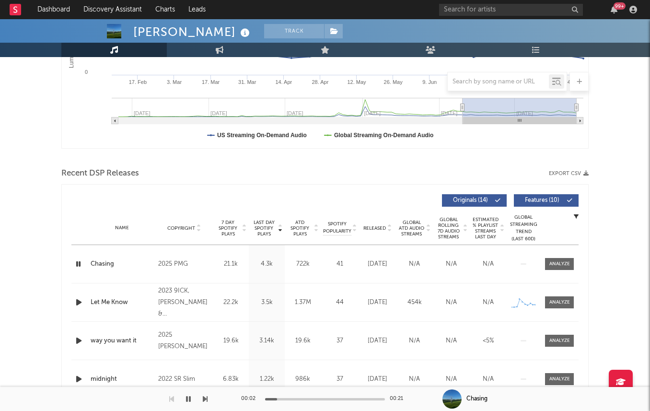
scroll to position [351, 0]
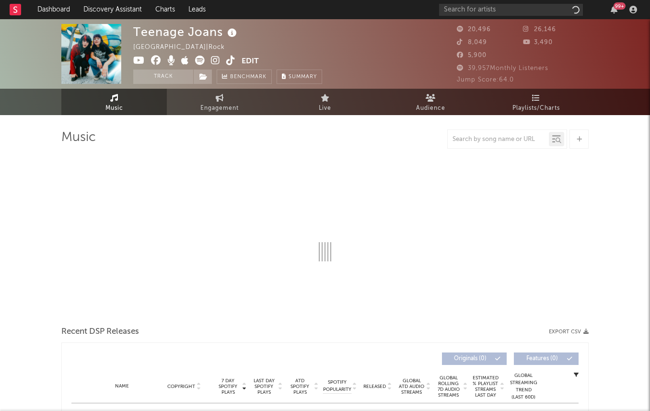
select select "6m"
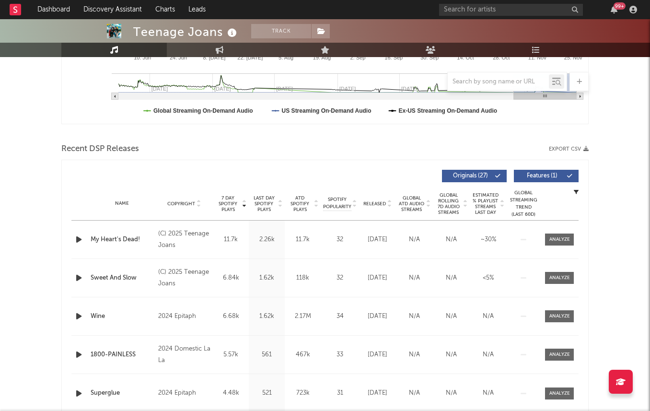
scroll to position [276, 0]
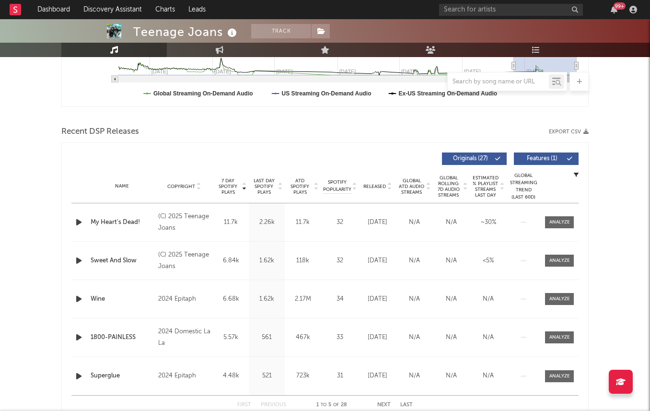
click at [276, 182] on span "Last Day Spotify Plays" at bounding box center [263, 186] width 25 height 17
click at [224, 179] on span "7 Day Spotify Plays" at bounding box center [227, 186] width 25 height 17
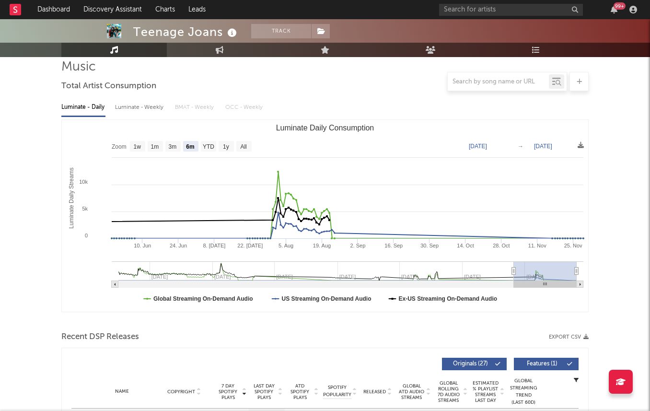
scroll to position [51, 0]
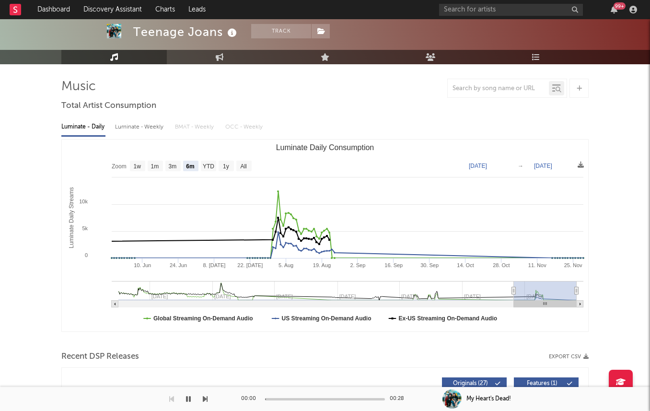
click at [130, 132] on div "Luminate - Weekly" at bounding box center [140, 127] width 50 height 16
select select "6m"
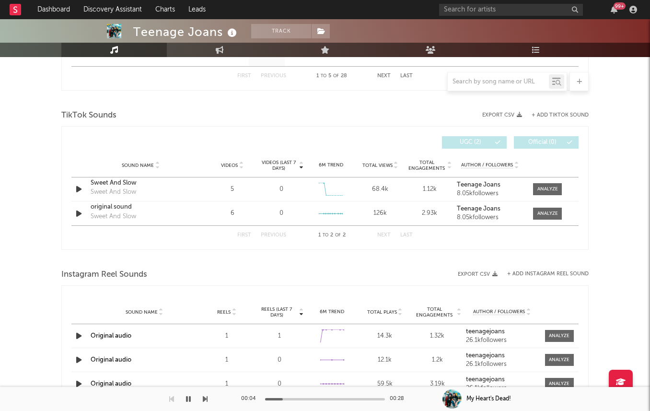
scroll to position [605, 0]
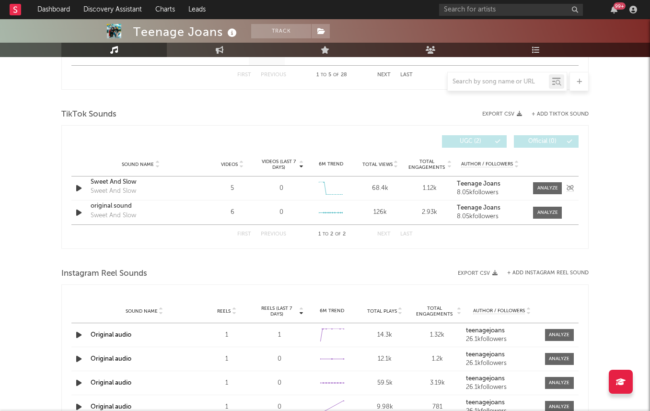
click at [478, 186] on strong "Teenage Joans" at bounding box center [479, 184] width 44 height 6
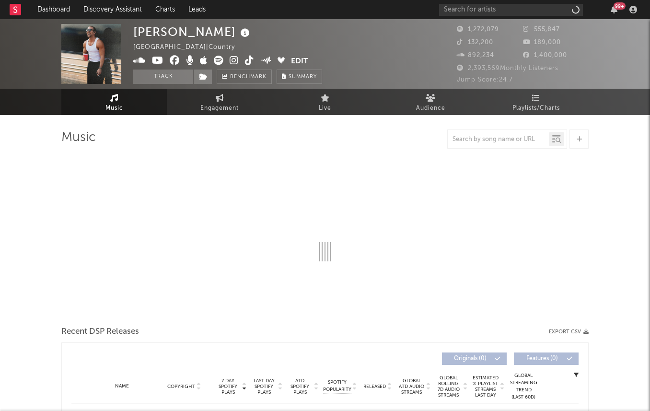
select select "6m"
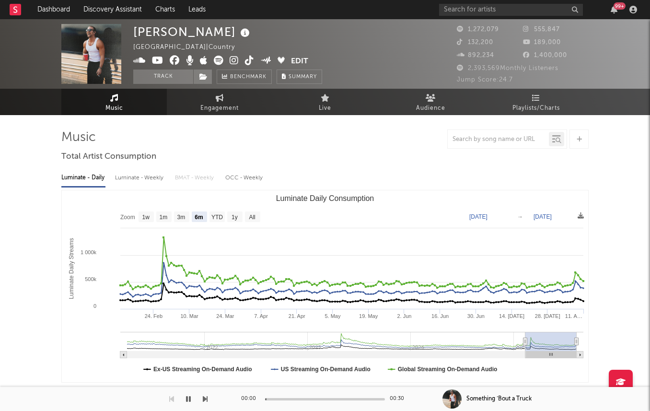
click at [137, 177] on div "Luminate - Weekly" at bounding box center [140, 178] width 50 height 16
select select "6m"
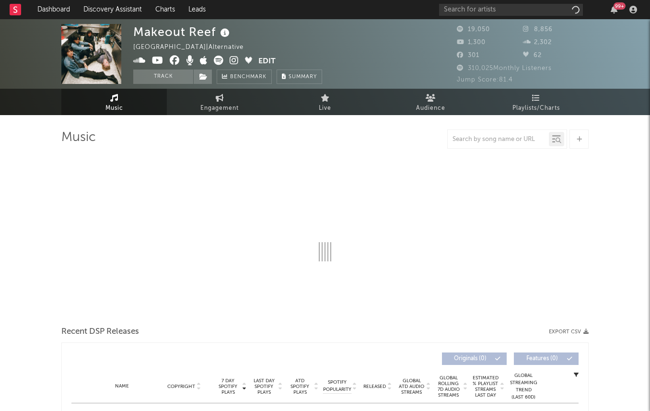
select select "6m"
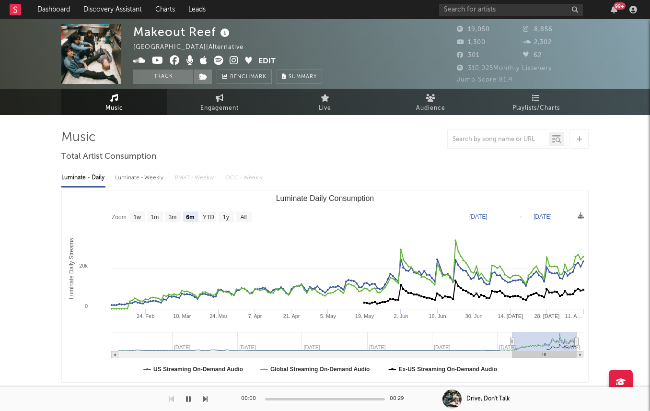
click at [159, 174] on div "Luminate - Weekly" at bounding box center [140, 178] width 50 height 16
select select "6m"
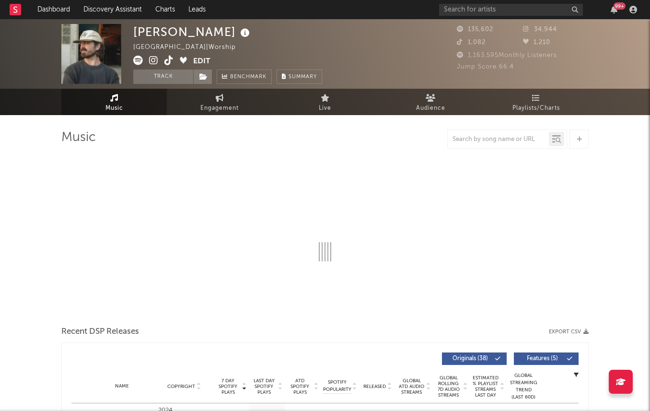
select select "6m"
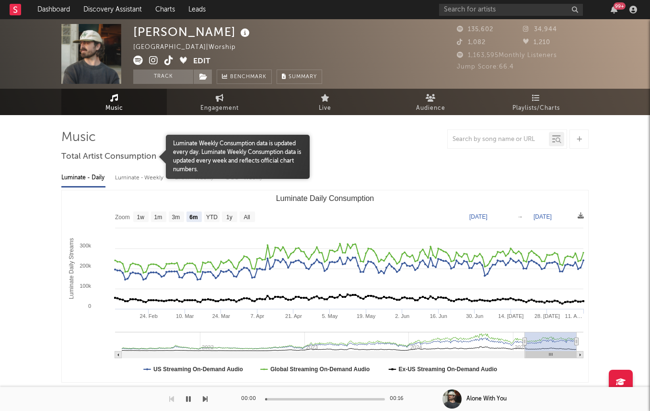
click at [129, 180] on div "Luminate - Weekly" at bounding box center [140, 178] width 50 height 16
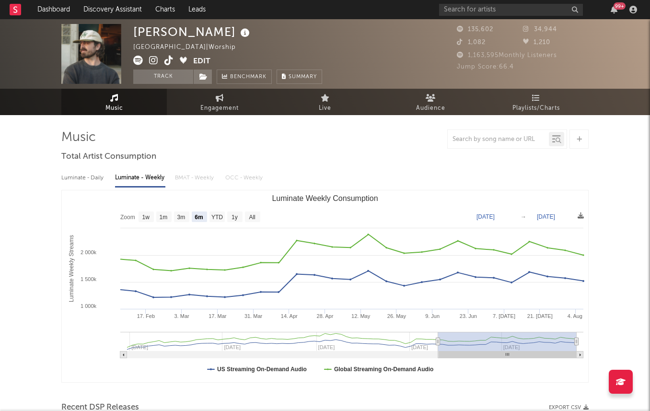
click at [156, 58] on icon at bounding box center [153, 61] width 9 height 10
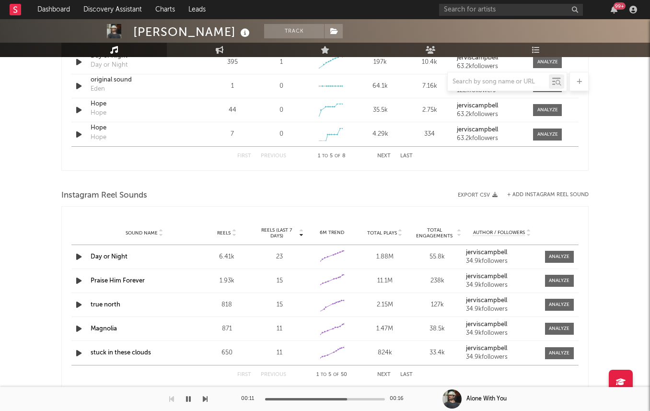
scroll to position [760, 0]
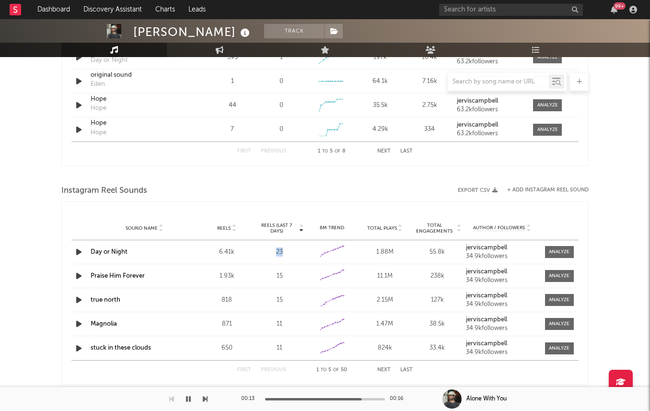
drag, startPoint x: 277, startPoint y: 254, endPoint x: 291, endPoint y: 254, distance: 14.9
click at [291, 254] on div "23" at bounding box center [280, 252] width 48 height 10
click at [220, 188] on div "Instagram Reel Sounds" at bounding box center [324, 191] width 527 height 16
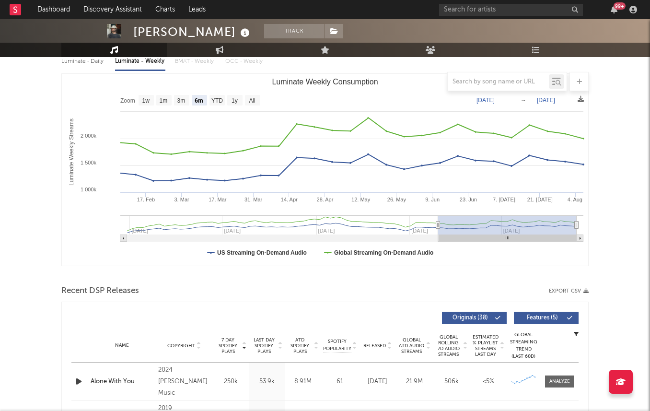
scroll to position [0, 0]
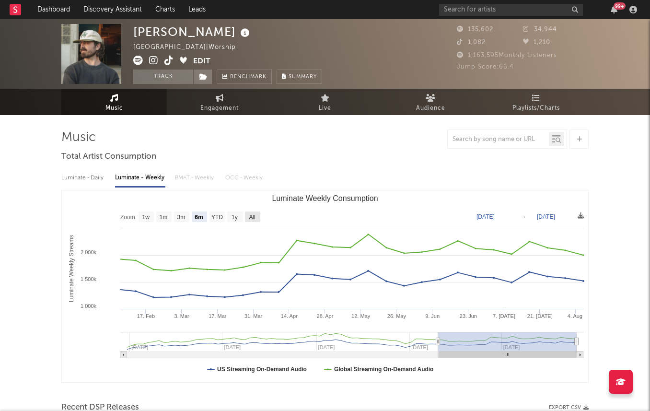
click at [254, 219] on text "All" at bounding box center [252, 217] width 6 height 7
select select "All"
type input "2023-12-28"
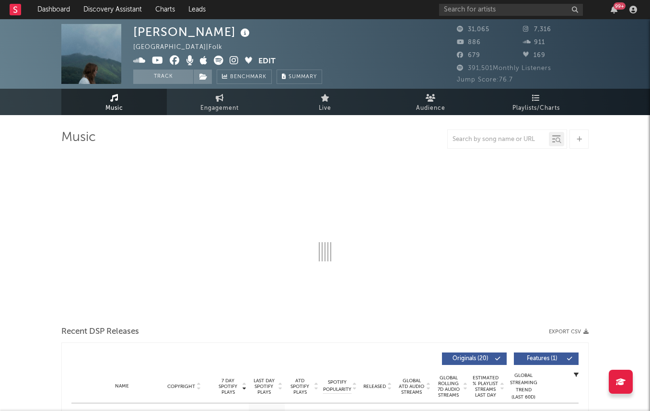
select select "6m"
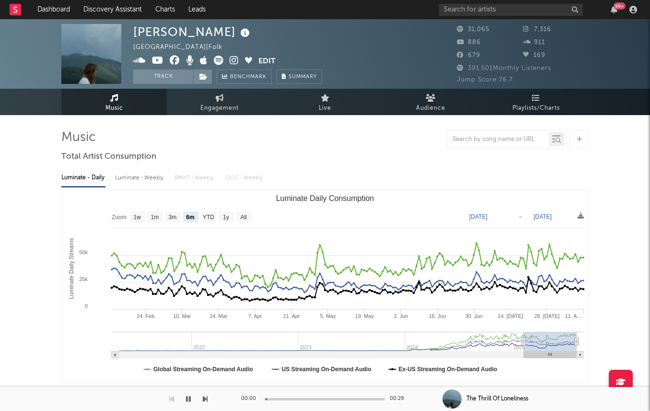
click at [128, 183] on div "Luminate - Weekly" at bounding box center [140, 178] width 50 height 16
select select "6m"
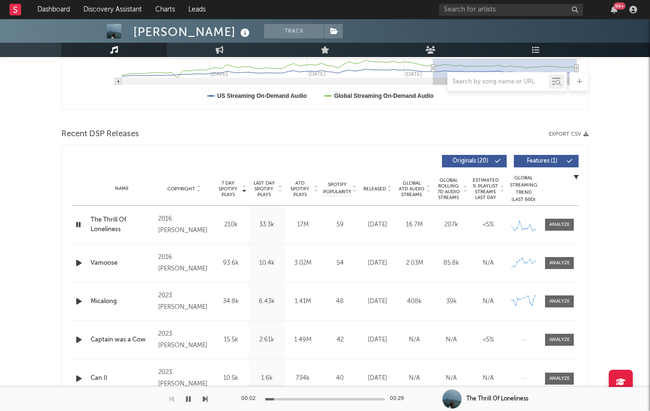
scroll to position [318, 0]
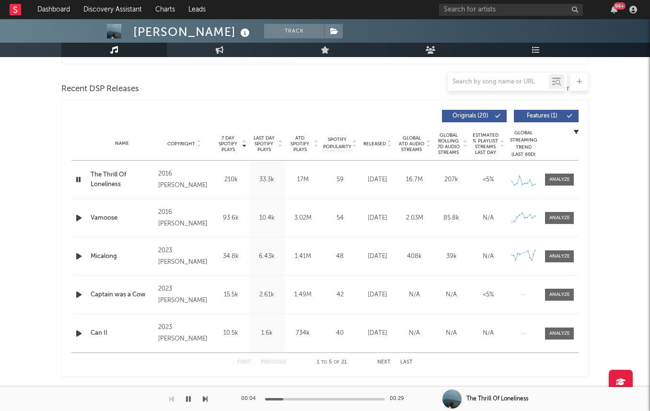
click at [267, 141] on span "Last Day Spotify Plays" at bounding box center [263, 143] width 25 height 17
click at [226, 141] on span "7 Day Spotify Plays" at bounding box center [227, 143] width 25 height 17
click at [373, 141] on span "Released" at bounding box center [374, 144] width 23 height 6
click at [256, 142] on span "Last Day Spotify Plays" at bounding box center [263, 143] width 25 height 17
click at [217, 142] on span "7 Day Spotify Plays" at bounding box center [227, 143] width 25 height 17
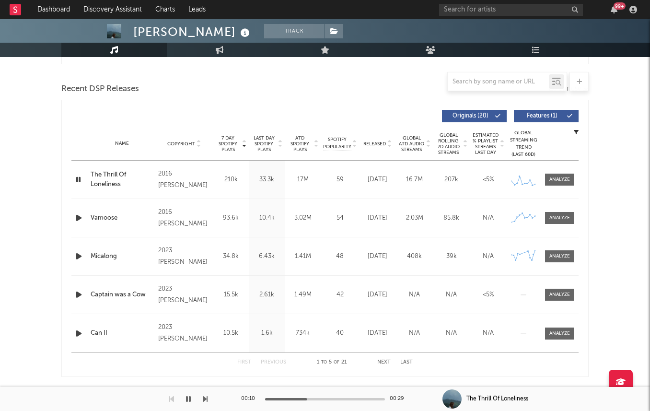
click at [225, 141] on span "7 Day Spotify Plays" at bounding box center [227, 143] width 25 height 17
click at [237, 147] on span "7 Day Spotify Plays" at bounding box center [227, 143] width 25 height 17
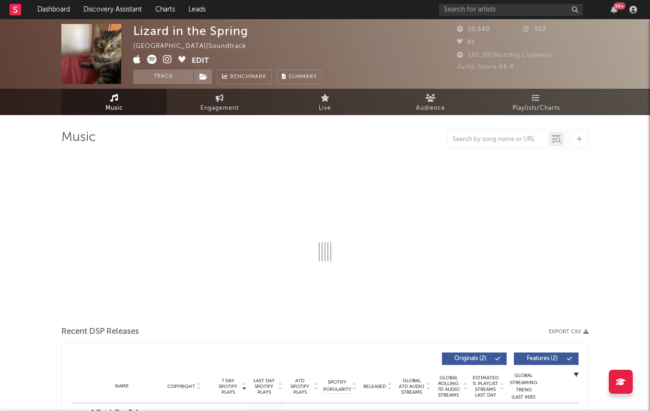
select select "6m"
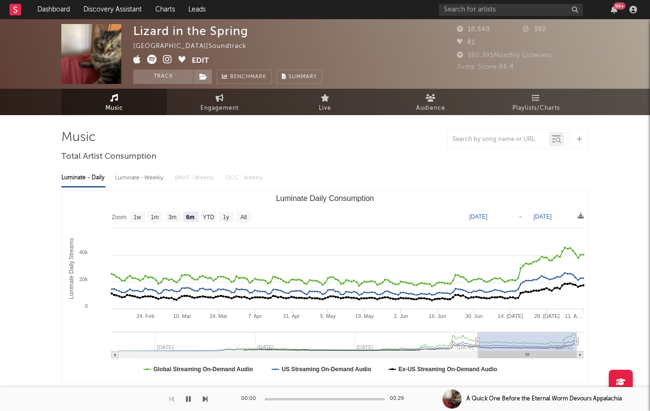
click at [120, 186] on div "Luminate - Daily Luminate - Weekly BMAT - Weekly OCC - Weekly Zoom 1w 1m 3m 6m …" at bounding box center [324, 275] width 527 height 220
click at [120, 183] on div "Luminate - Weekly" at bounding box center [140, 178] width 50 height 16
select select "6m"
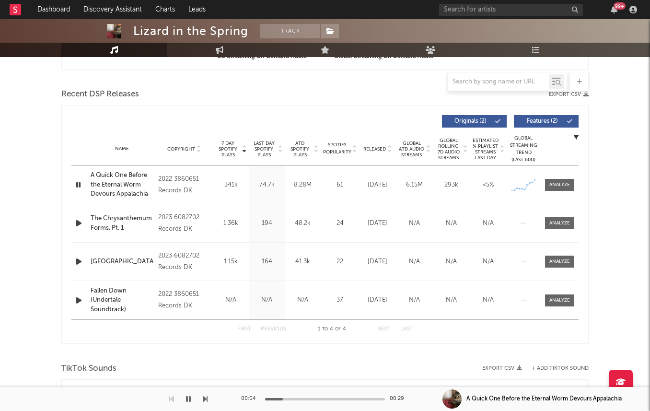
scroll to position [315, 0]
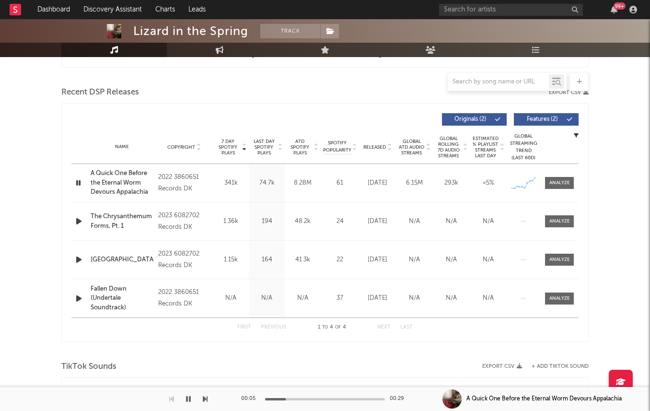
click at [264, 146] on span "Last Day Spotify Plays" at bounding box center [263, 147] width 25 height 17
click at [224, 136] on div "Name Copyright Label Album Names Composer Names 7 Day Spotify Plays Last Day Sp…" at bounding box center [324, 147] width 507 height 34
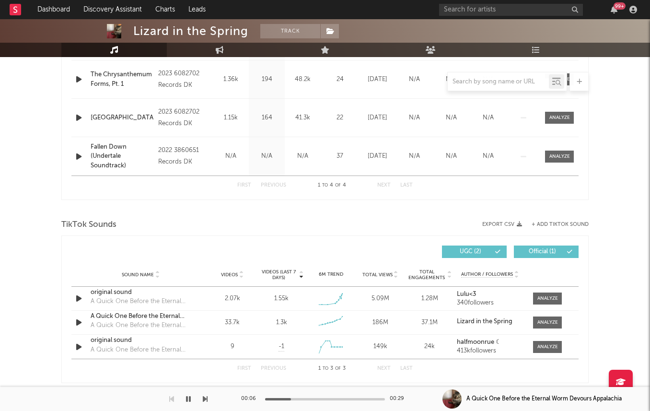
scroll to position [501, 0]
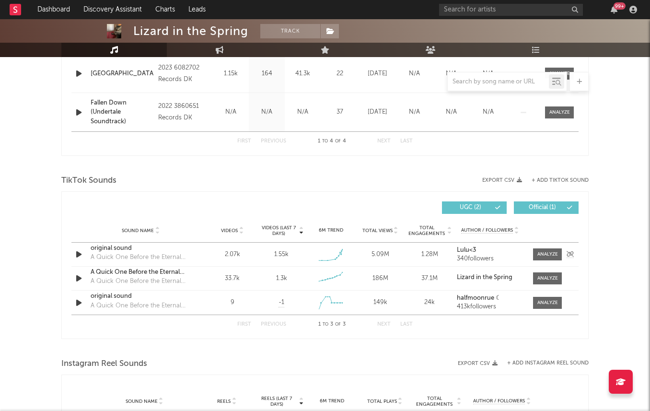
click at [75, 254] on icon "button" at bounding box center [79, 254] width 10 height 12
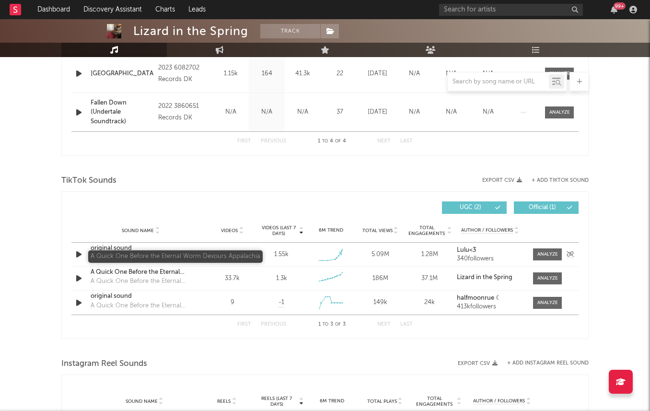
click at [110, 254] on div "A Quick One Before the Eternal Worm Devours Appalachia" at bounding box center [141, 258] width 100 height 10
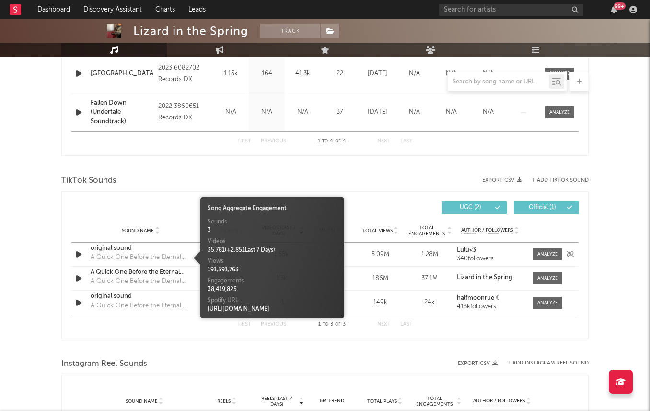
click at [112, 252] on div "original sound" at bounding box center [141, 249] width 100 height 10
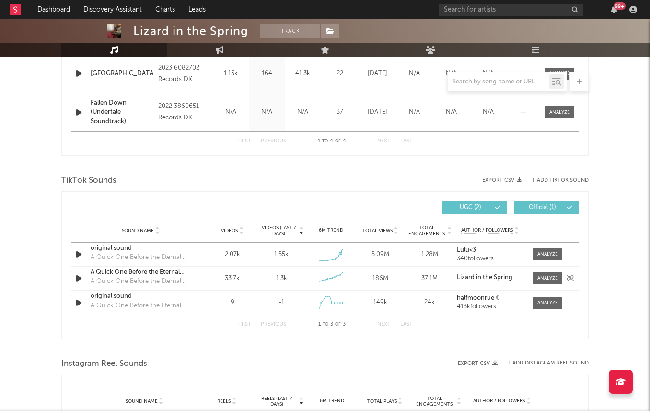
click at [78, 277] on icon "button" at bounding box center [79, 278] width 10 height 12
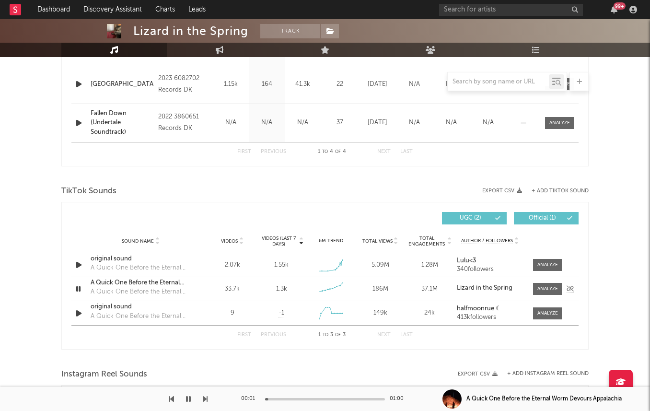
scroll to position [486, 0]
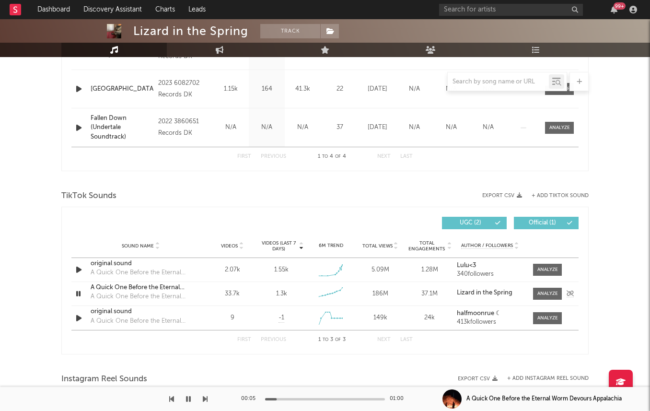
click at [465, 293] on strong "Lizard in the Spring" at bounding box center [485, 293] width 56 height 6
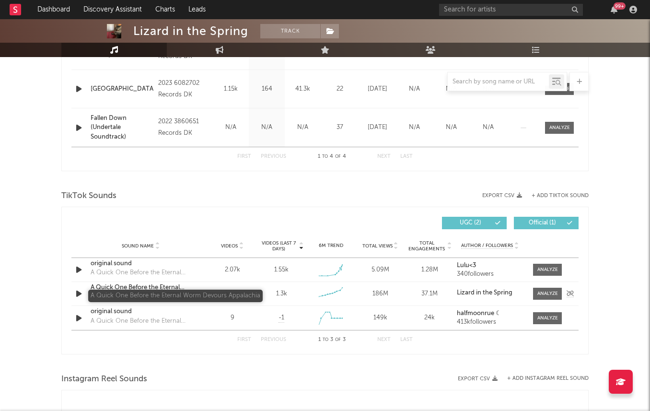
click at [111, 295] on div "A Quick One Before the Eternal Worm Devours Appalachia" at bounding box center [141, 297] width 100 height 10
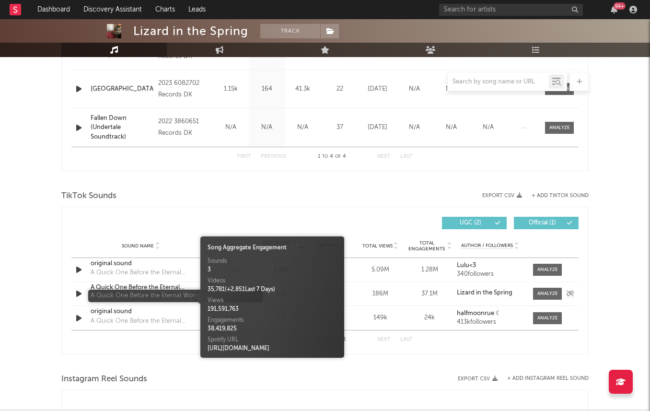
click at [135, 296] on div "A Quick One Before the Eternal Worm Devours Appalachia" at bounding box center [141, 297] width 100 height 10
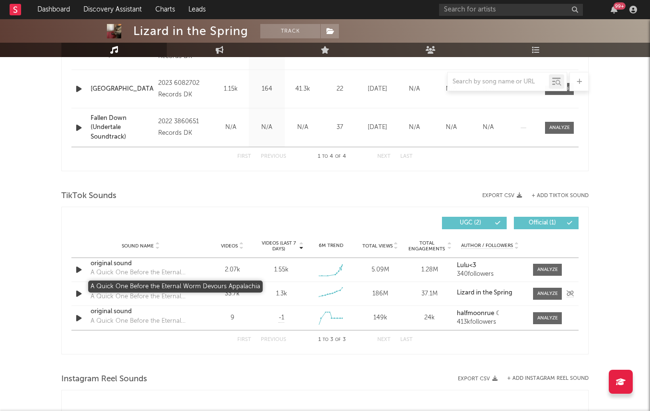
click at [135, 288] on div "A Quick One Before the Eternal Worm Devours Appalachia" at bounding box center [141, 288] width 100 height 10
click at [380, 177] on div at bounding box center [324, 181] width 527 height 14
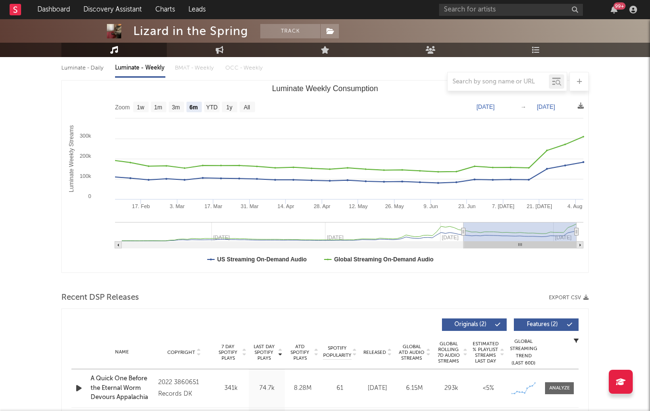
scroll to position [0, 0]
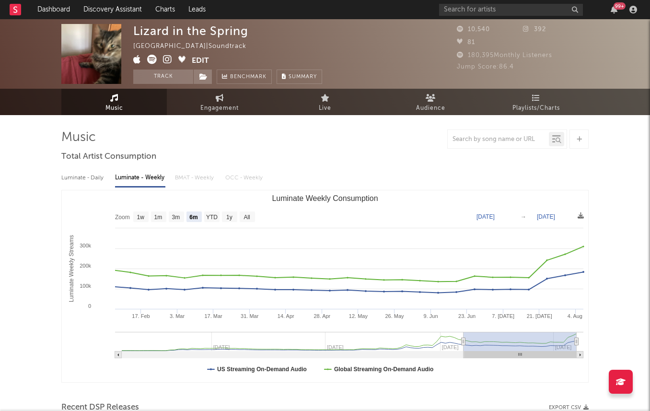
click at [168, 61] on icon at bounding box center [167, 60] width 9 height 10
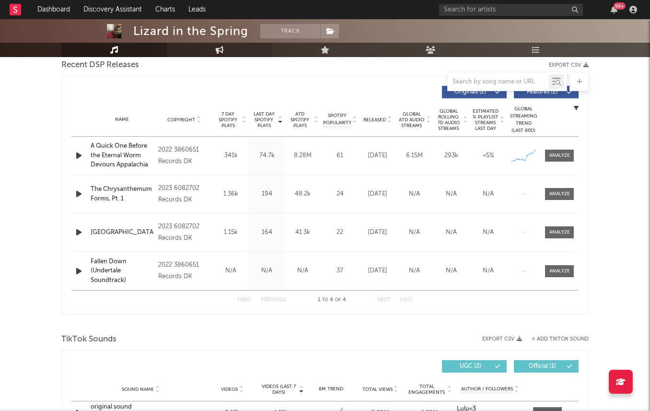
scroll to position [301, 0]
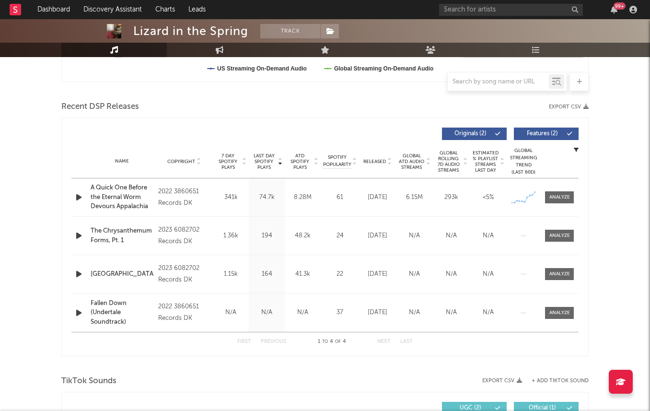
click at [78, 198] on icon "button" at bounding box center [79, 197] width 10 height 12
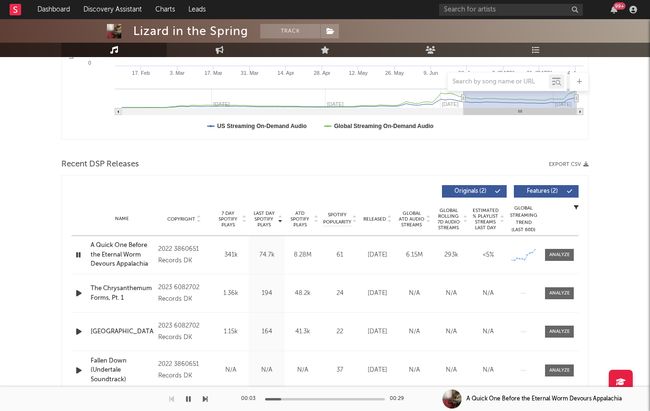
scroll to position [244, 0]
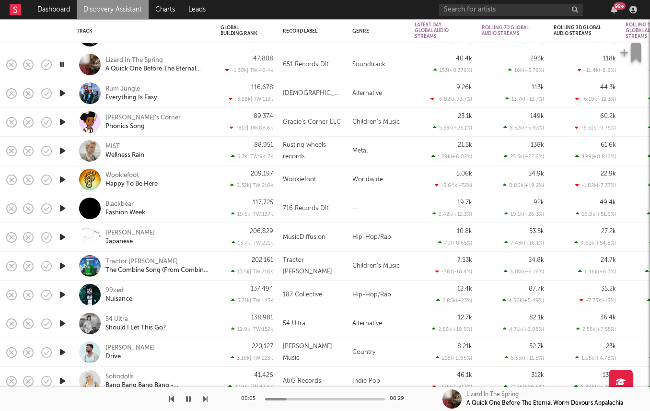
click at [61, 207] on icon "button" at bounding box center [63, 208] width 10 height 12
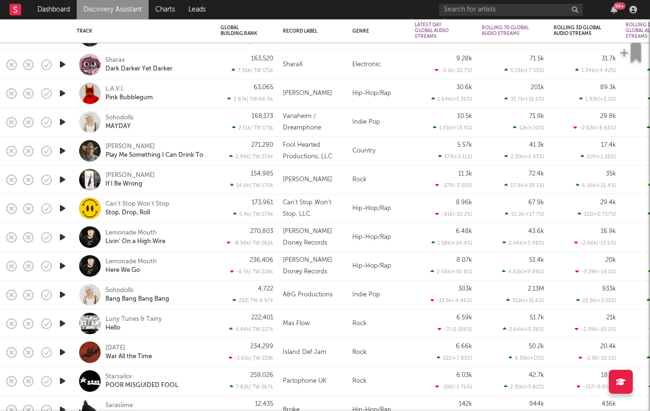
click at [64, 176] on icon "button" at bounding box center [63, 180] width 10 height 12
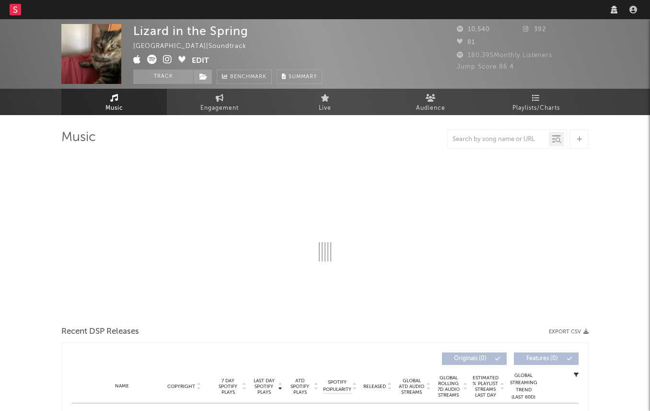
select select "6m"
